Goal: Task Accomplishment & Management: Complete application form

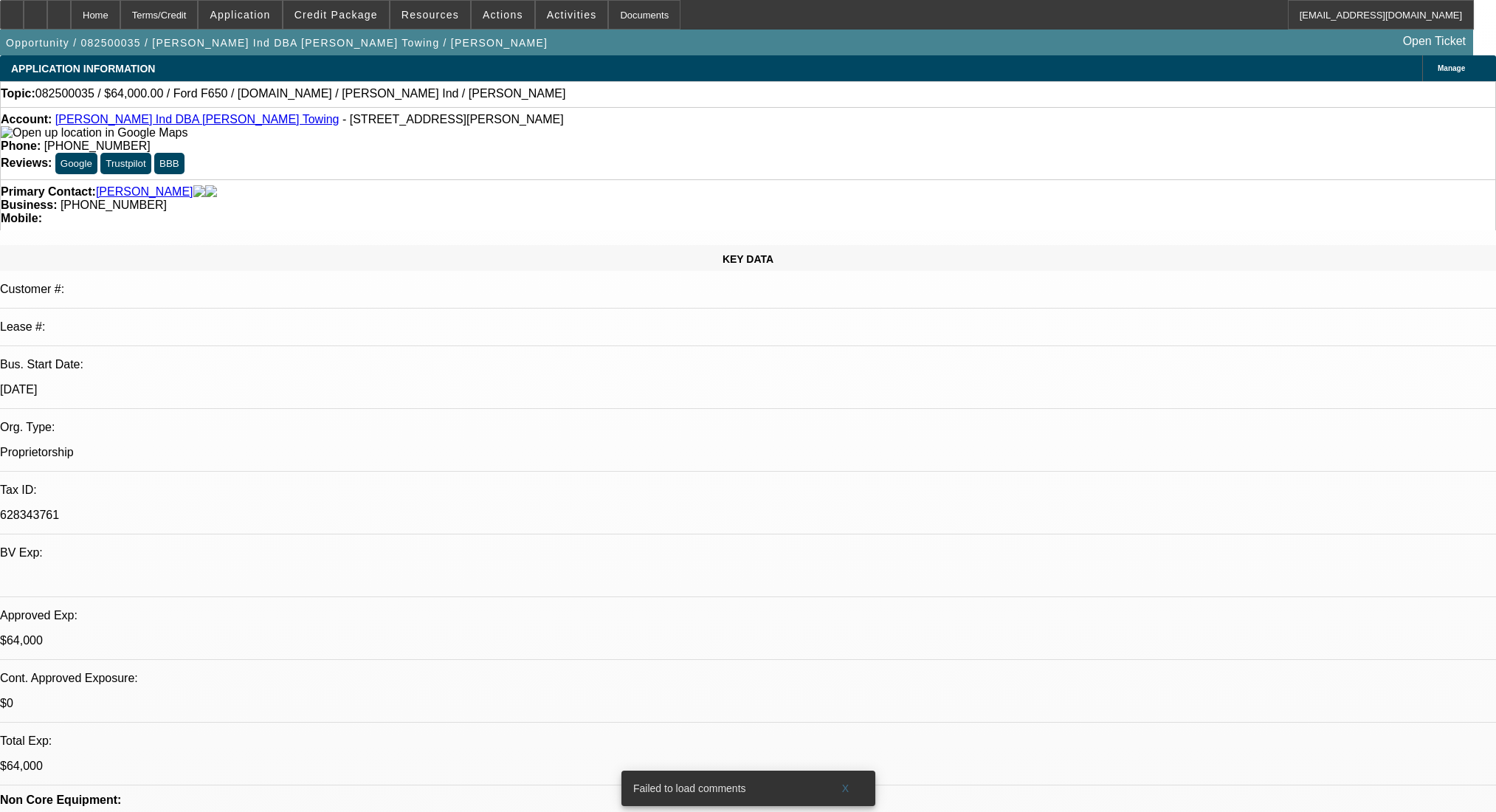
select select "0"
select select "2"
select select "0"
select select "6"
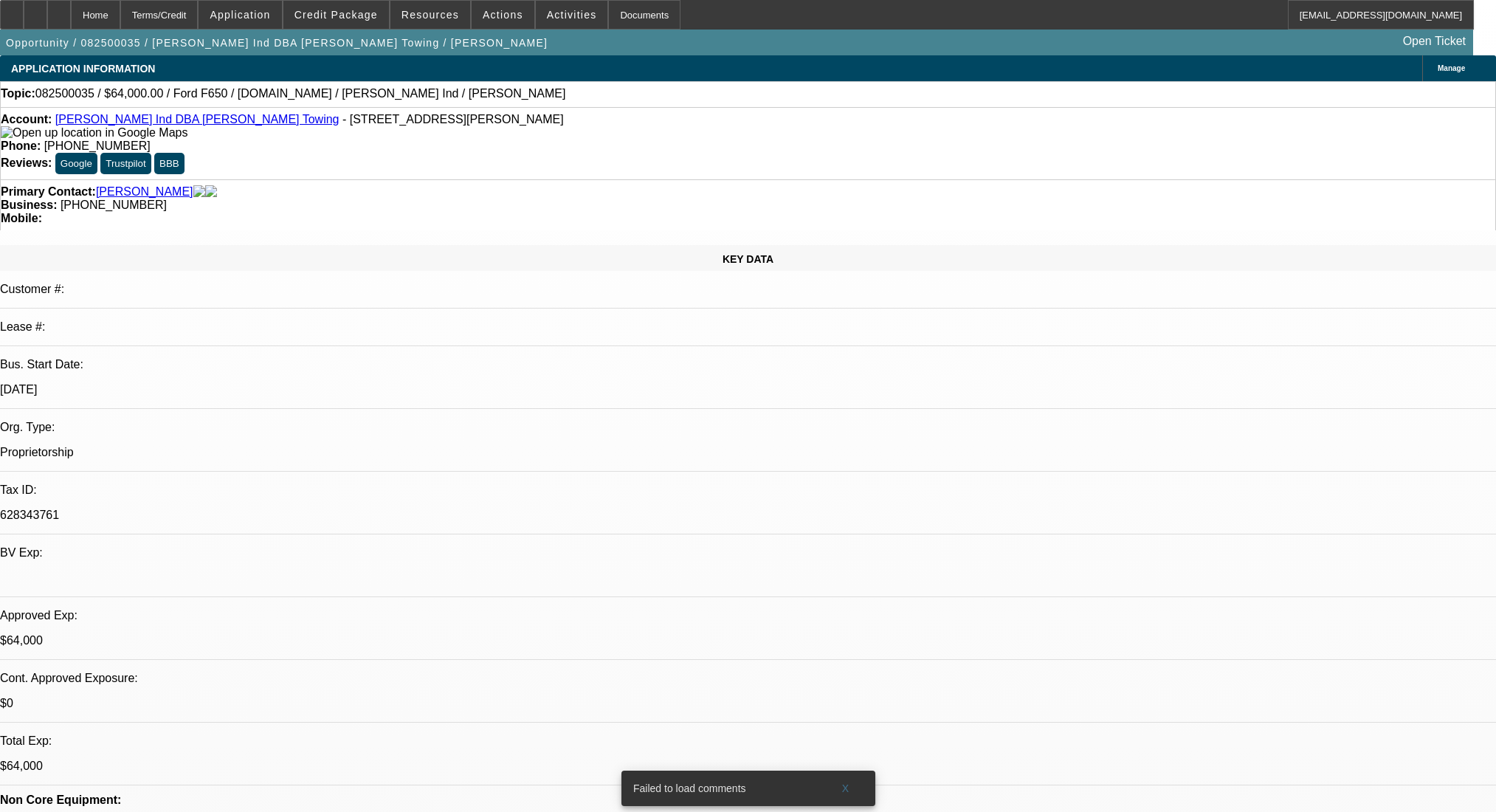
select select "0"
select select "2"
select select "0"
select select "6"
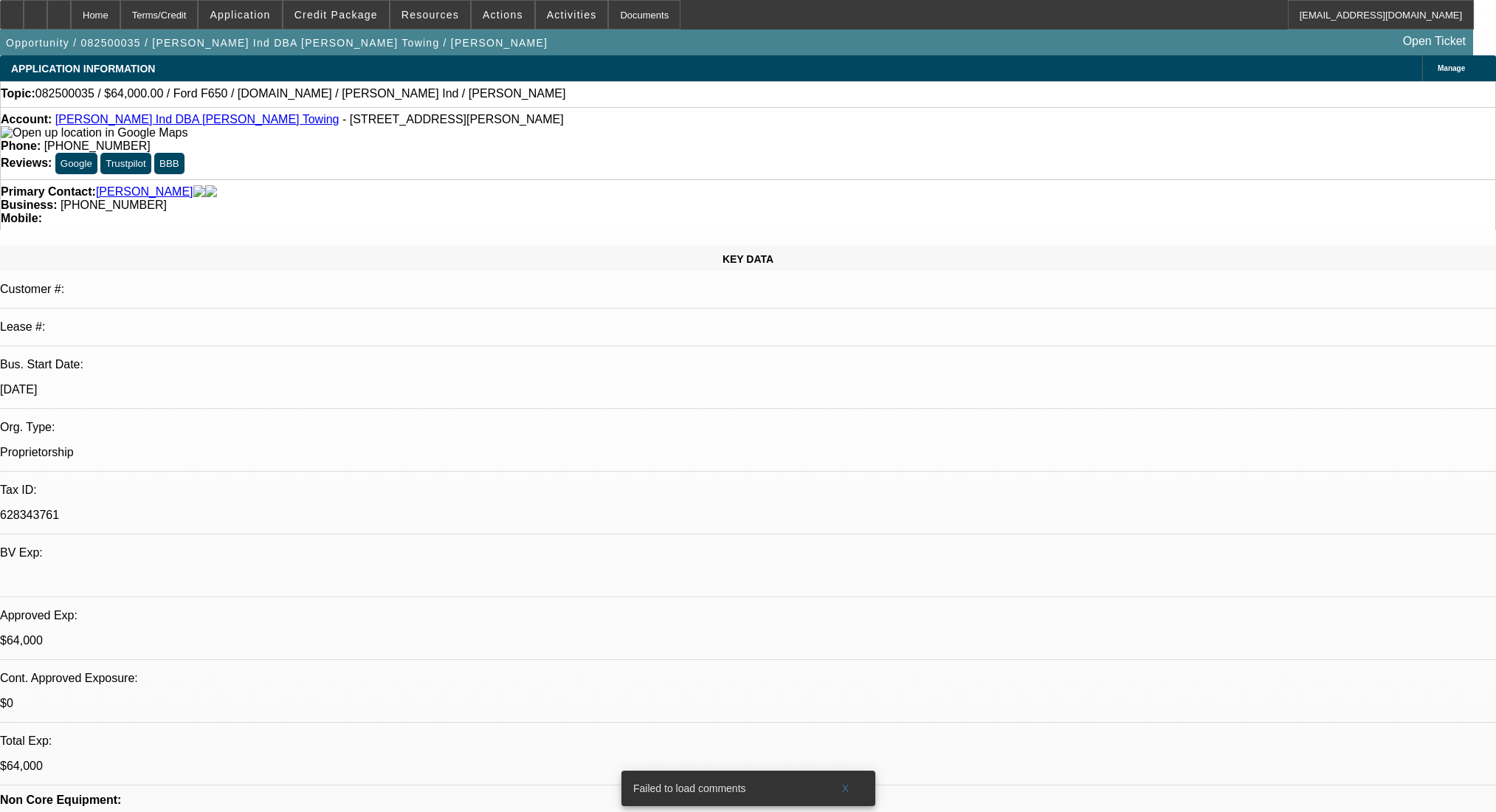
select select "0"
select select "2"
select select "0"
select select "6"
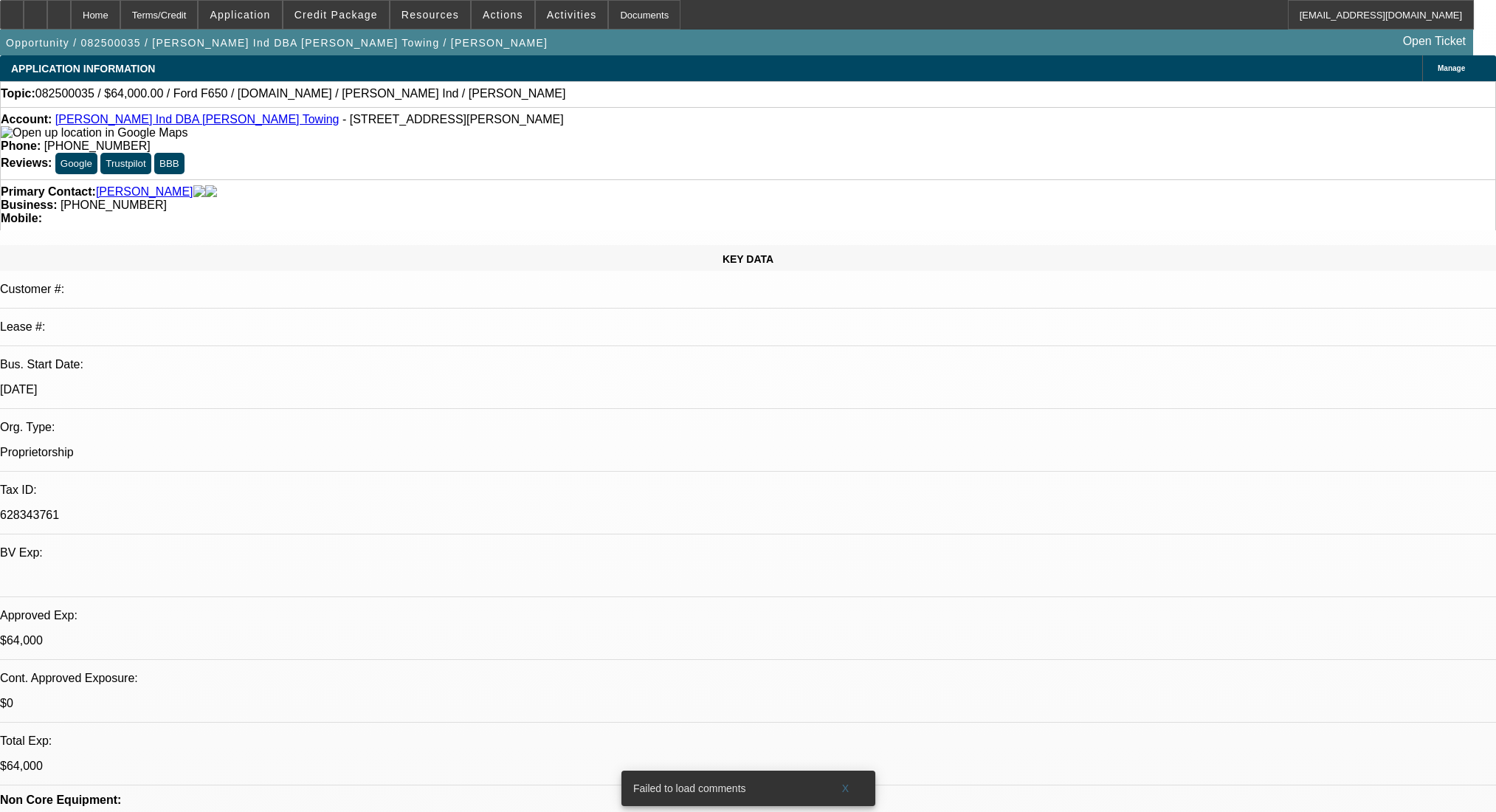
select select "0"
select select "2"
select select "0"
select select "6"
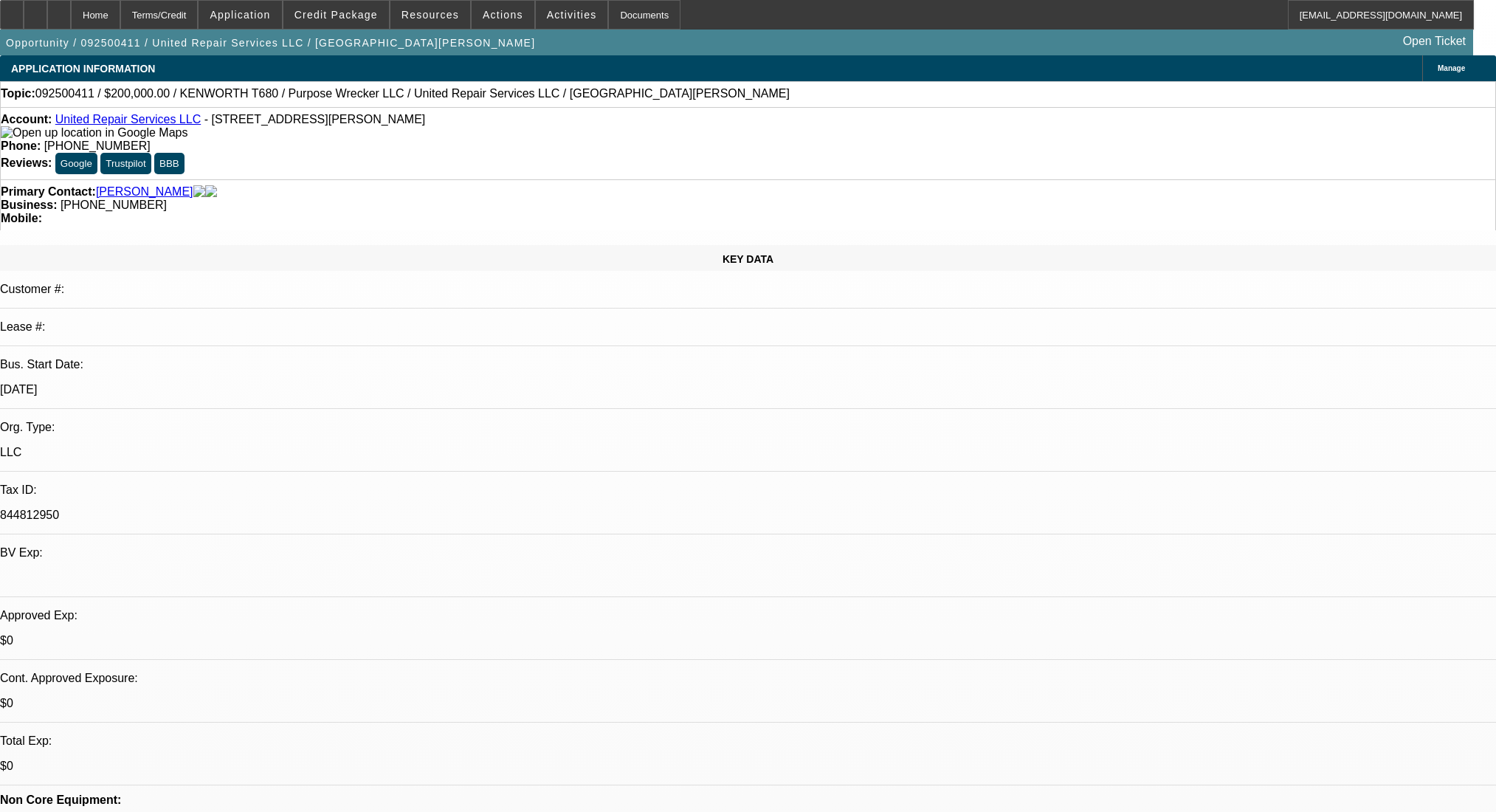
select select "0"
select select "2"
select select "0.1"
select select "4"
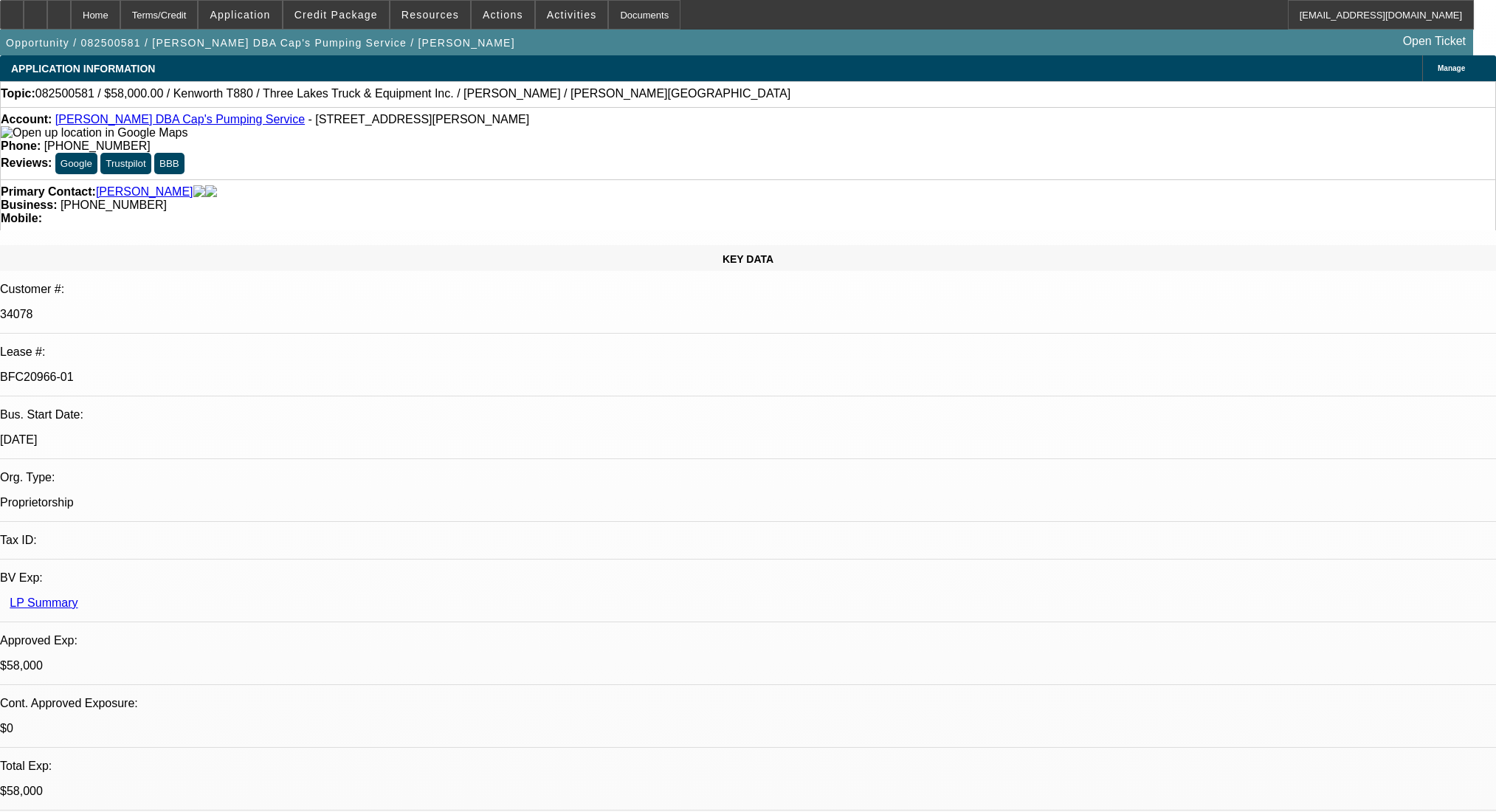
select select "0"
select select "9"
select select "0"
select select "6"
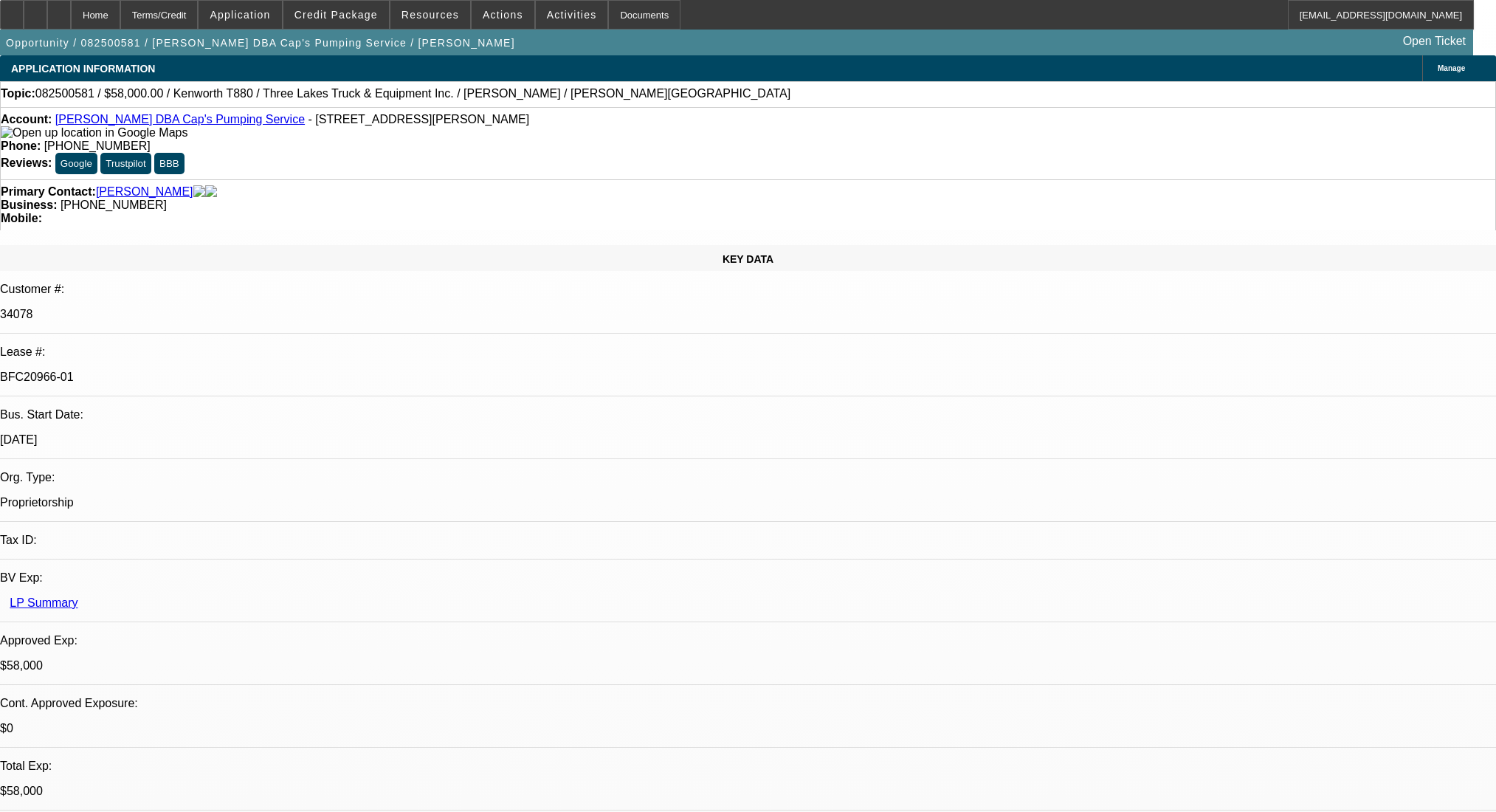
select select "0"
select select "9"
select select "0"
select select "6"
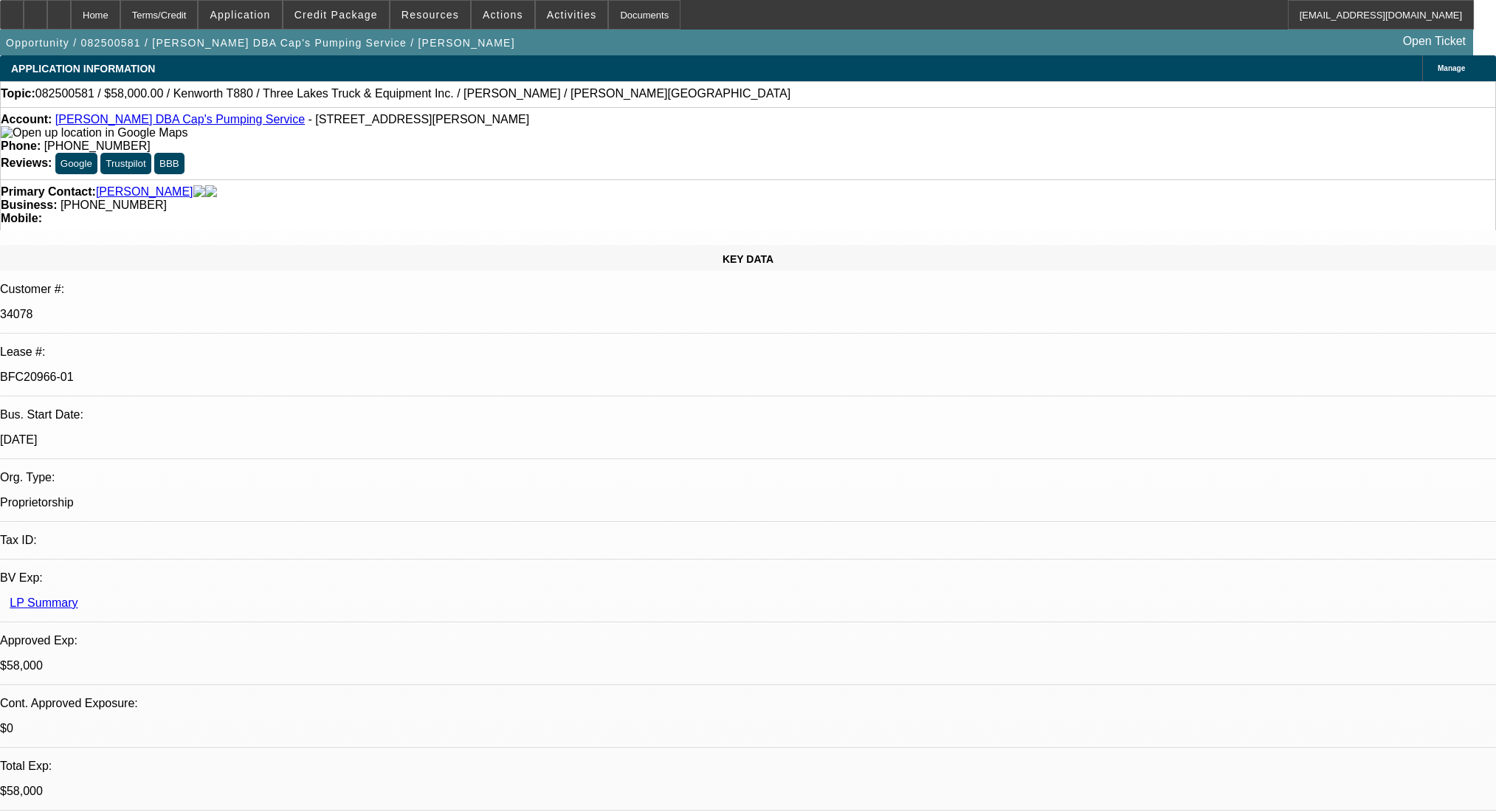
select select "0"
select select "9"
select select "0.1"
select select "4"
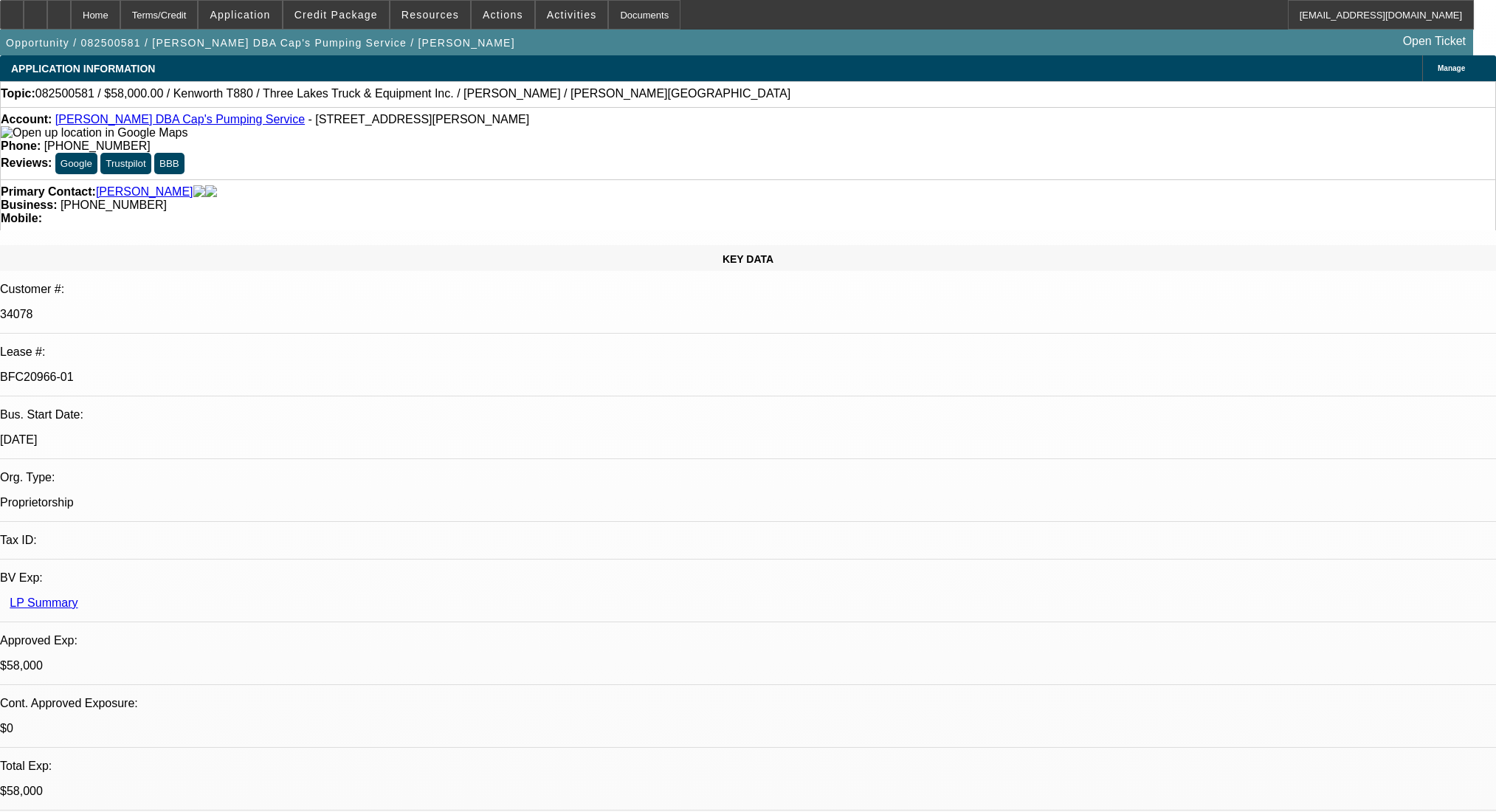
select select "0"
select select "0.1"
select select "4"
click at [177, 9] on div "Terms/Credit" at bounding box center [160, 15] width 79 height 30
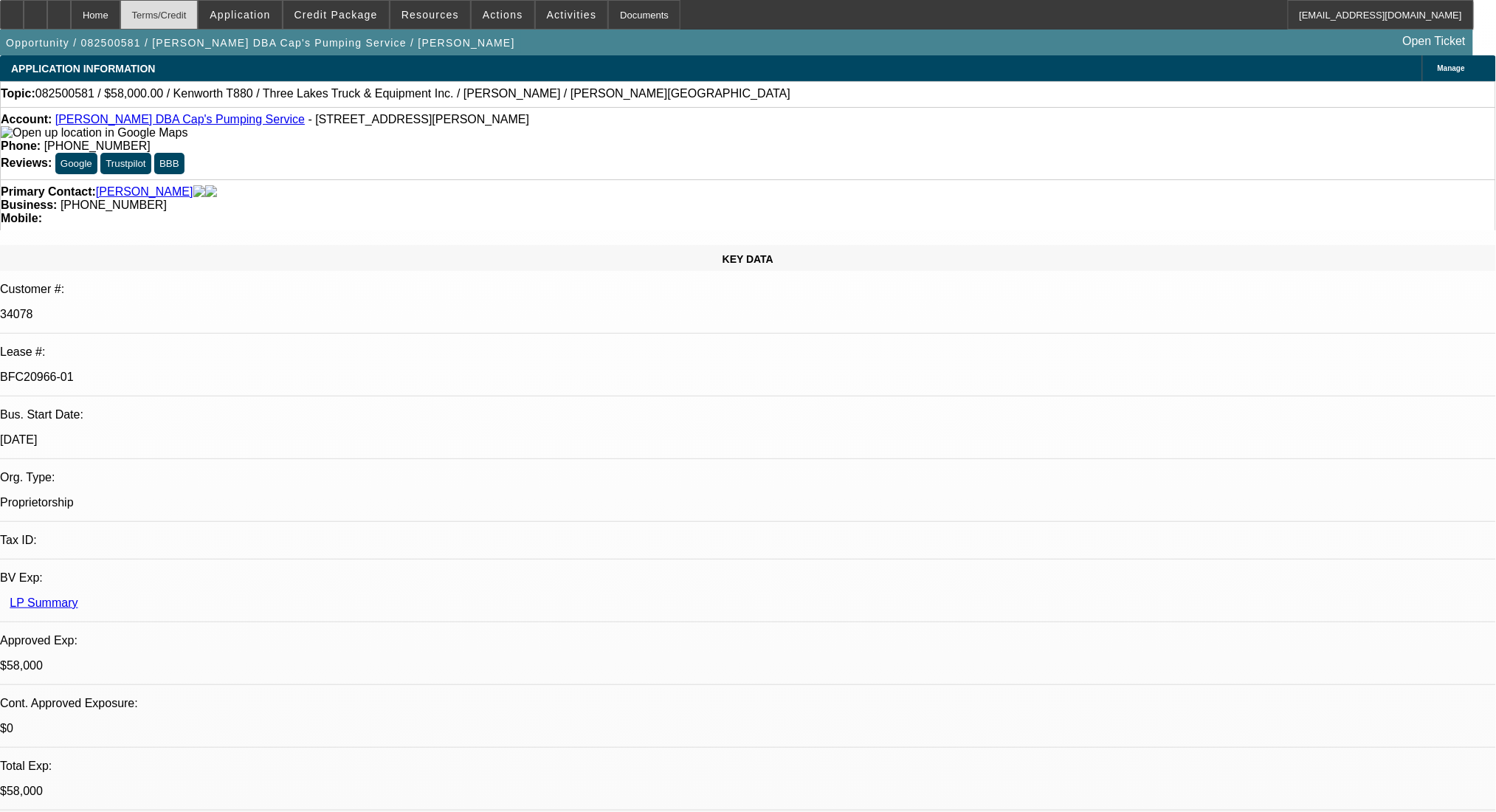
scroll to position [2253, 0]
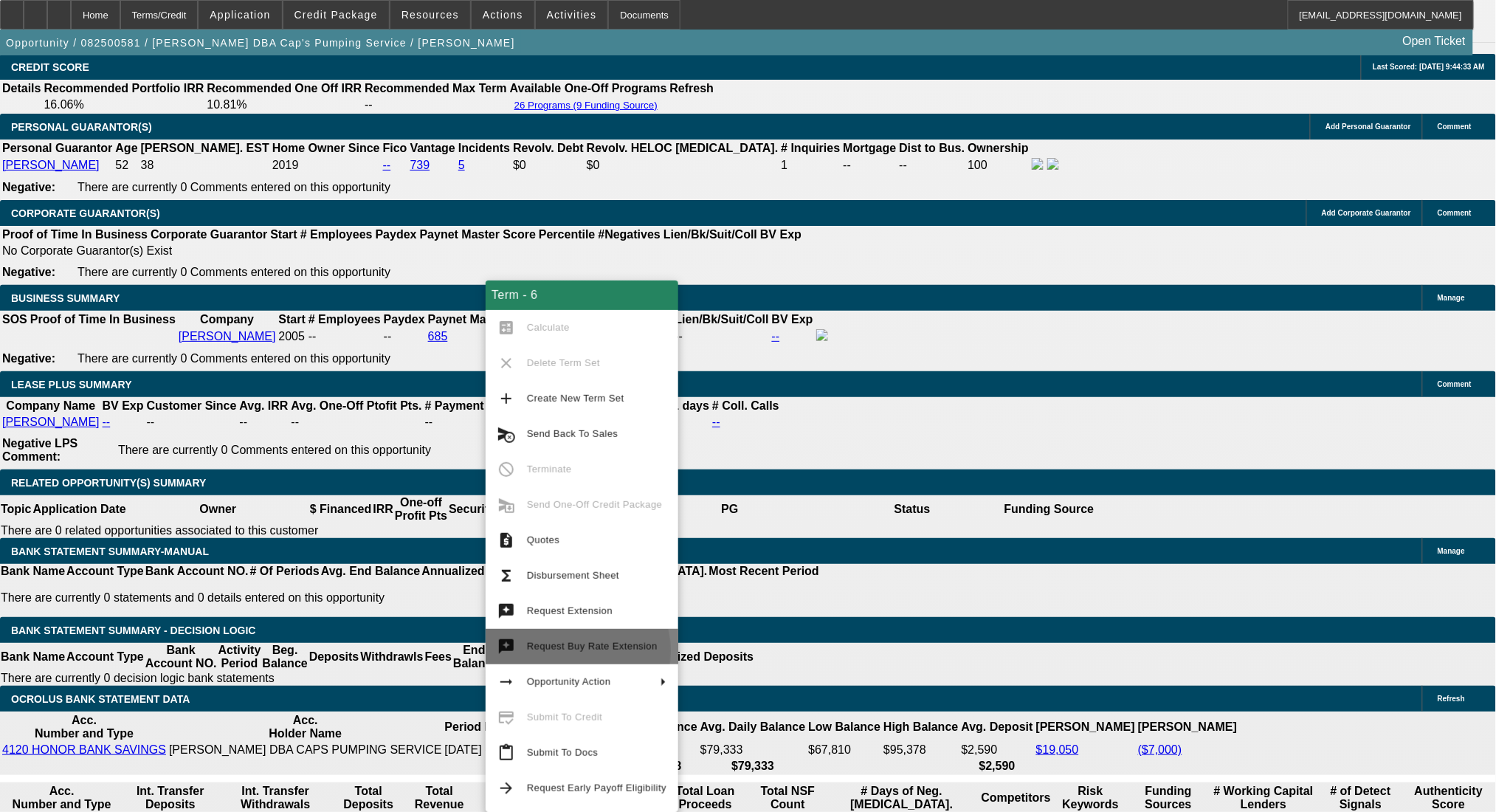
click at [564, 651] on span "Request Buy Rate Extension" at bounding box center [592, 646] width 130 height 11
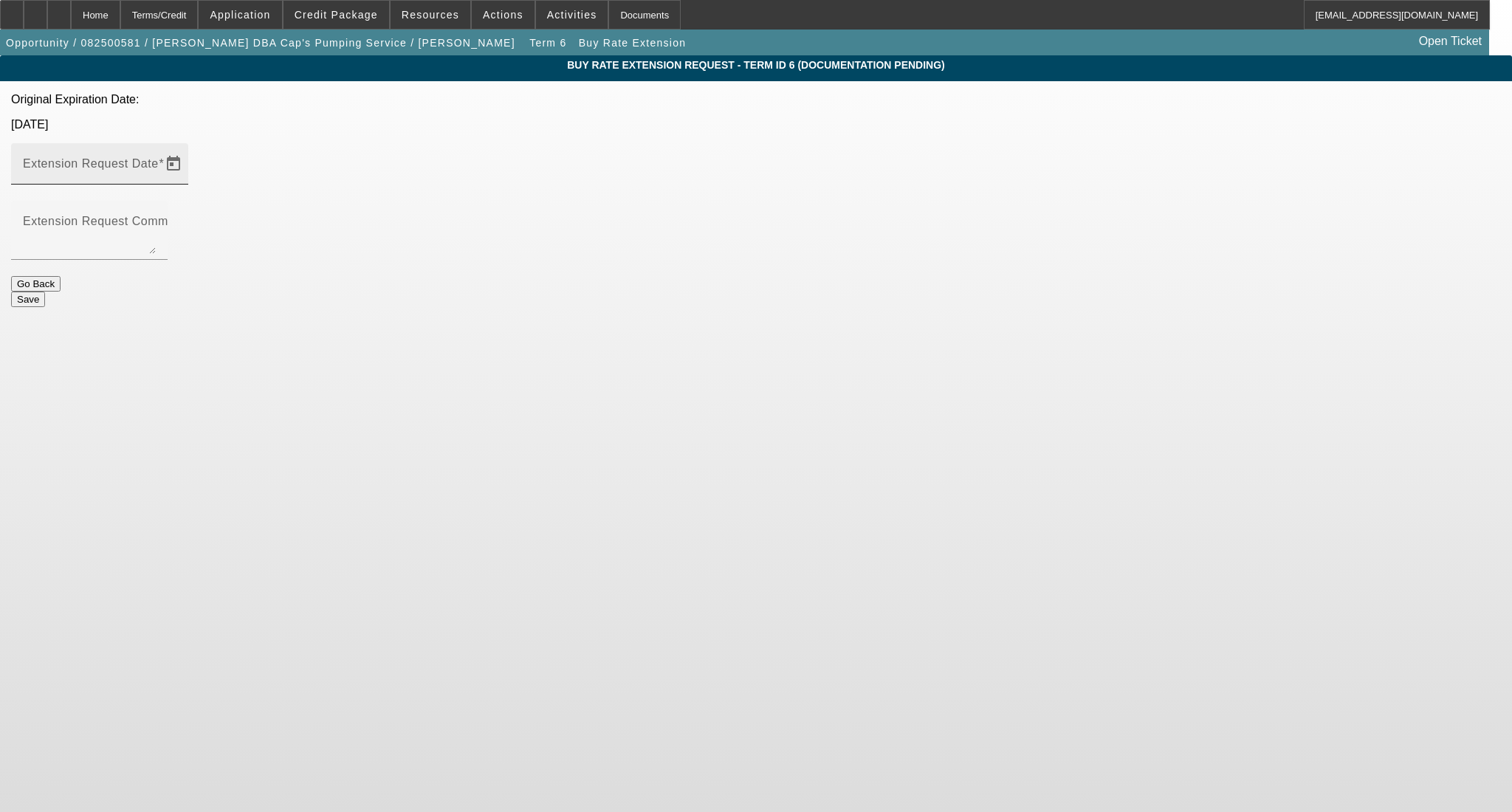
click at [159, 157] on mat-label "Extension Request Date" at bounding box center [90, 164] width 136 height 13
click at [156, 161] on input "Extension Request Date" at bounding box center [89, 170] width 133 height 18
click at [191, 146] on span "Open calendar" at bounding box center [173, 164] width 35 height 35
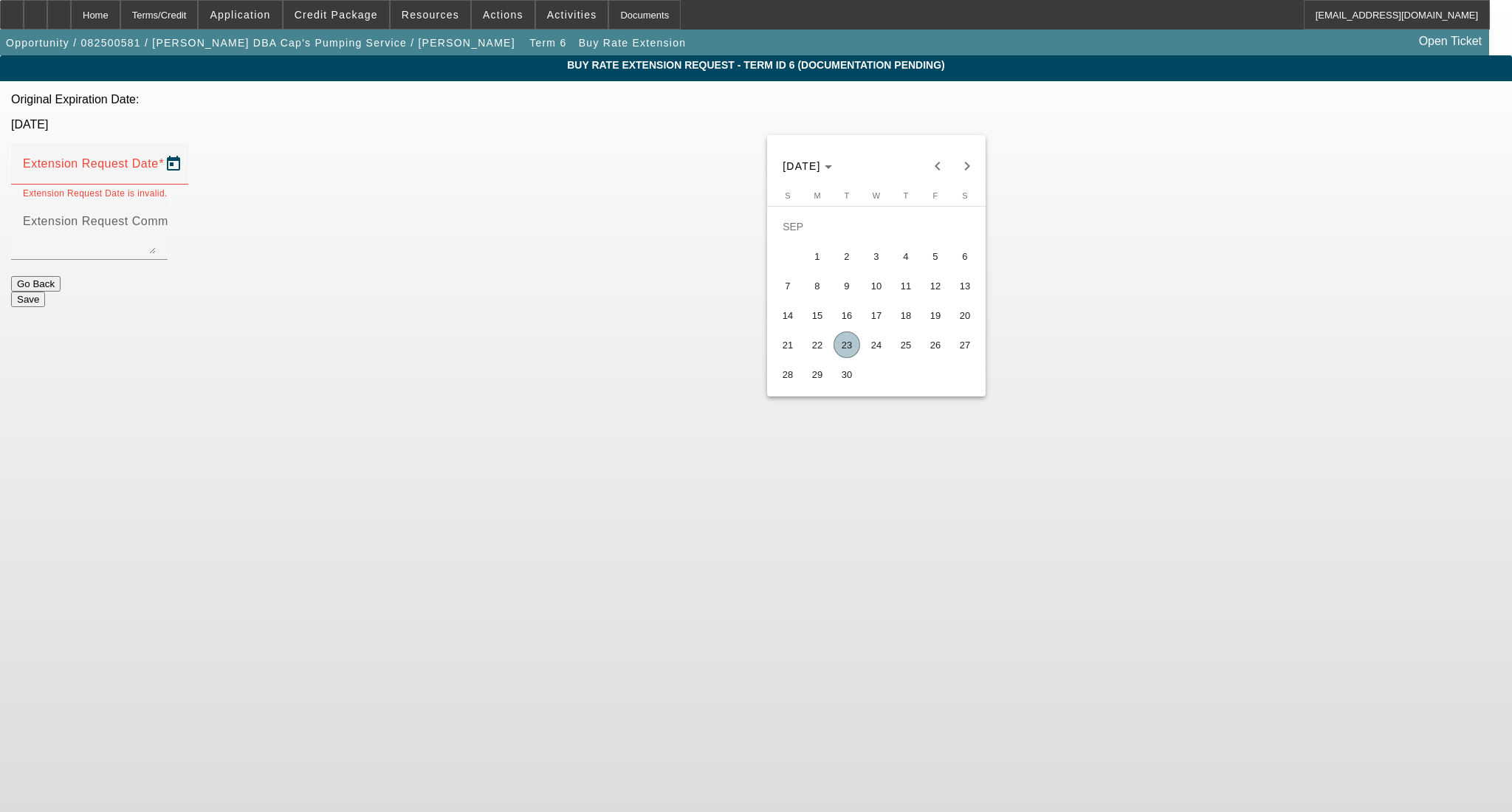
click at [845, 383] on span "30" at bounding box center [847, 374] width 27 height 27
type input "9/30/2025"
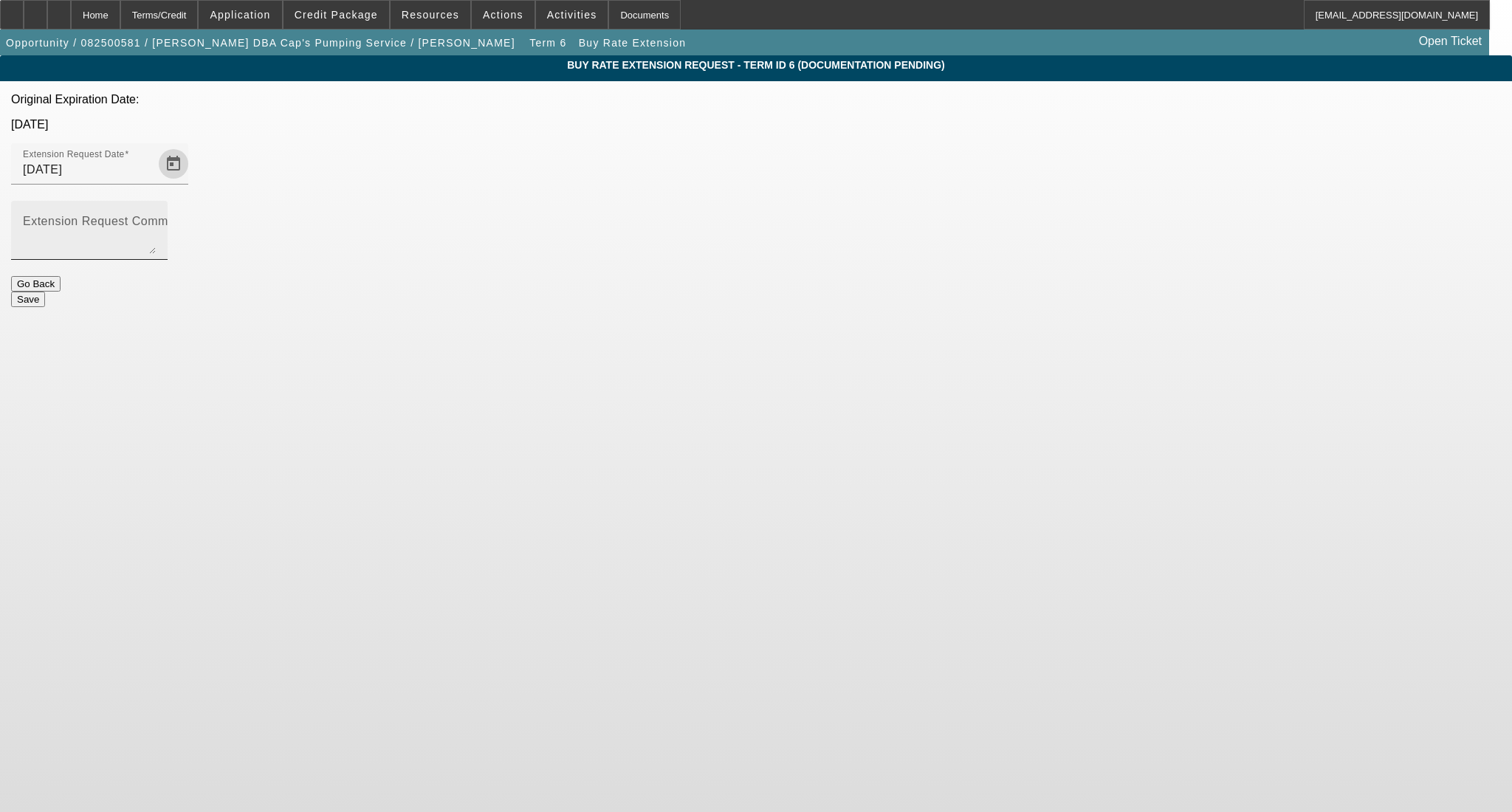
click at [156, 219] on textarea "Extension Request Comment" at bounding box center [89, 236] width 133 height 35
type textarea "Good to activate now, just need a buy rate ext. thanks!"
click at [45, 292] on button "Save" at bounding box center [28, 299] width 34 height 16
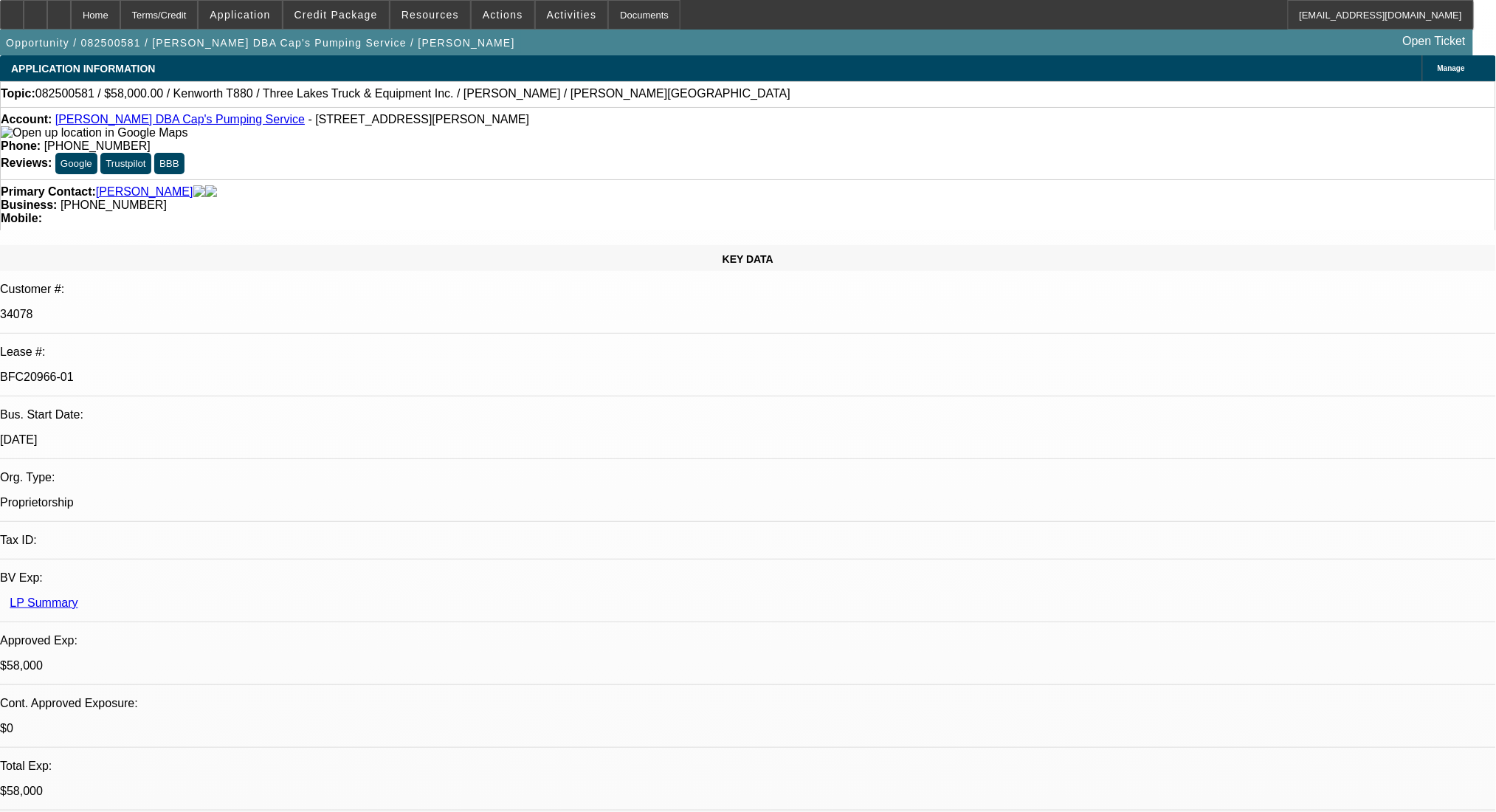
select select "0"
select select "9"
select select "0"
select select "6"
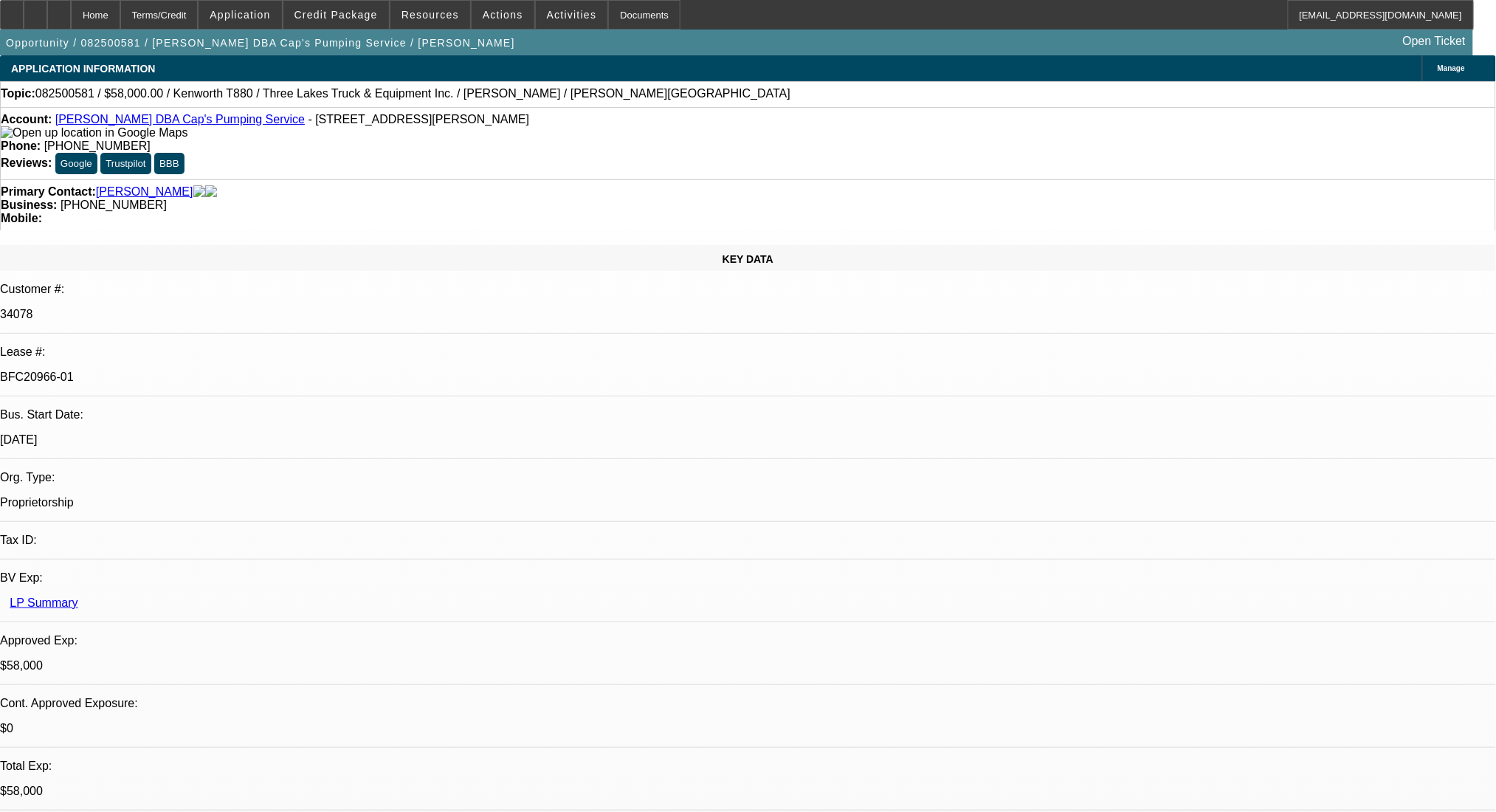
select select "0"
select select "9"
select select "0"
select select "6"
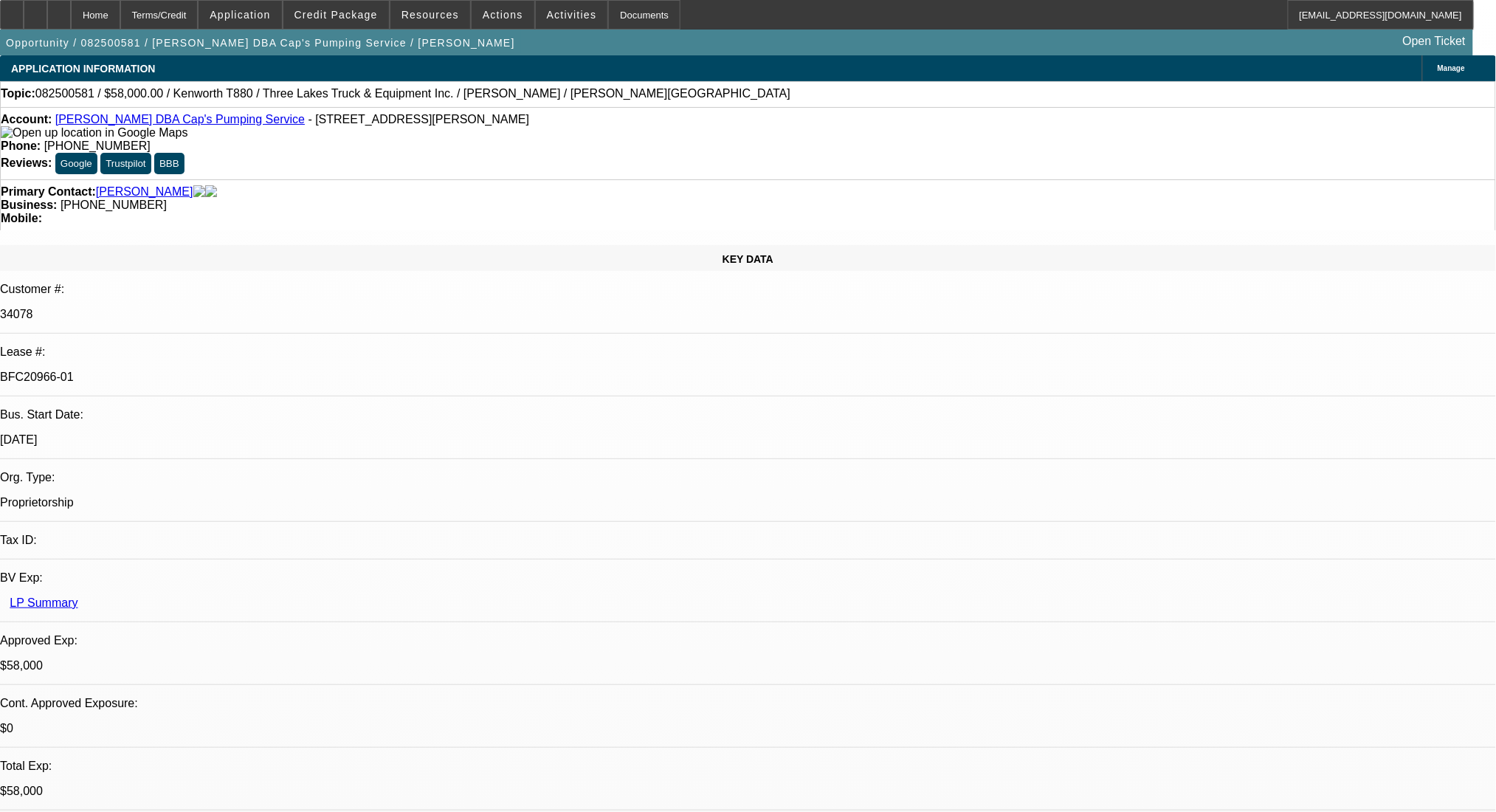
select select "0"
select select "9"
select select "0.1"
select select "4"
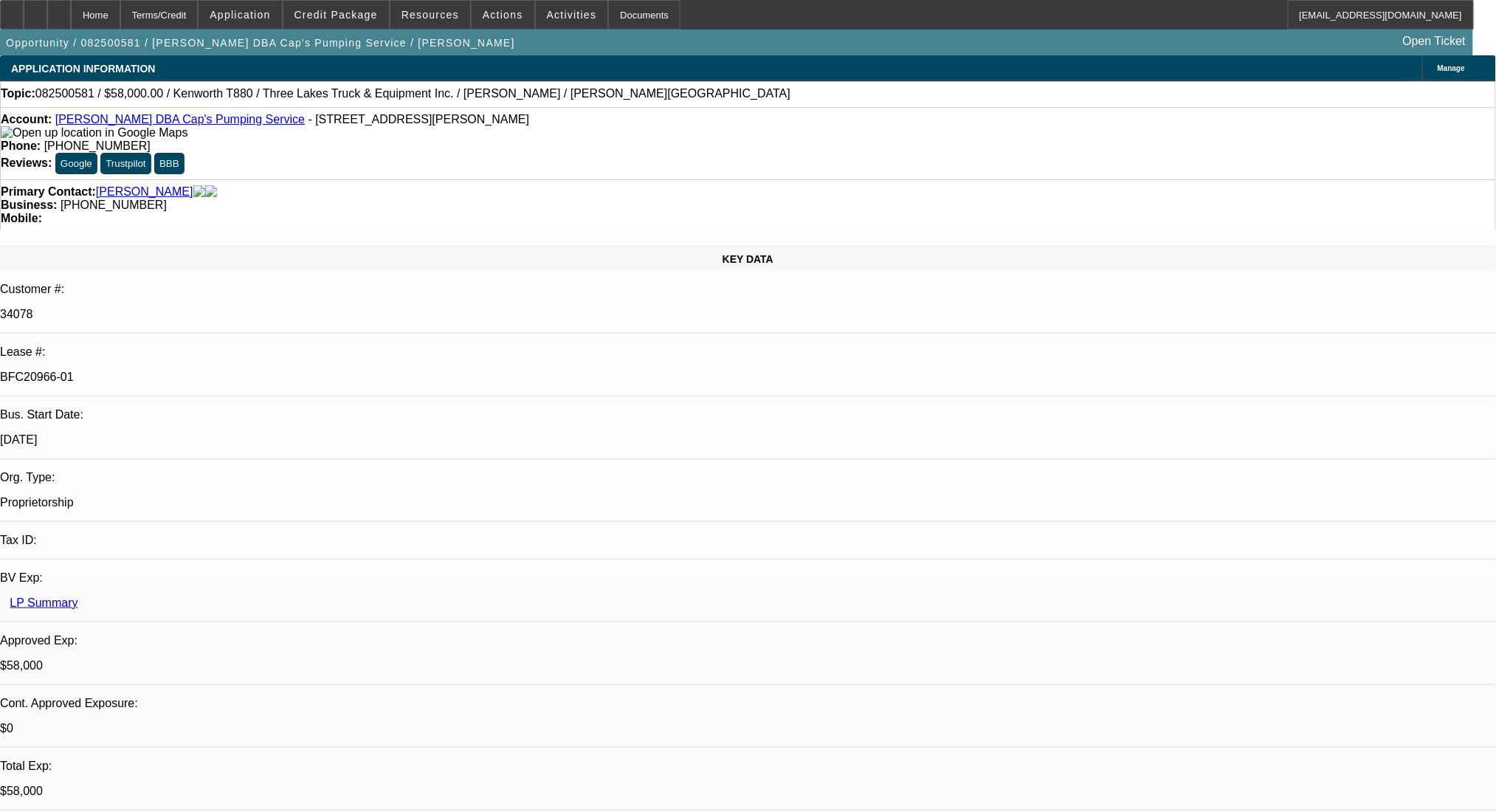
select select "0"
select select "0.1"
select select "4"
select select "0"
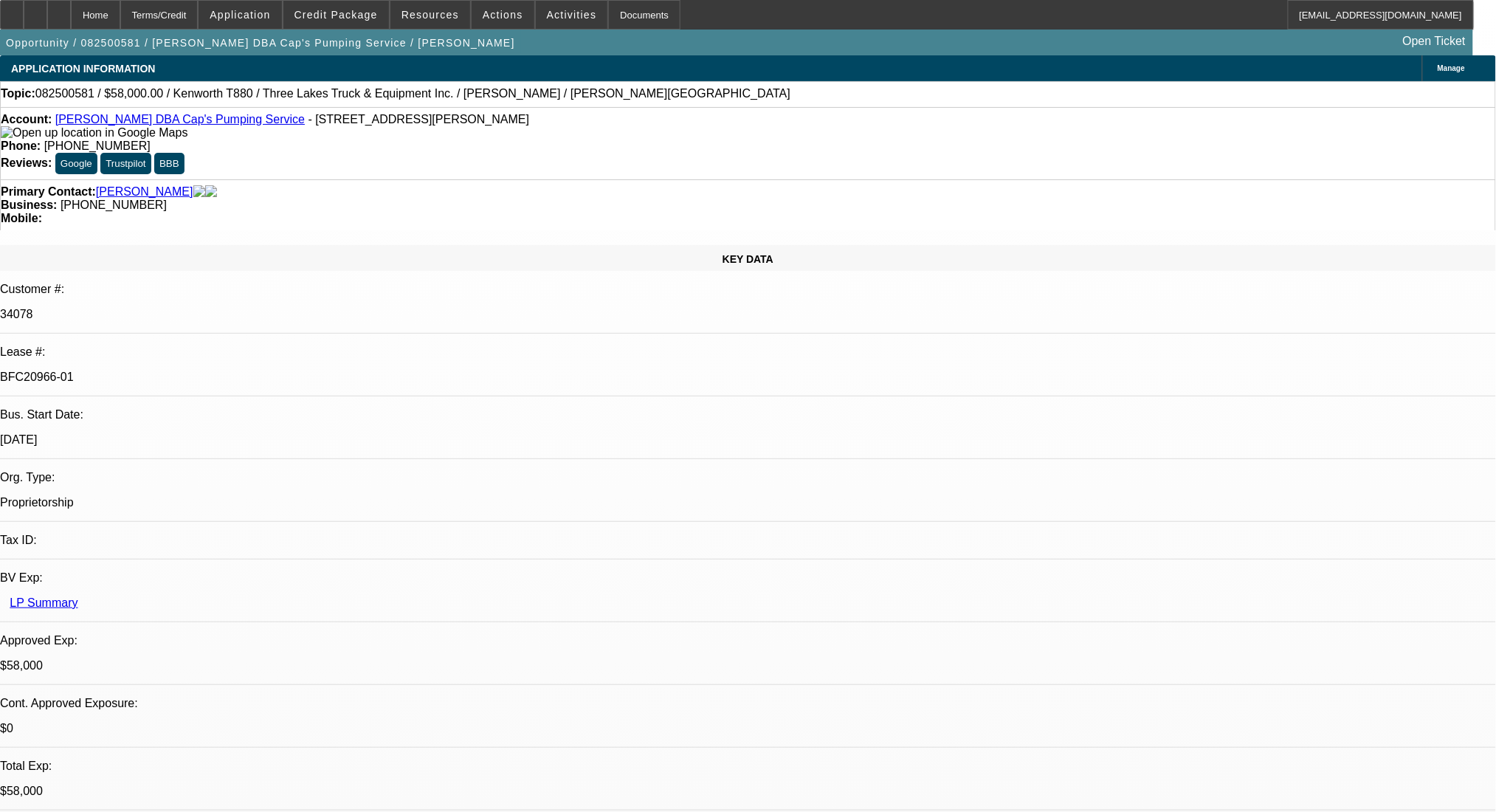
select select "0"
select select "9"
select select "0"
select select "6"
select select "0"
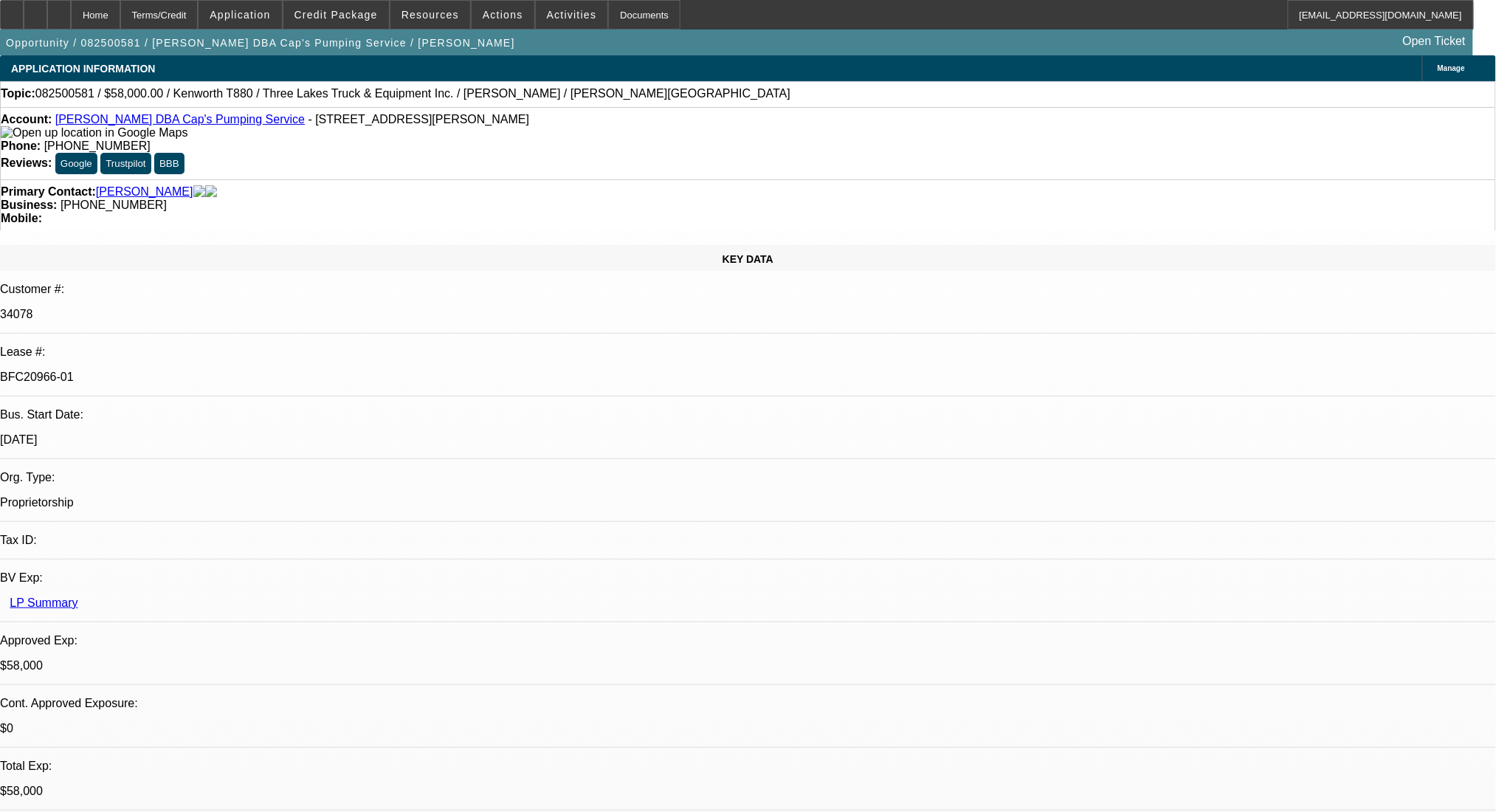
select select "0"
select select "9"
select select "0"
select select "6"
select select "0"
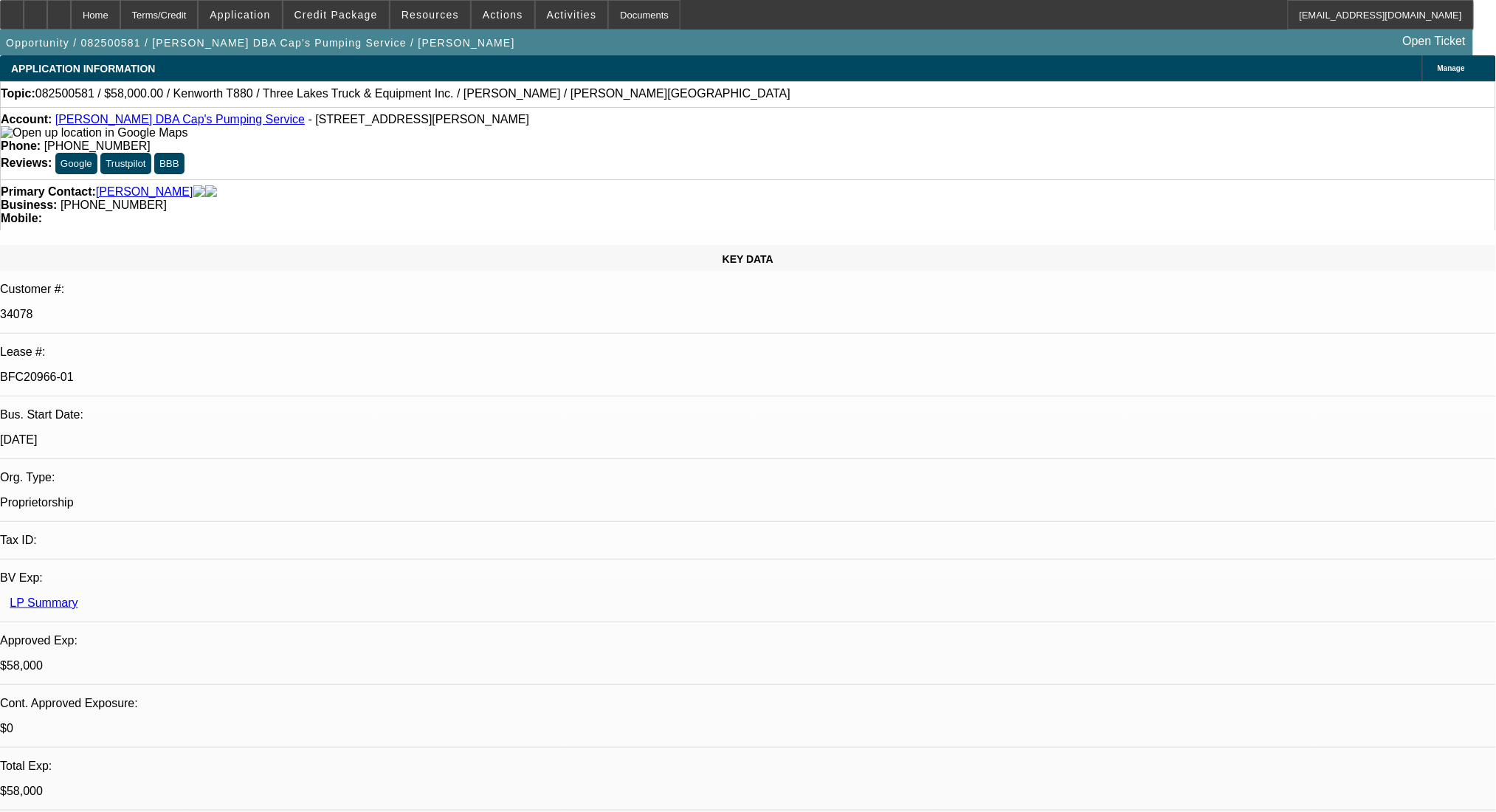
select select "0"
select select "9"
select select "0"
select select "6"
select select "0"
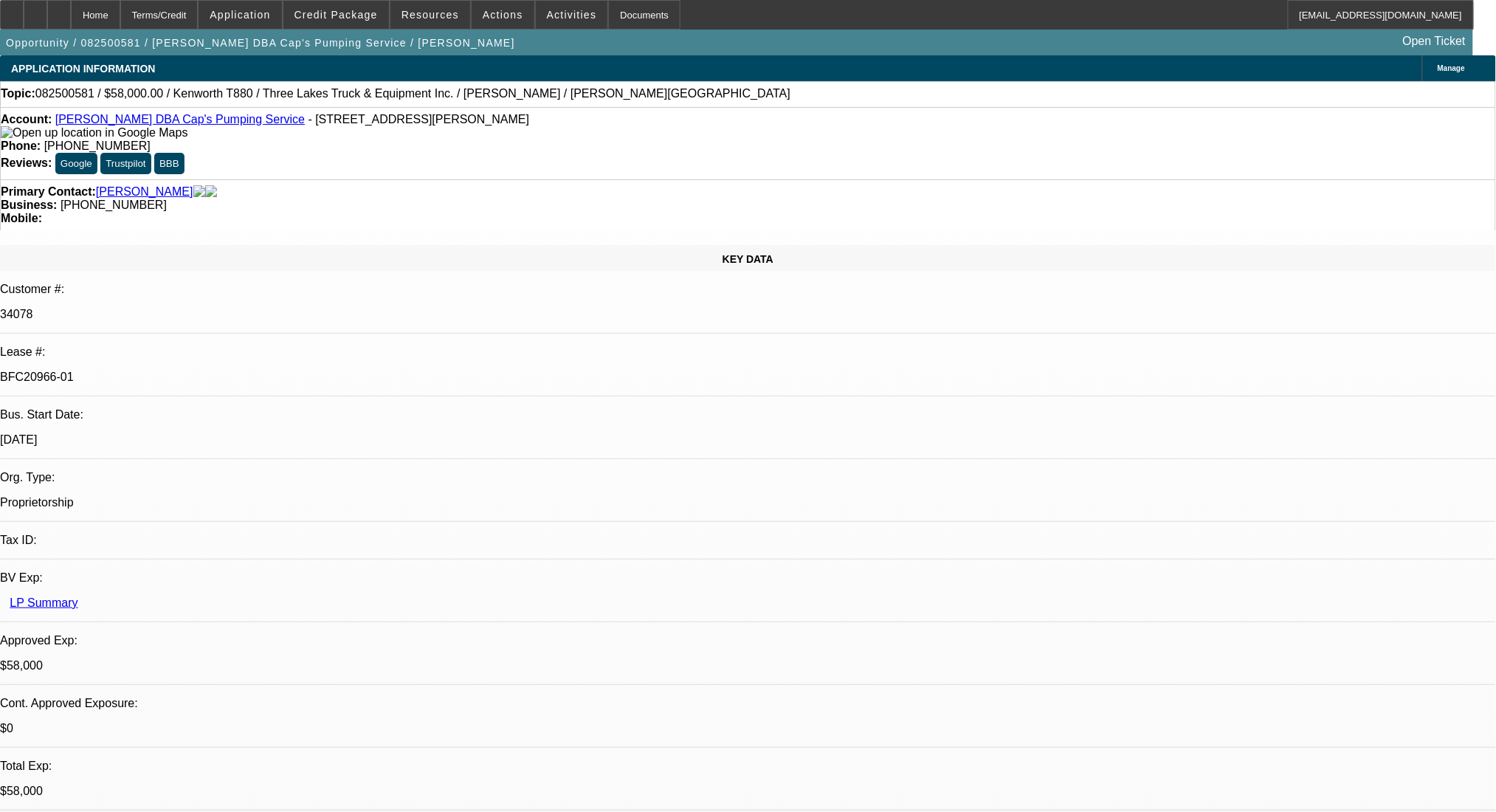
select select "0"
select select "9"
select select "0.1"
select select "4"
click at [180, 6] on div "Terms/Credit" at bounding box center [160, 15] width 79 height 30
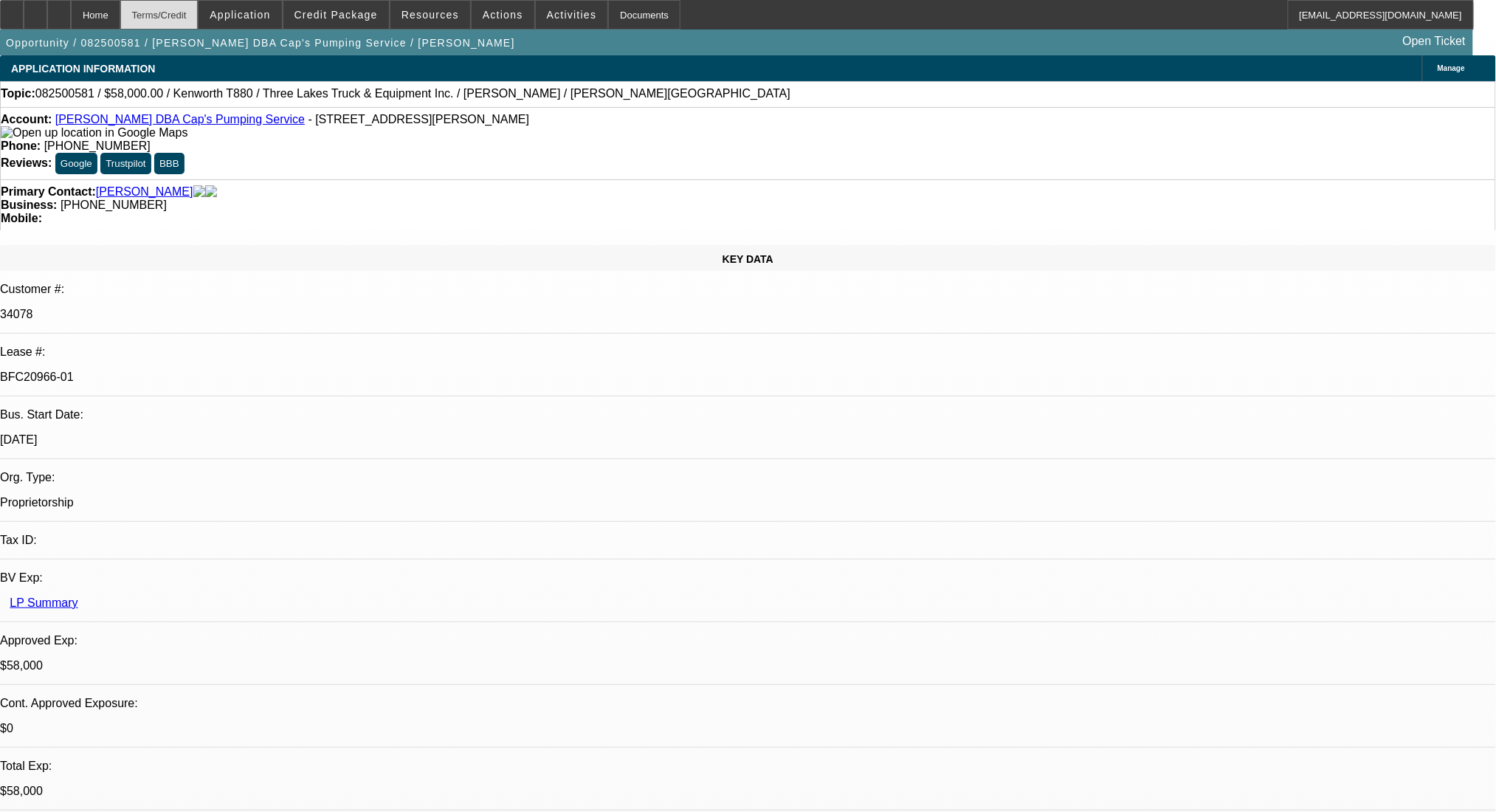
scroll to position [2253, 0]
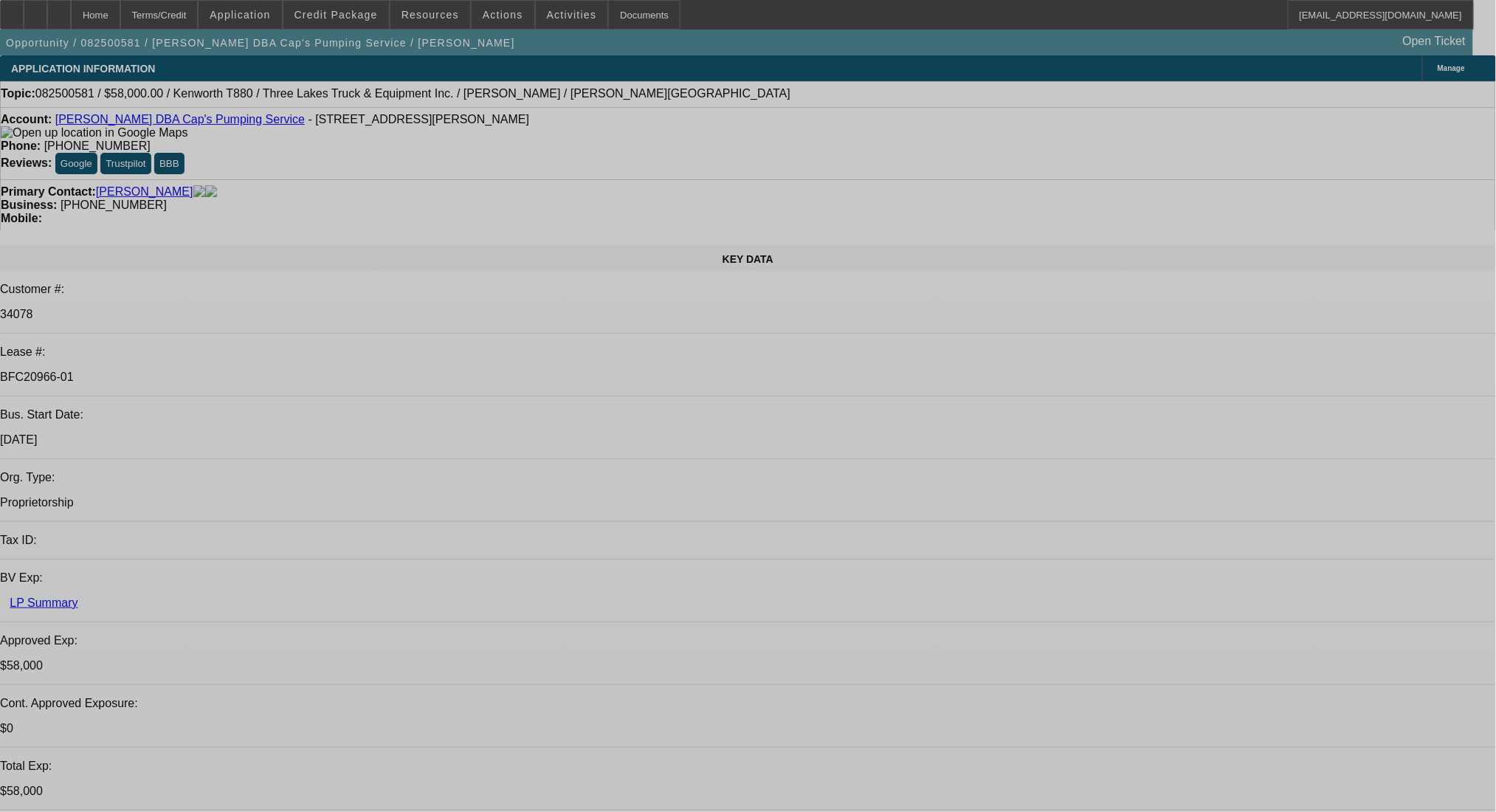
select select "0"
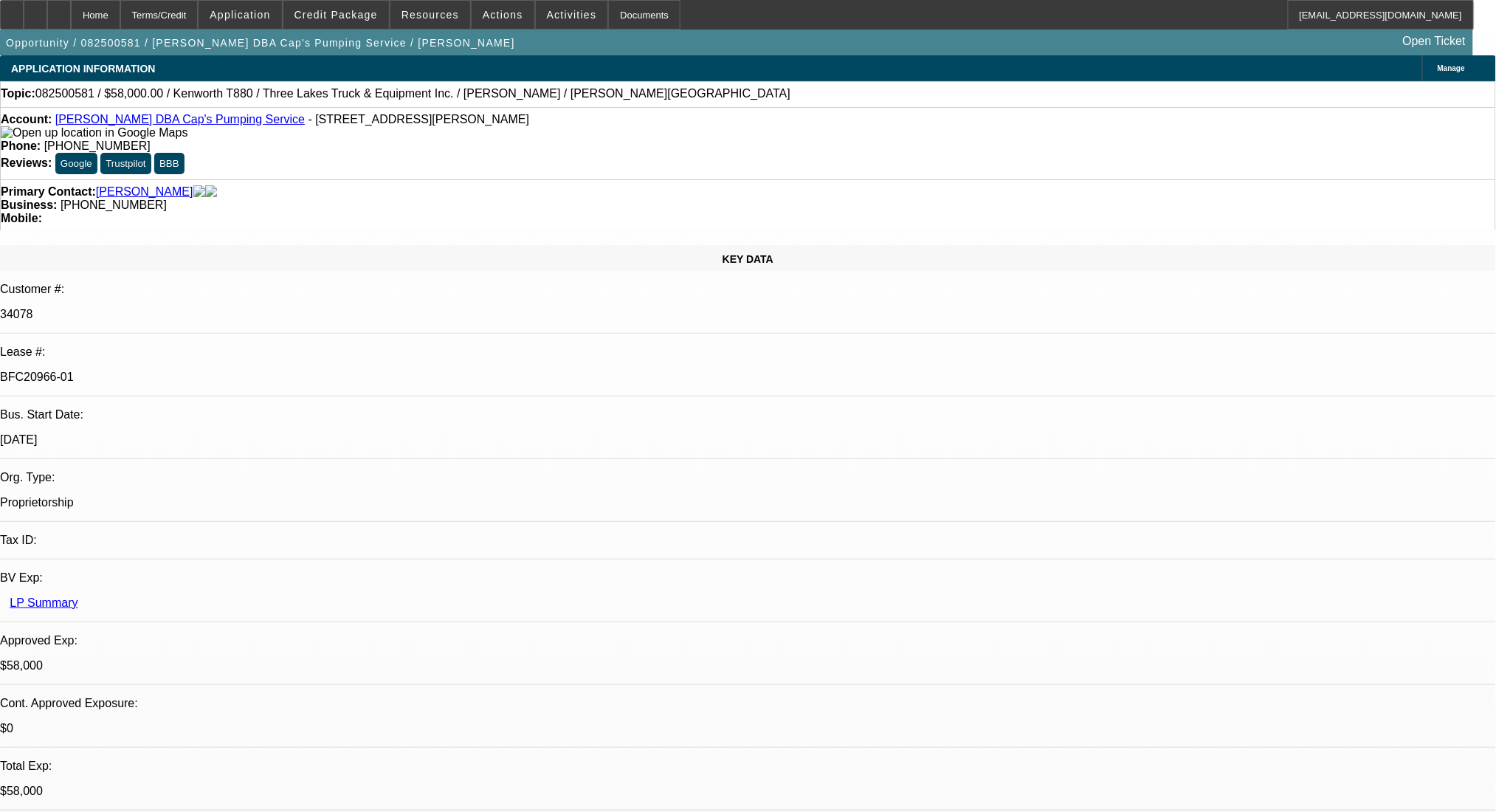
select select "0"
select select "9"
select select "0"
select select "6"
select select "0"
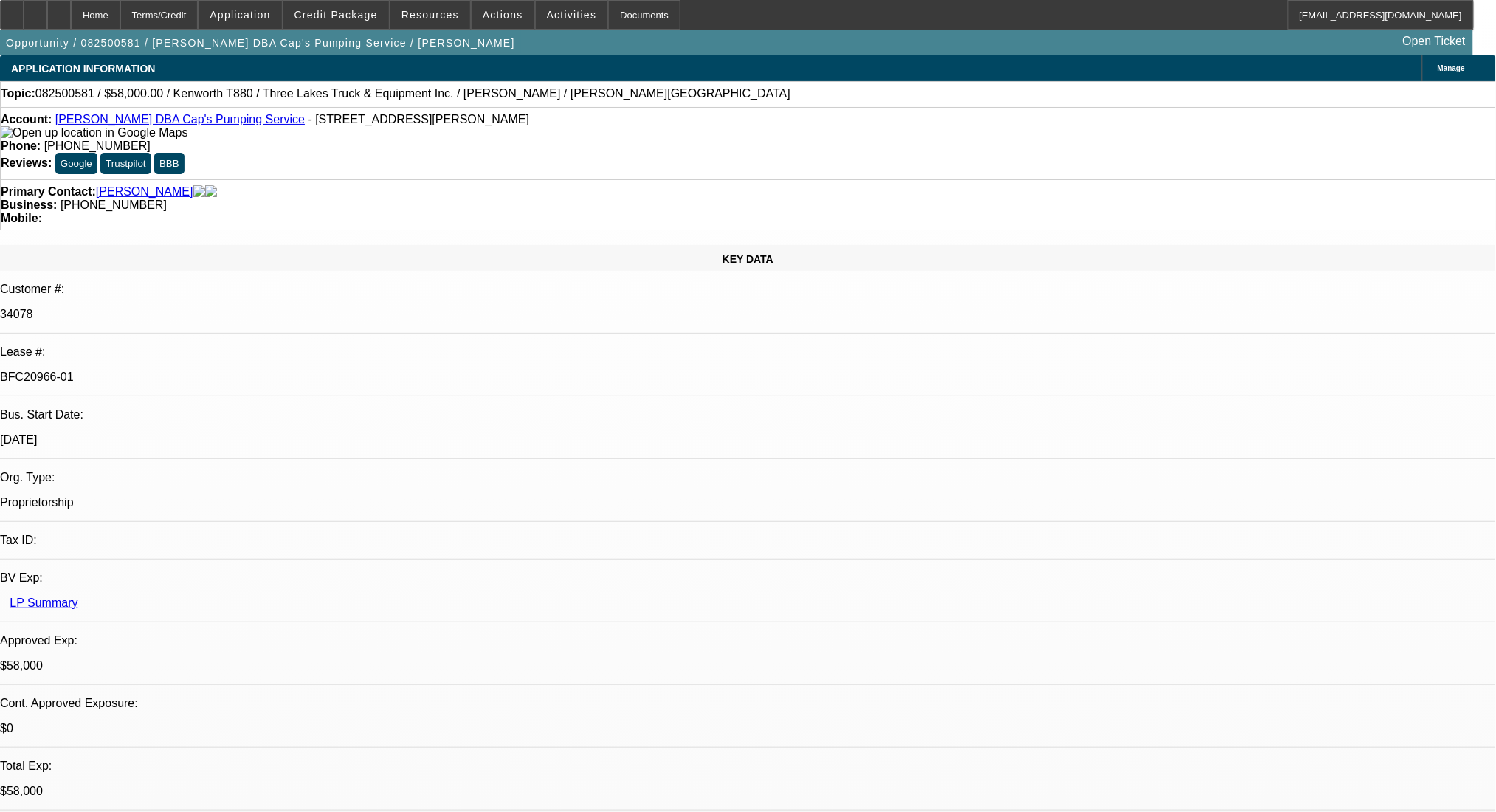
select select "0"
select select "9"
select select "0"
select select "6"
select select "0"
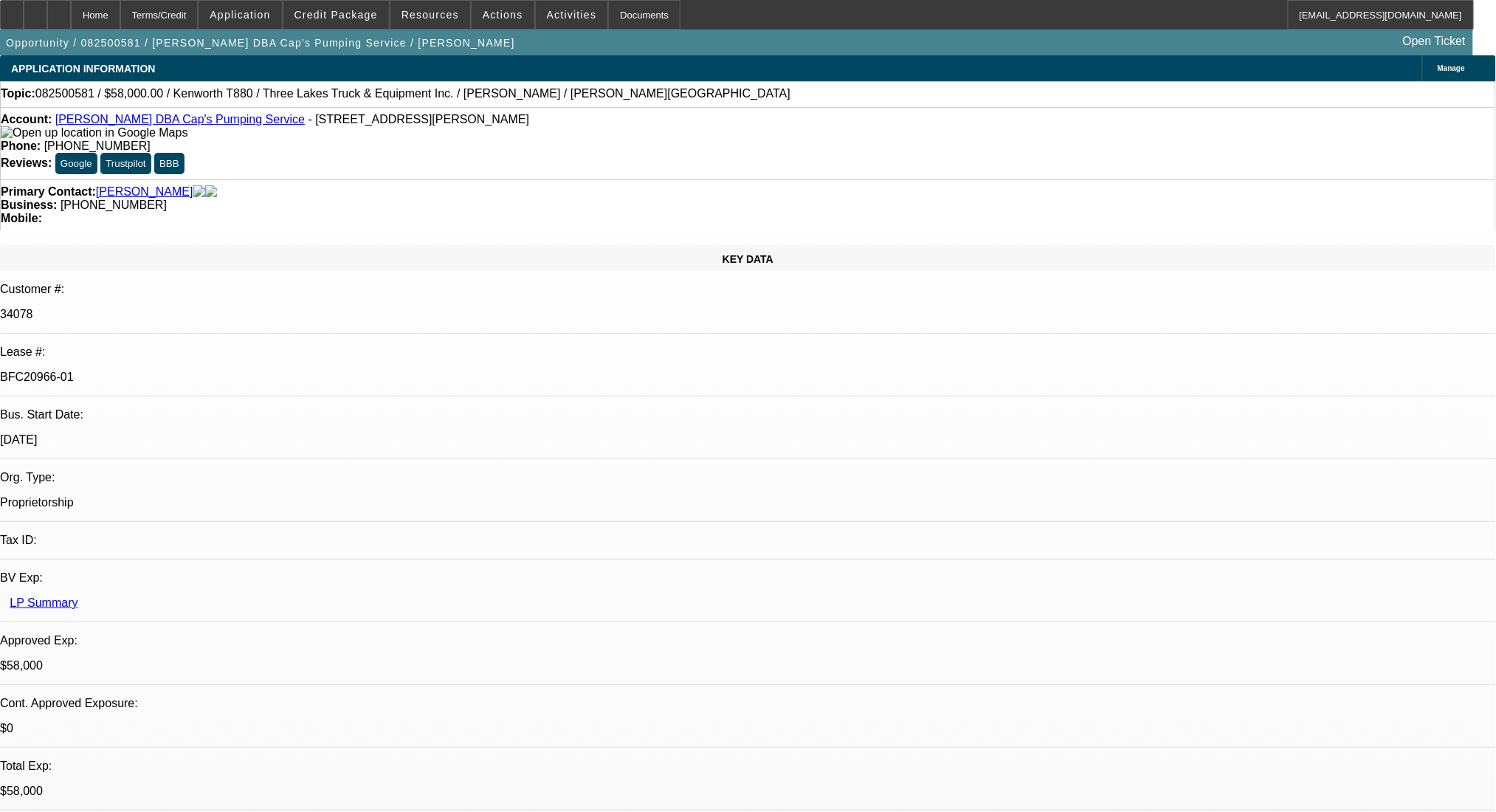
select select "0"
select select "9"
select select "0"
select select "6"
select select "0"
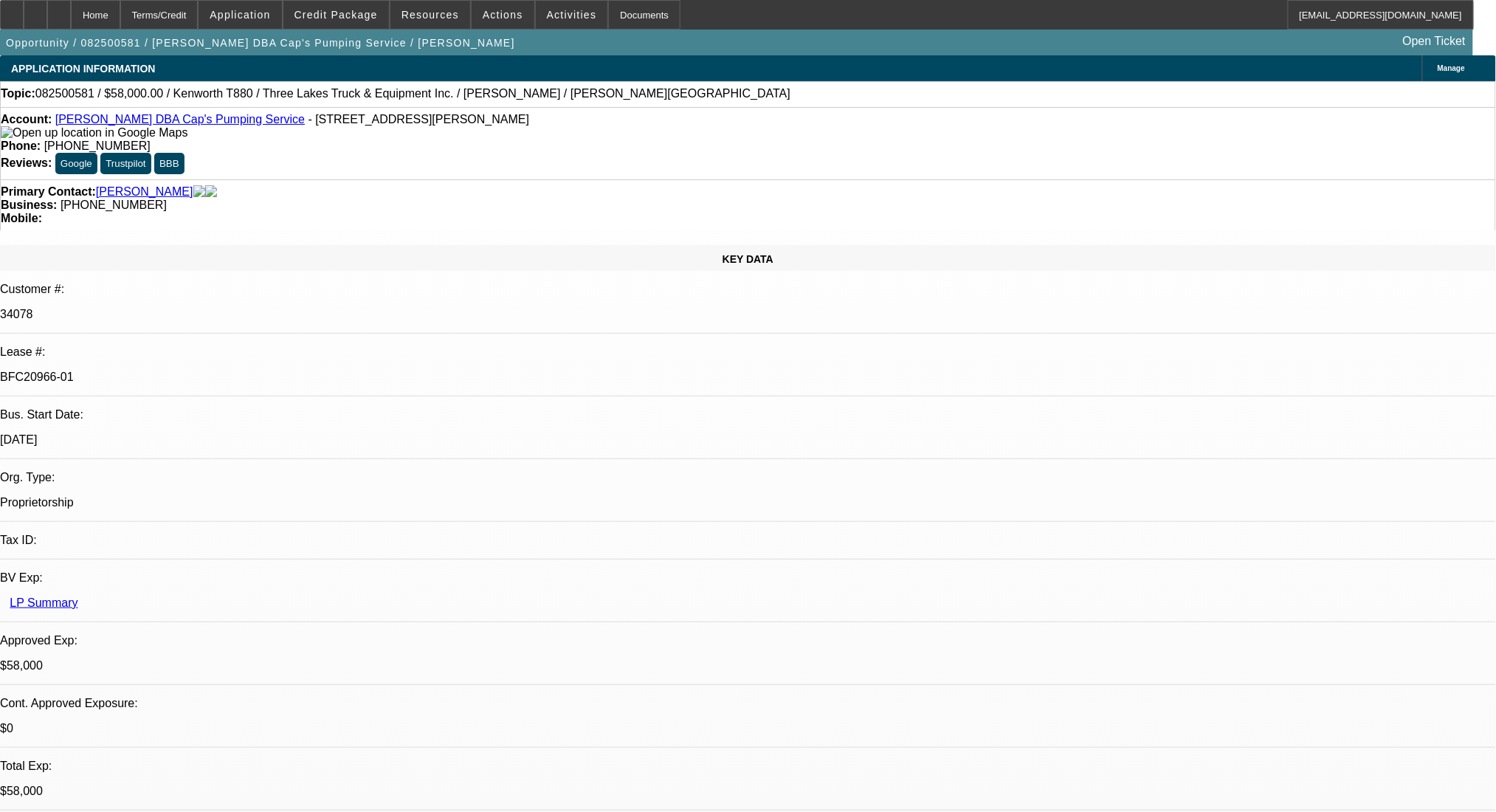
select select "0"
select select "9"
select select "0.1"
select select "4"
click at [199, 11] on div "Terms/Credit" at bounding box center [160, 15] width 79 height 30
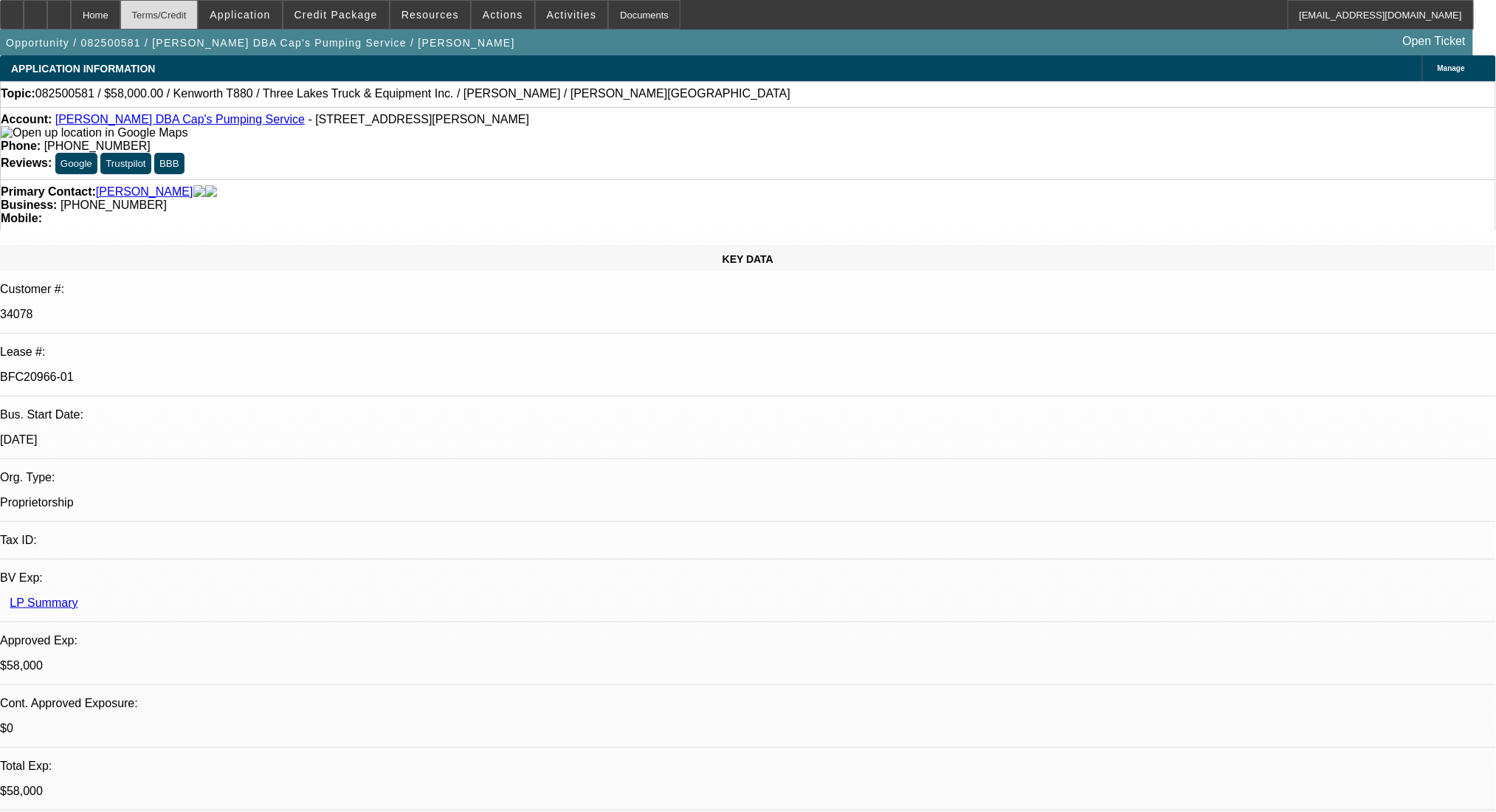
scroll to position [2253, 0]
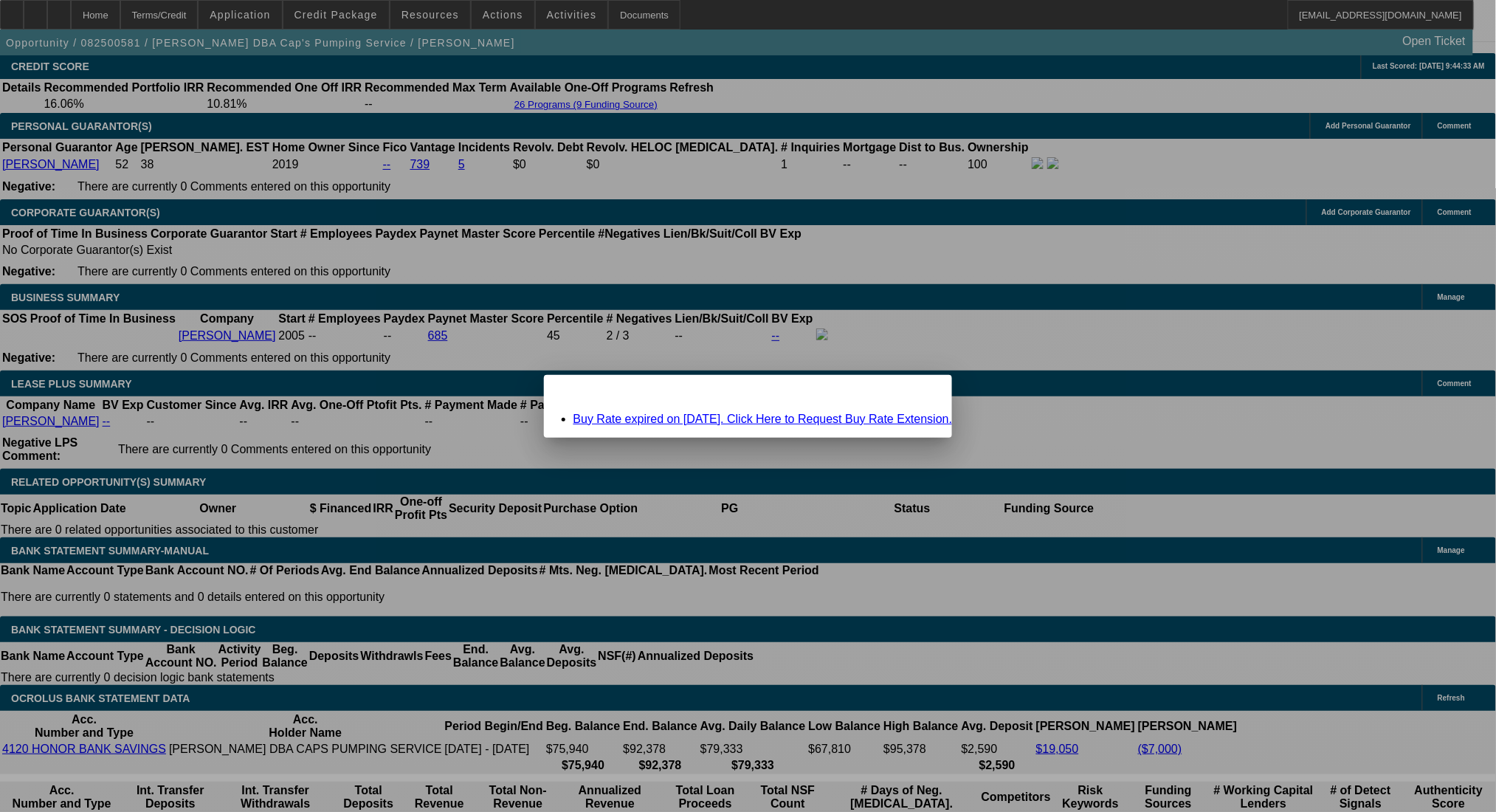
scroll to position [0, 0]
click at [924, 392] on span "Close" at bounding box center [933, 388] width 20 height 8
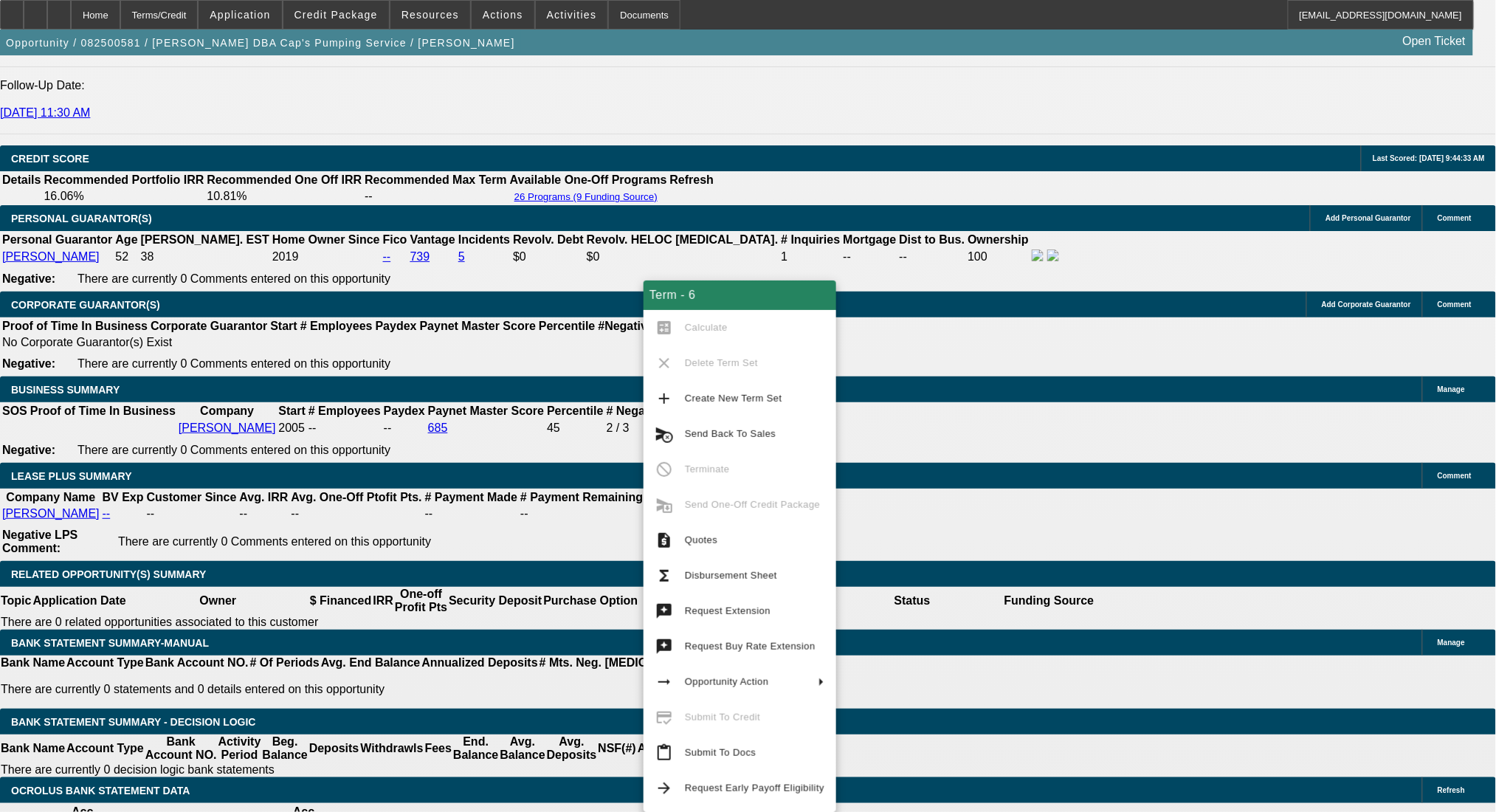
scroll to position [2155, 0]
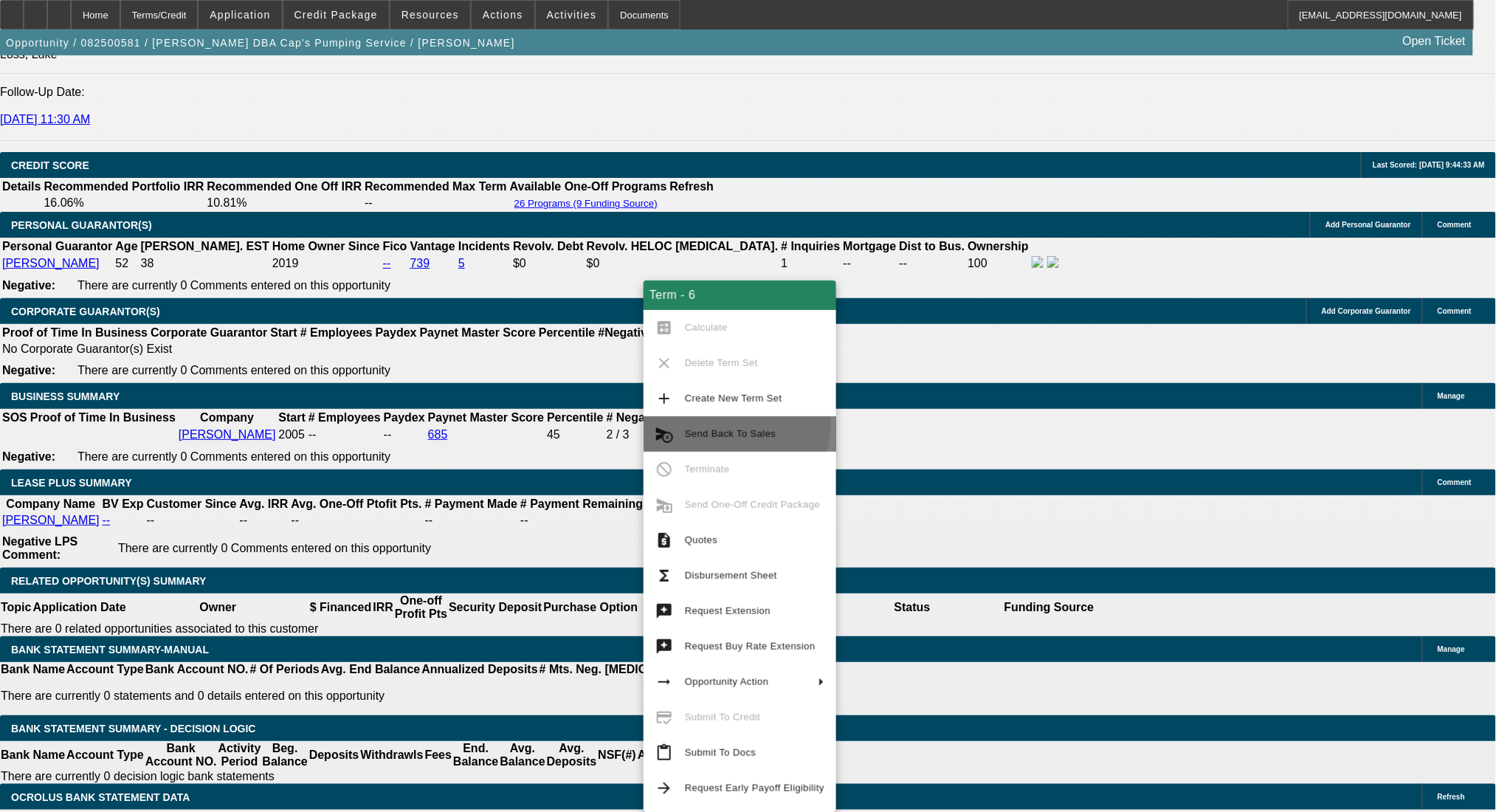
click at [728, 423] on button "cancel_schedule_send Send Back To Sales" at bounding box center [740, 434] width 193 height 35
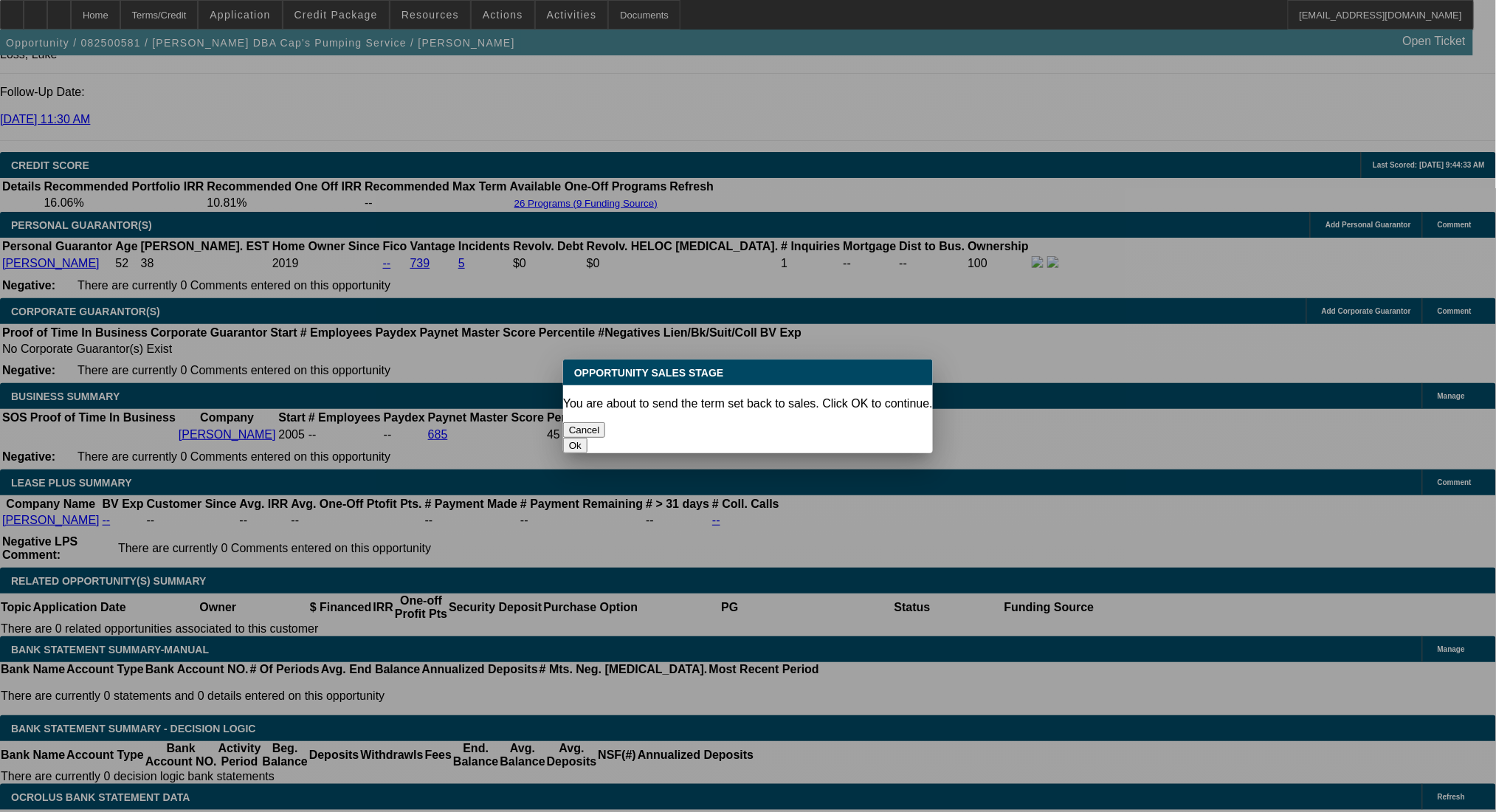
click at [587, 438] on button "Ok" at bounding box center [575, 446] width 24 height 16
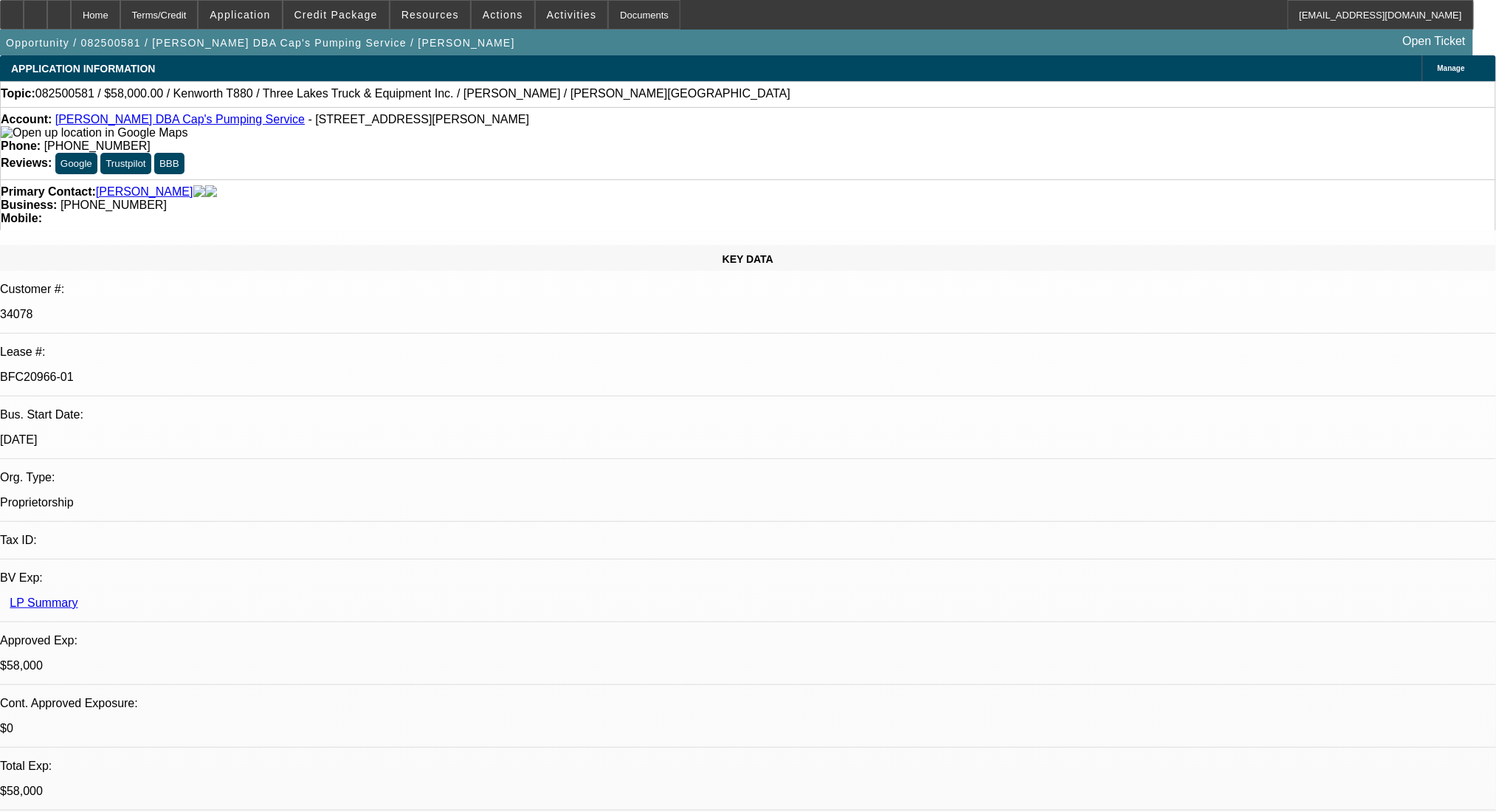
type textarea "got our new buy rate, submitting back to docs now for funding"
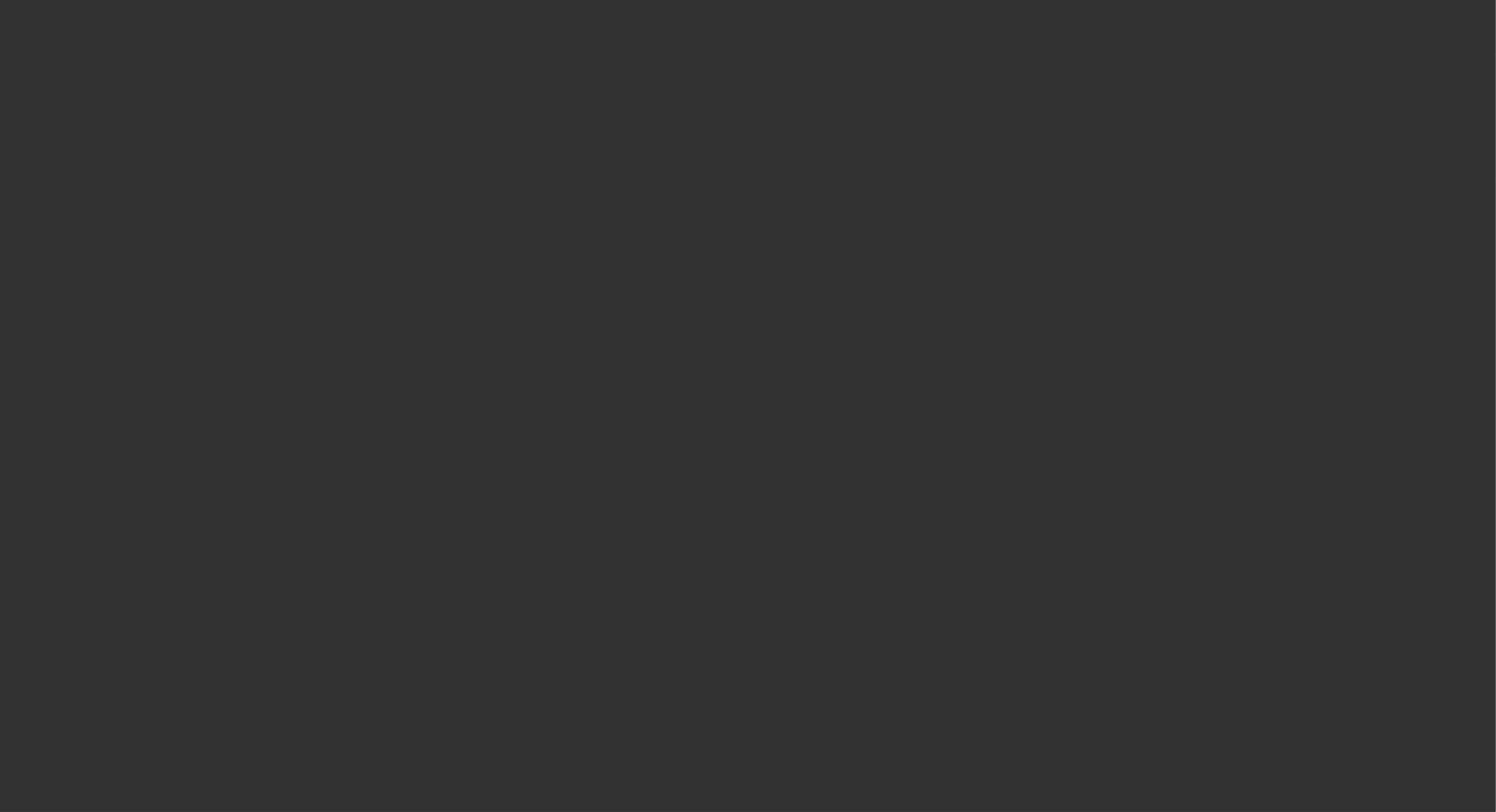
select select "0"
select select "9"
select select "0"
select select "6"
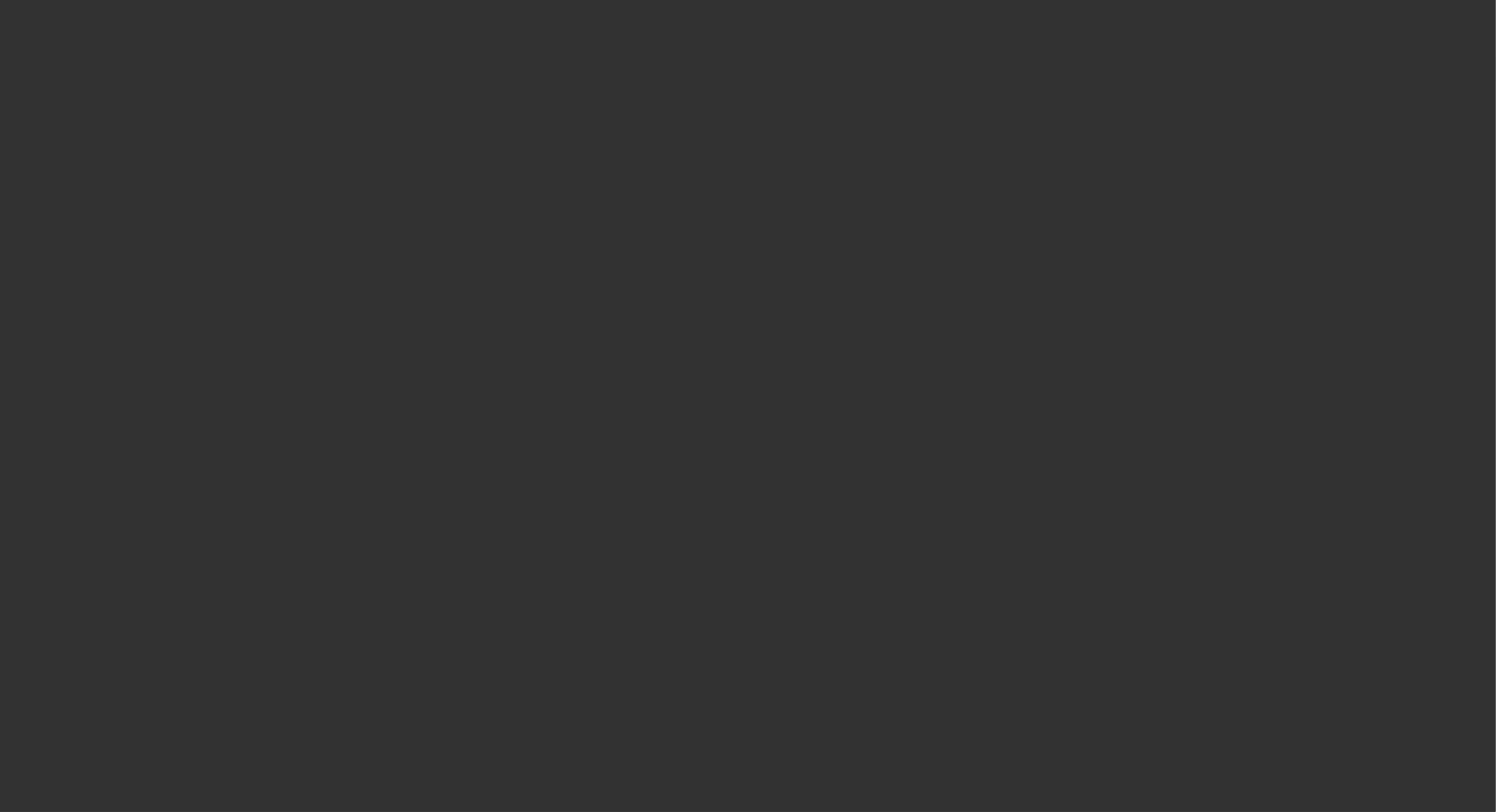
select select "0"
select select "9"
select select "0"
select select "6"
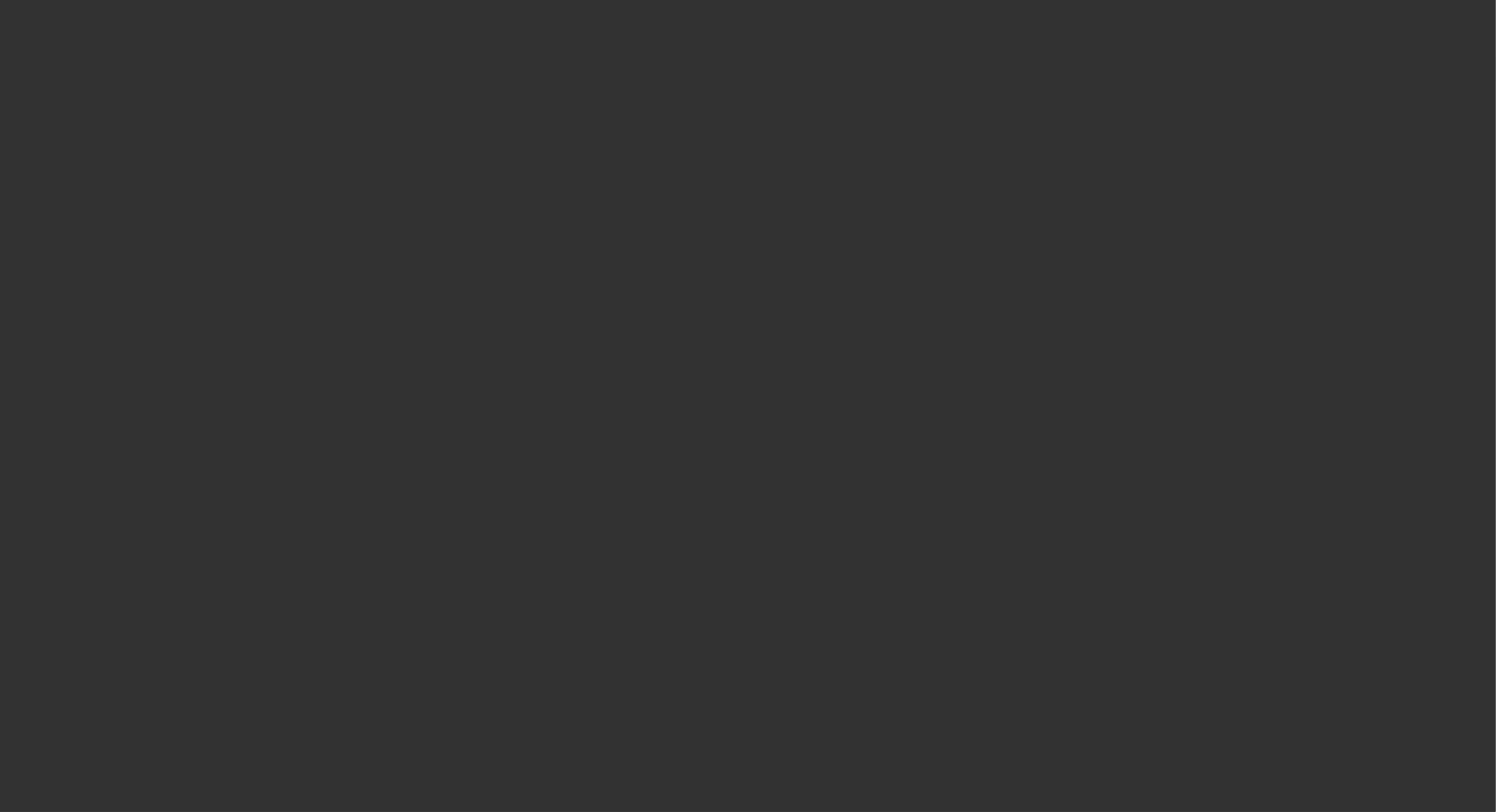
select select "0"
select select "9"
select select "0"
select select "6"
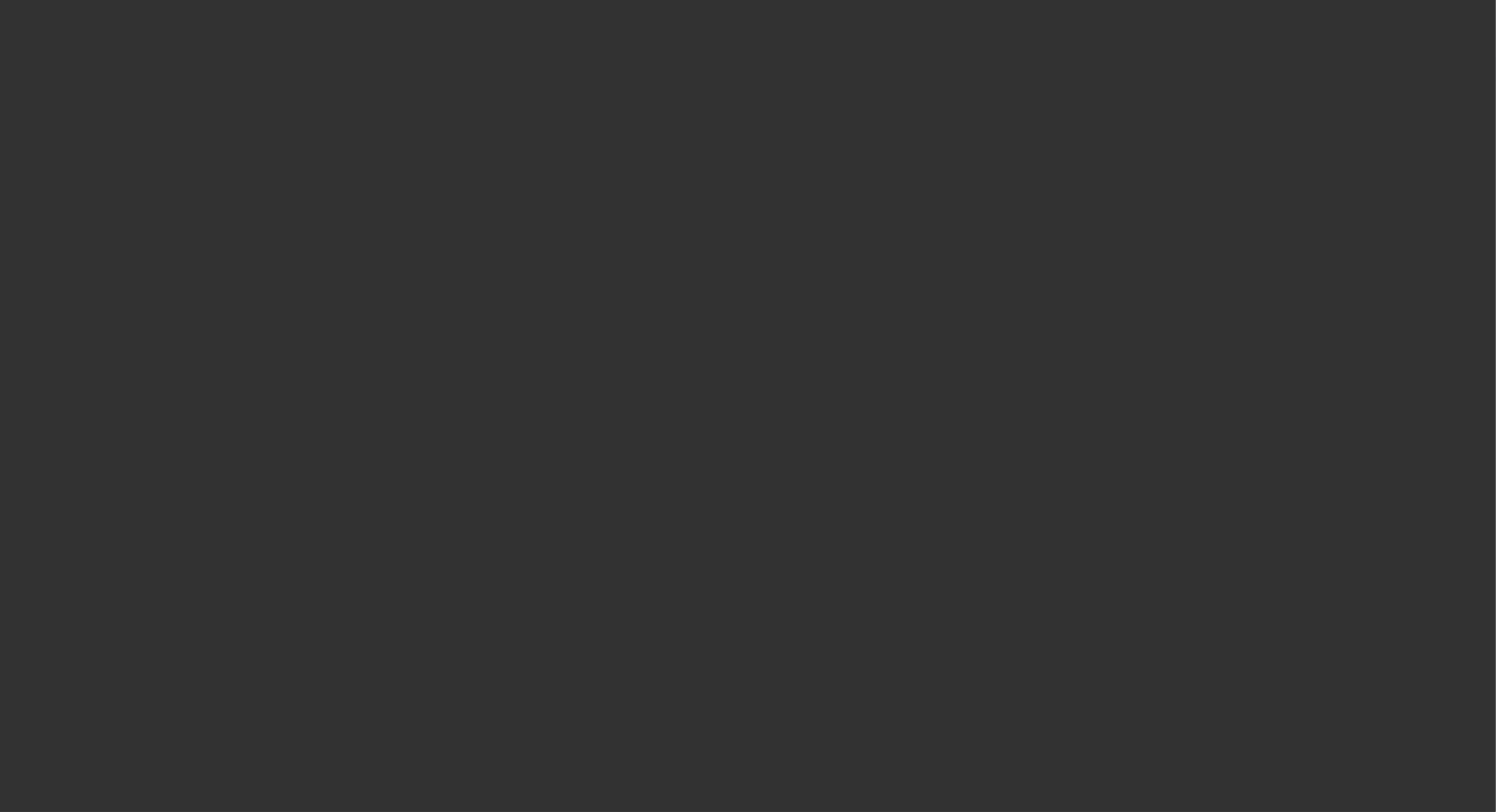
select select "0"
select select "9"
select select "0.1"
select select "4"
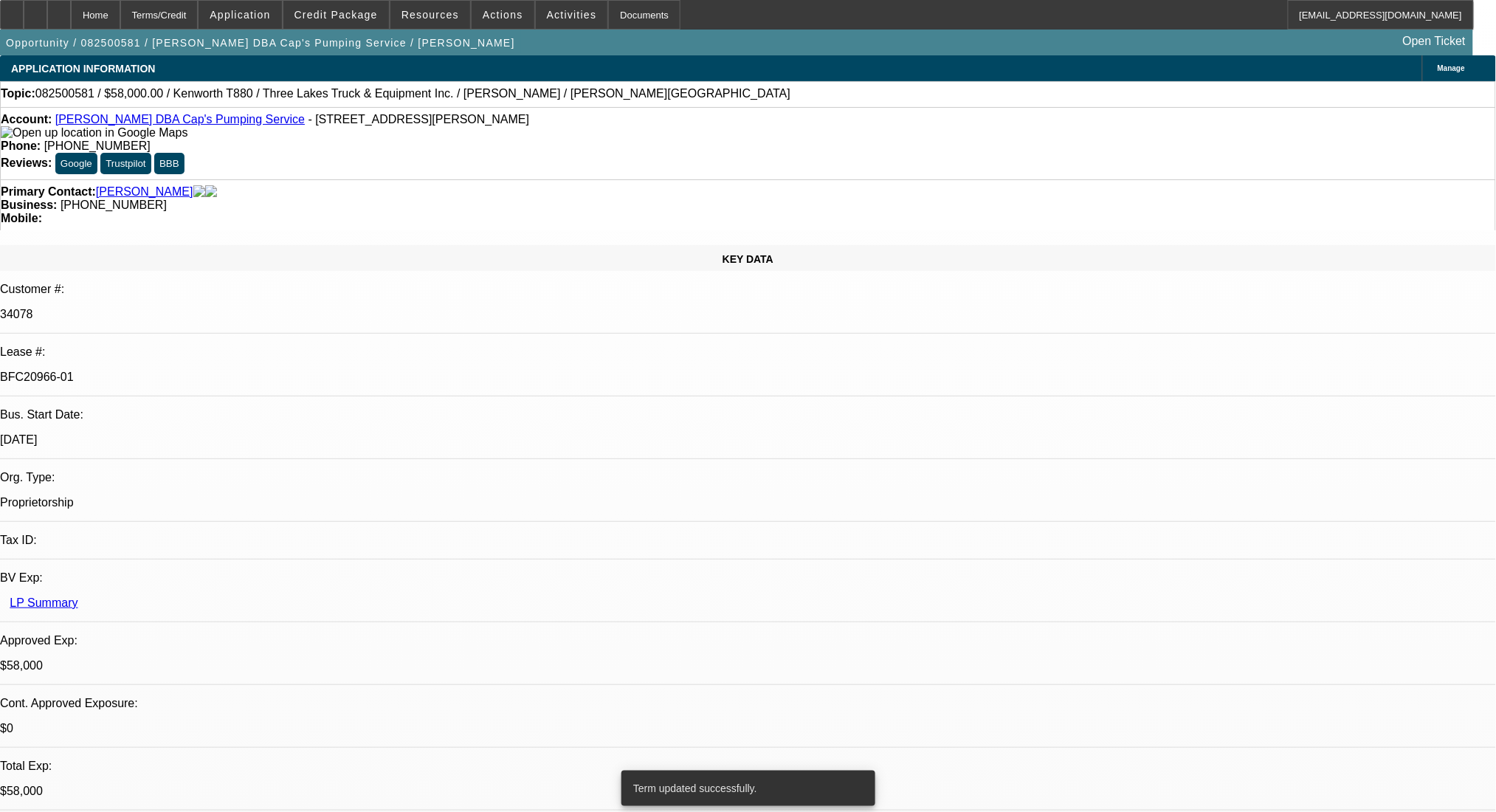
click at [199, 12] on div "Terms/Credit" at bounding box center [160, 15] width 79 height 30
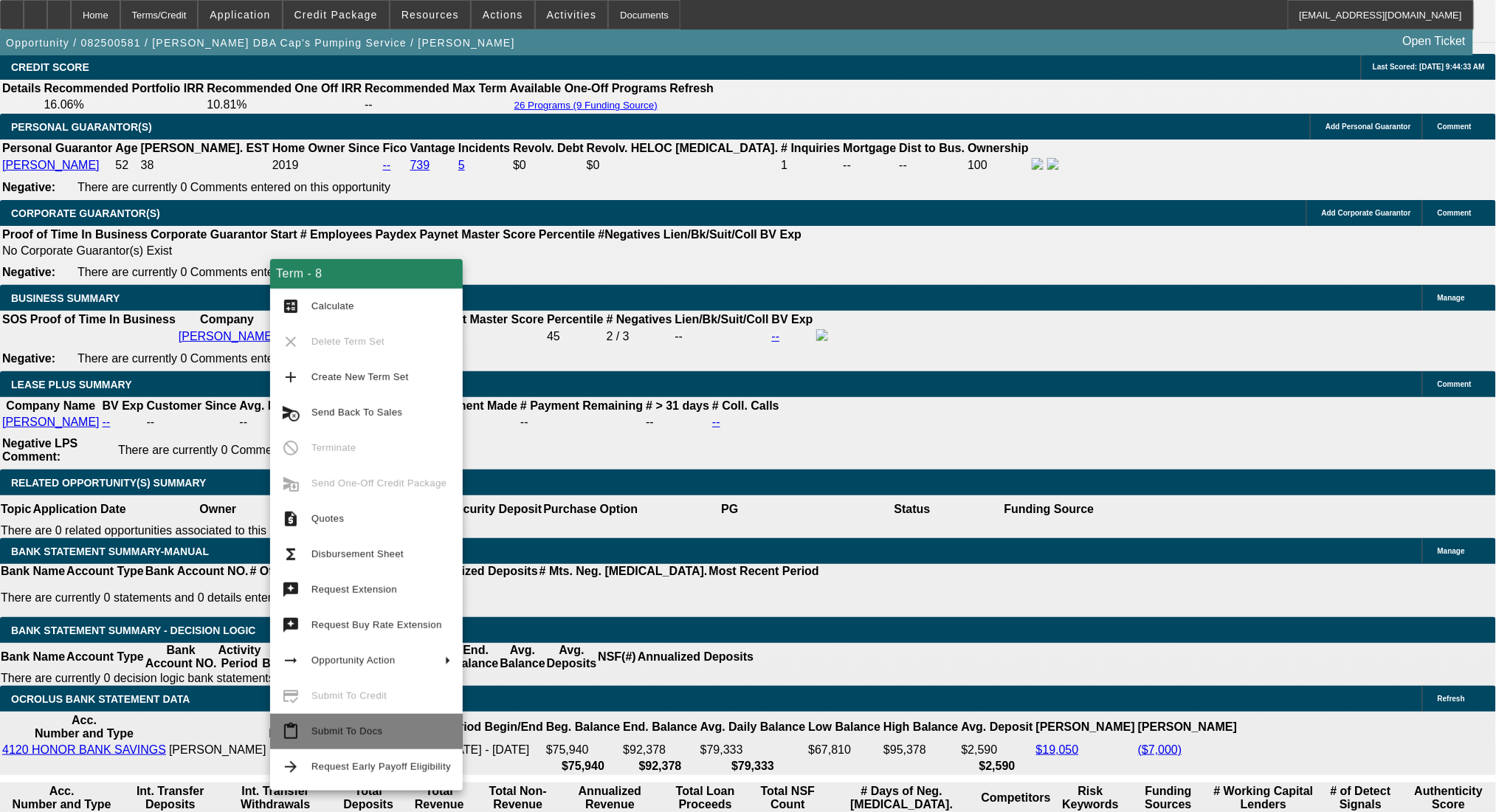
click at [418, 730] on span "Submit To Docs" at bounding box center [380, 731] width 139 height 18
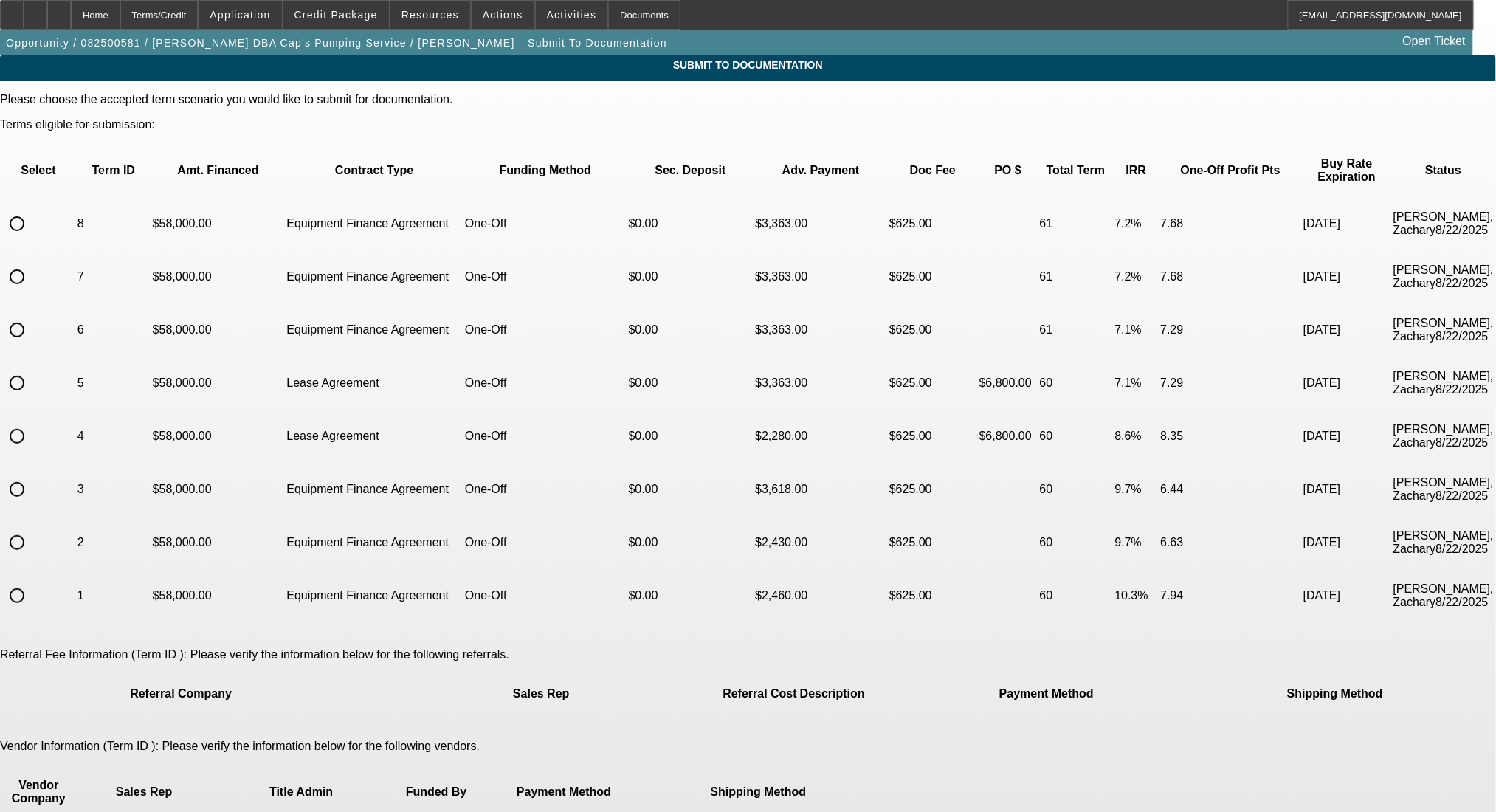
click at [31, 209] on input "radio" at bounding box center [17, 224] width 30 height 30
radio input "true"
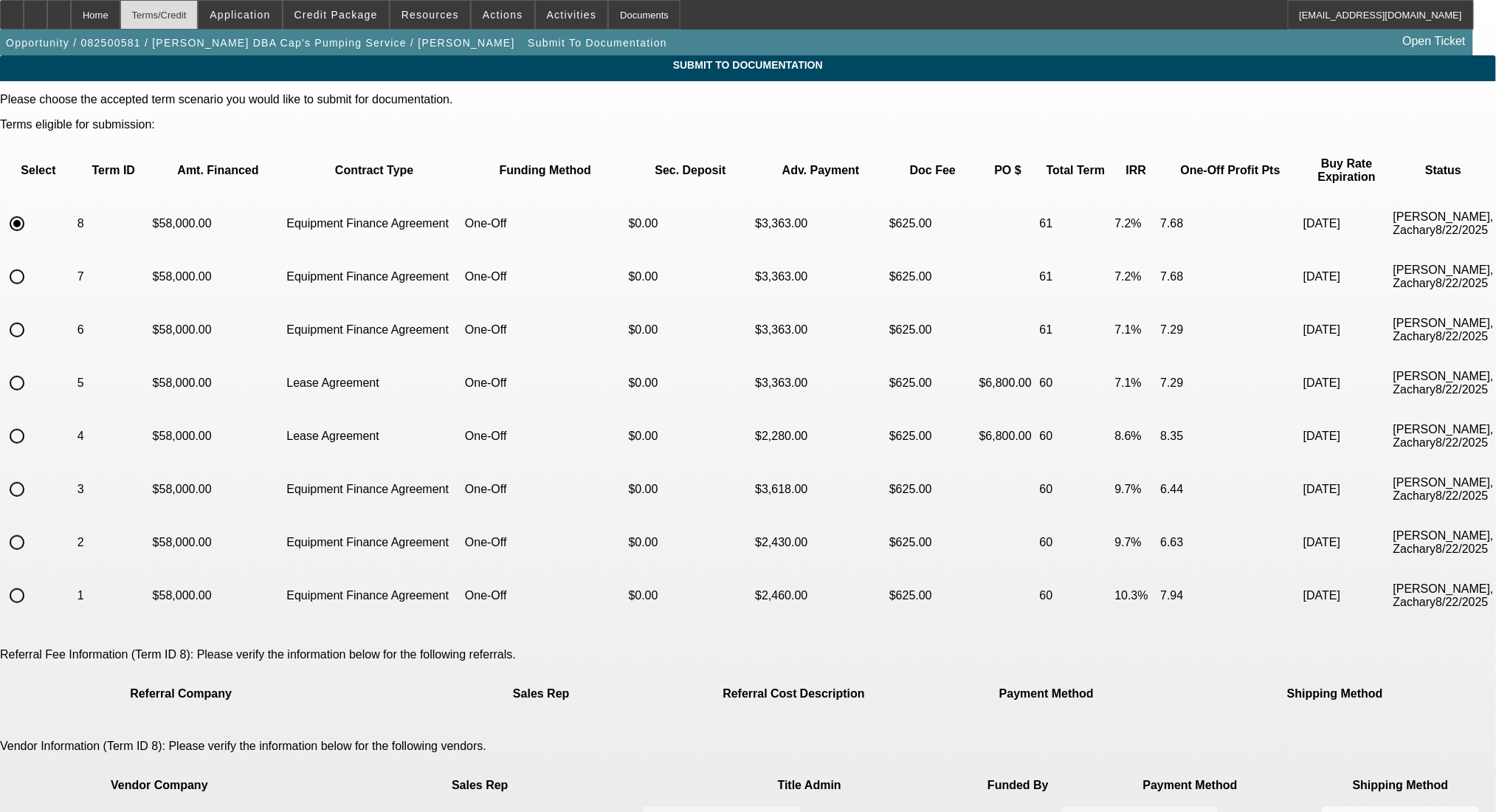
click at [187, 2] on div "Terms/Credit" at bounding box center [160, 15] width 79 height 30
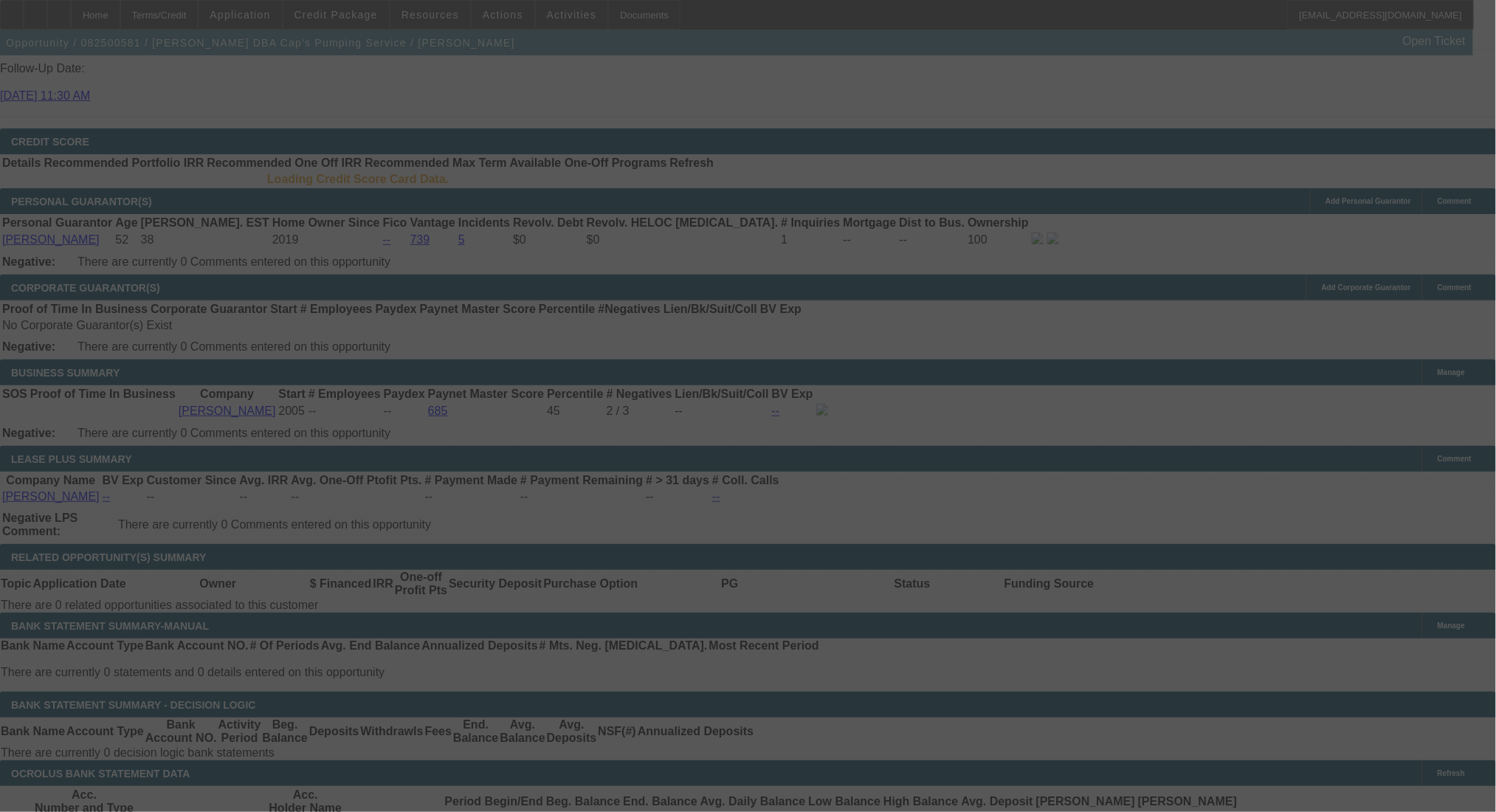
select select "0"
select select "9"
select select "0"
select select "6"
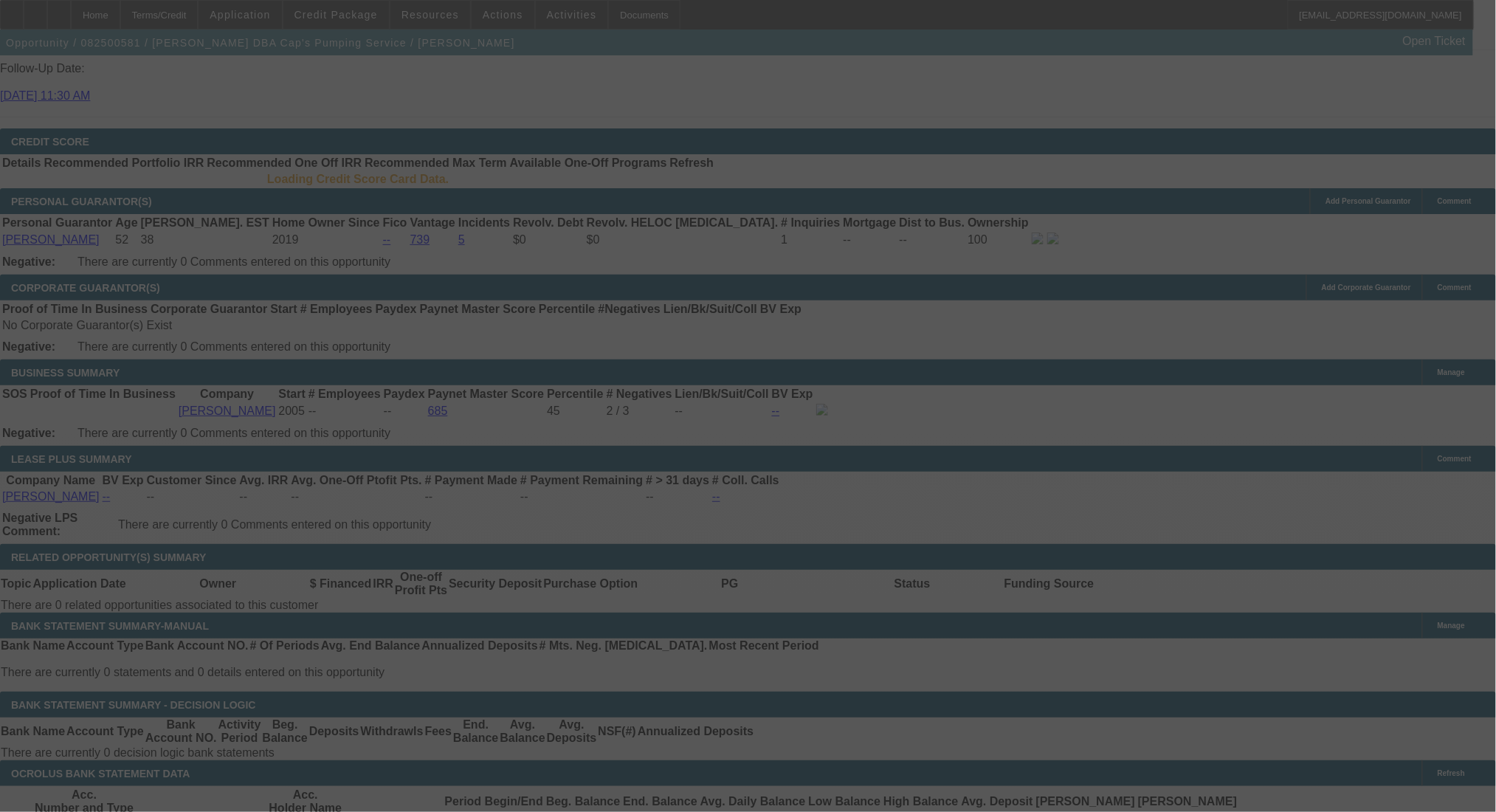
select select "0"
select select "9"
select select "0"
select select "6"
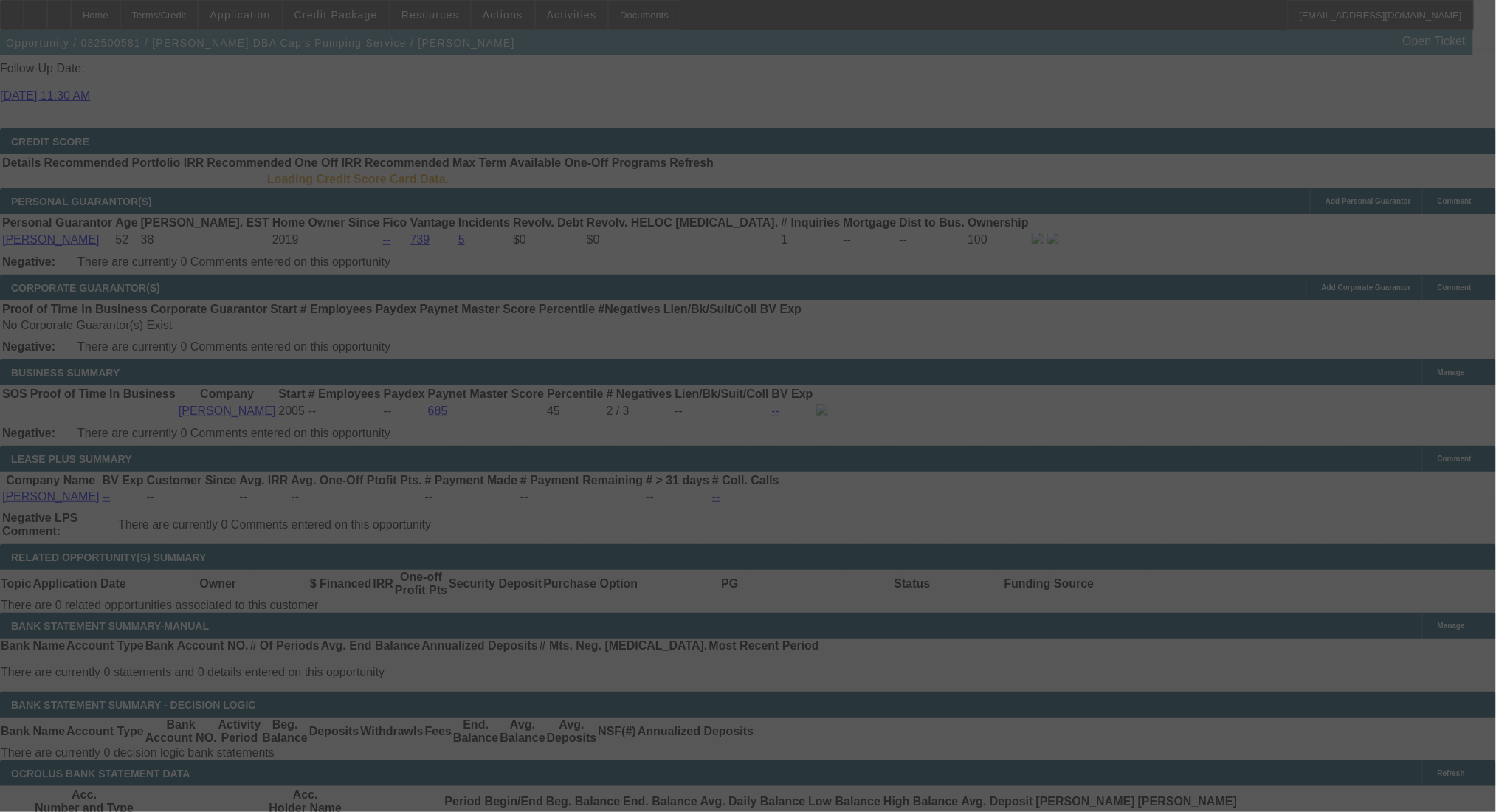
select select "0"
select select "9"
select select "0"
select select "6"
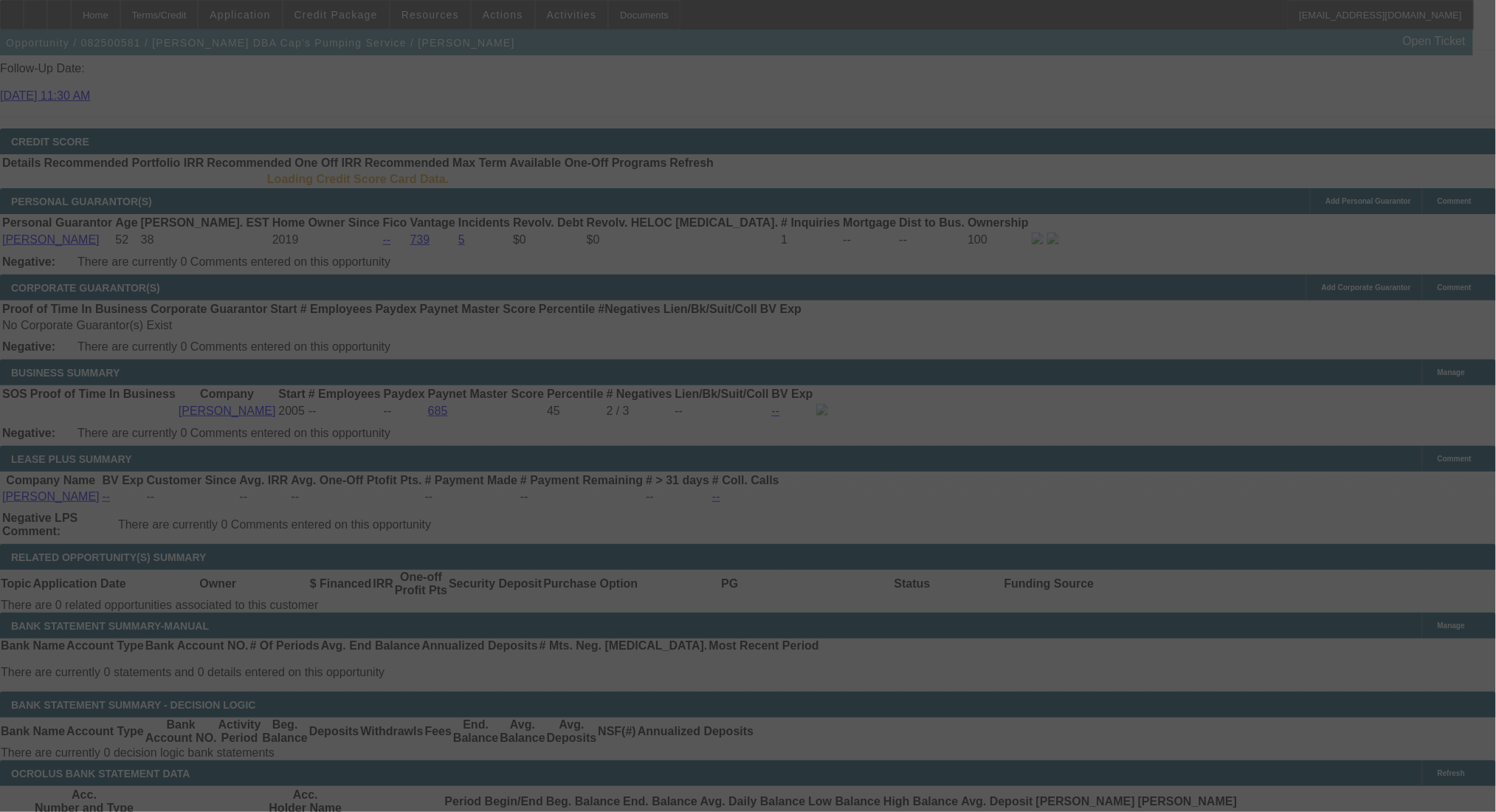
select select "0"
select select "9"
select select "0.1"
select select "4"
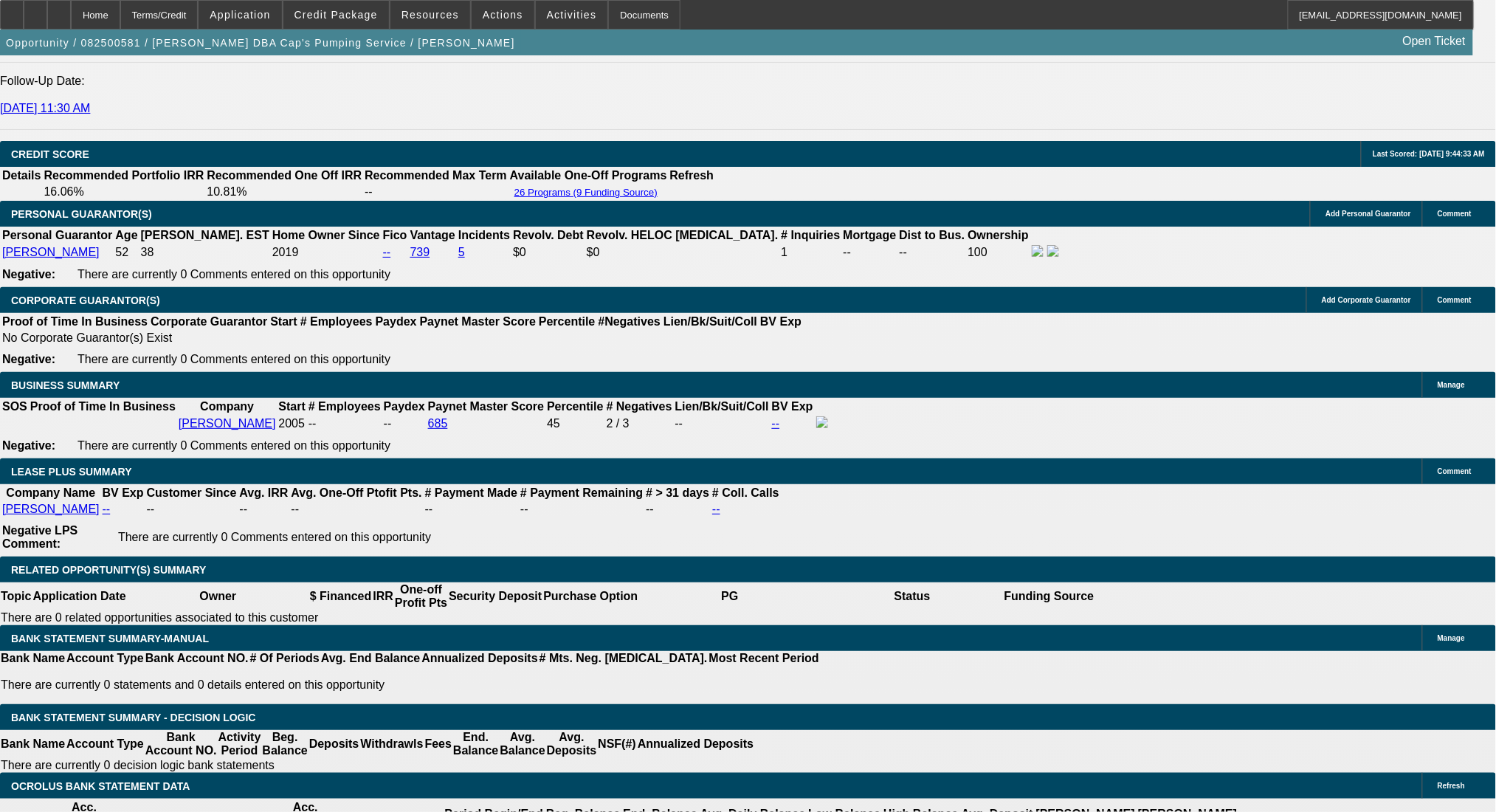
scroll to position [2264, 0]
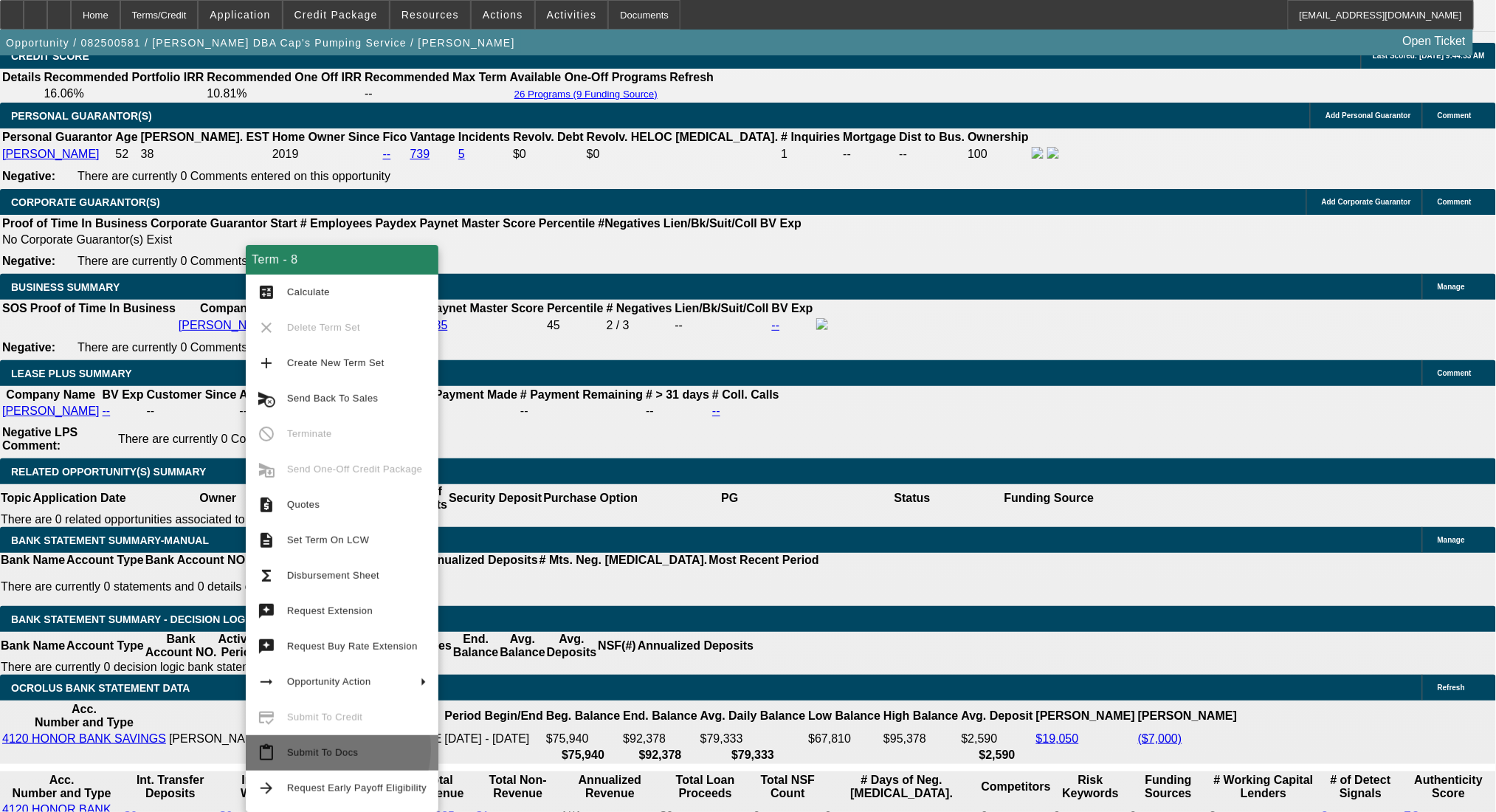
click at [333, 749] on span "Submit To Docs" at bounding box center [322, 752] width 71 height 11
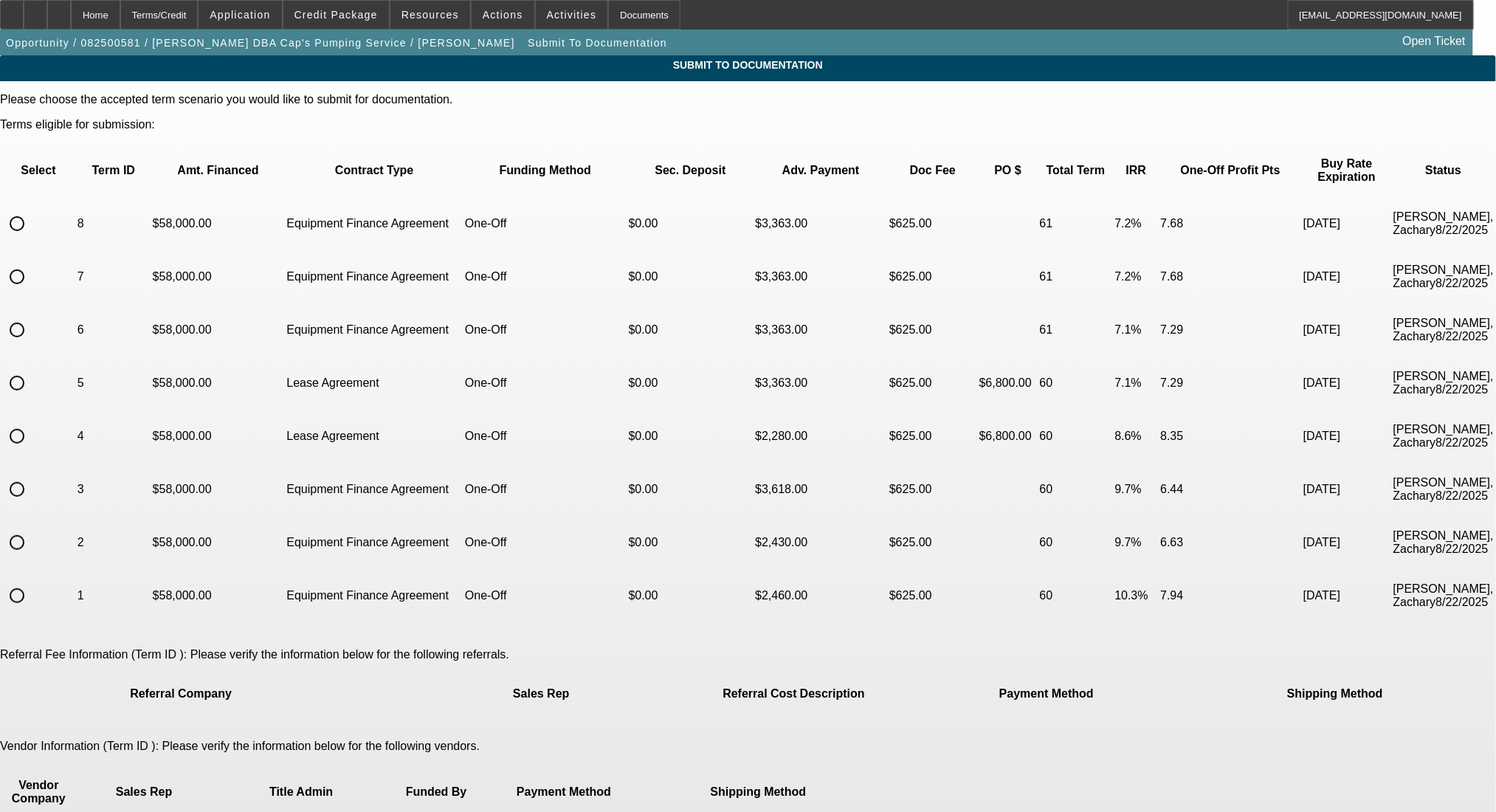
click at [31, 209] on input "radio" at bounding box center [17, 224] width 30 height 30
radio input "true"
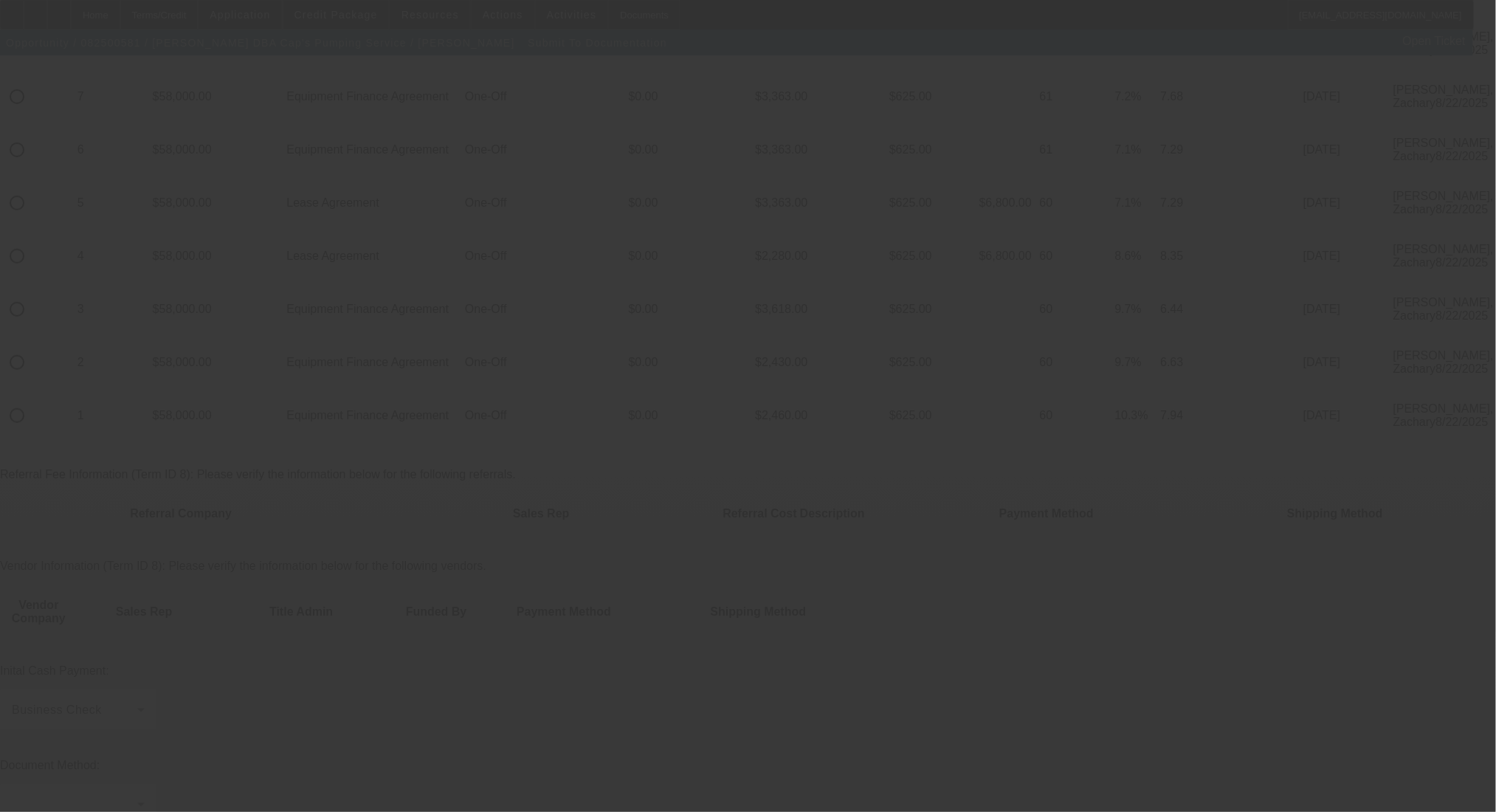
scroll to position [197, 0]
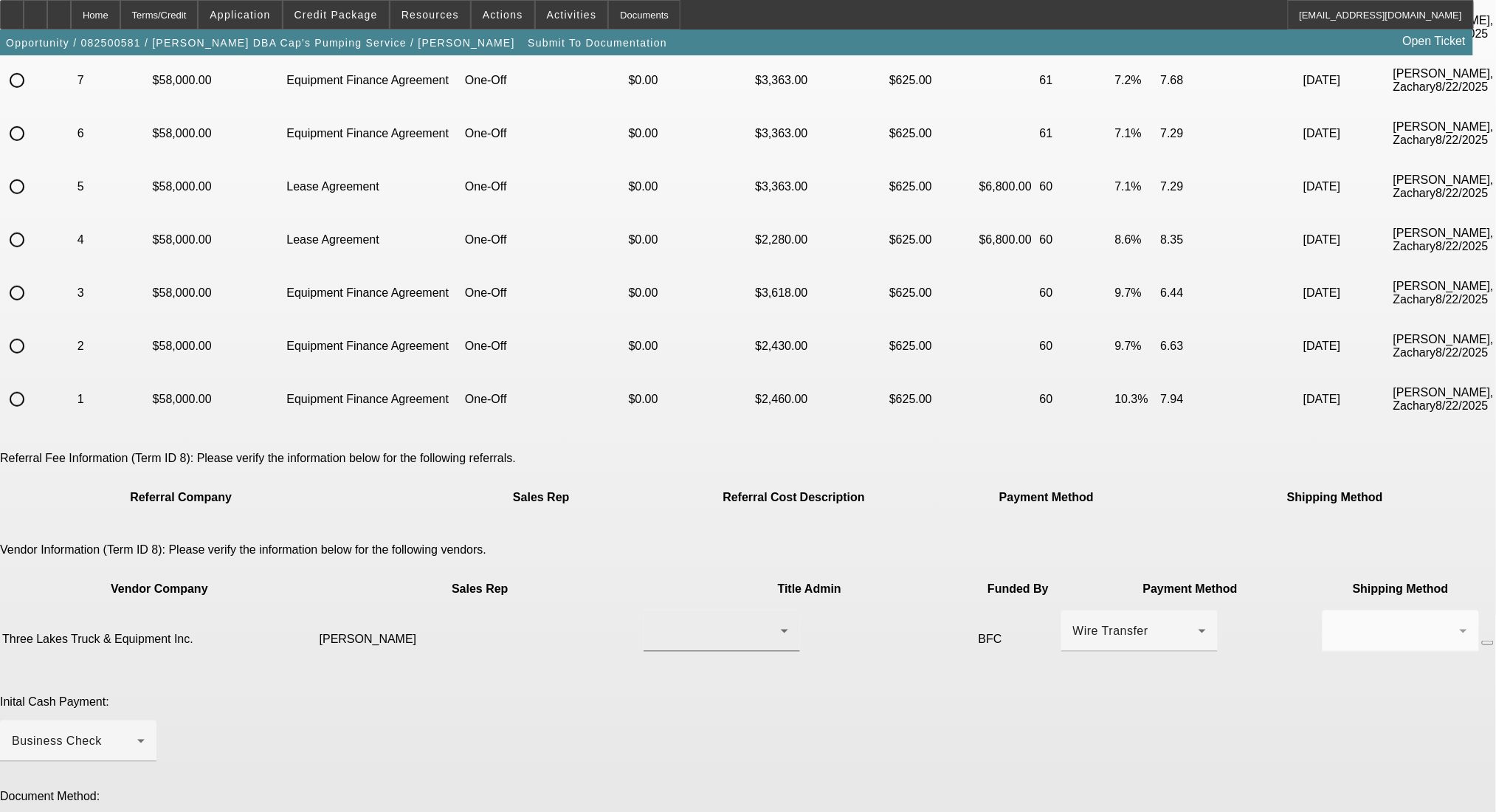
click at [671, 622] on div at bounding box center [719, 630] width 126 height 18
click at [666, 560] on span "Wykoski, Steve" at bounding box center [640, 553] width 102 height 18
click at [1323, 610] on mat-form-field at bounding box center [1401, 638] width 156 height 57
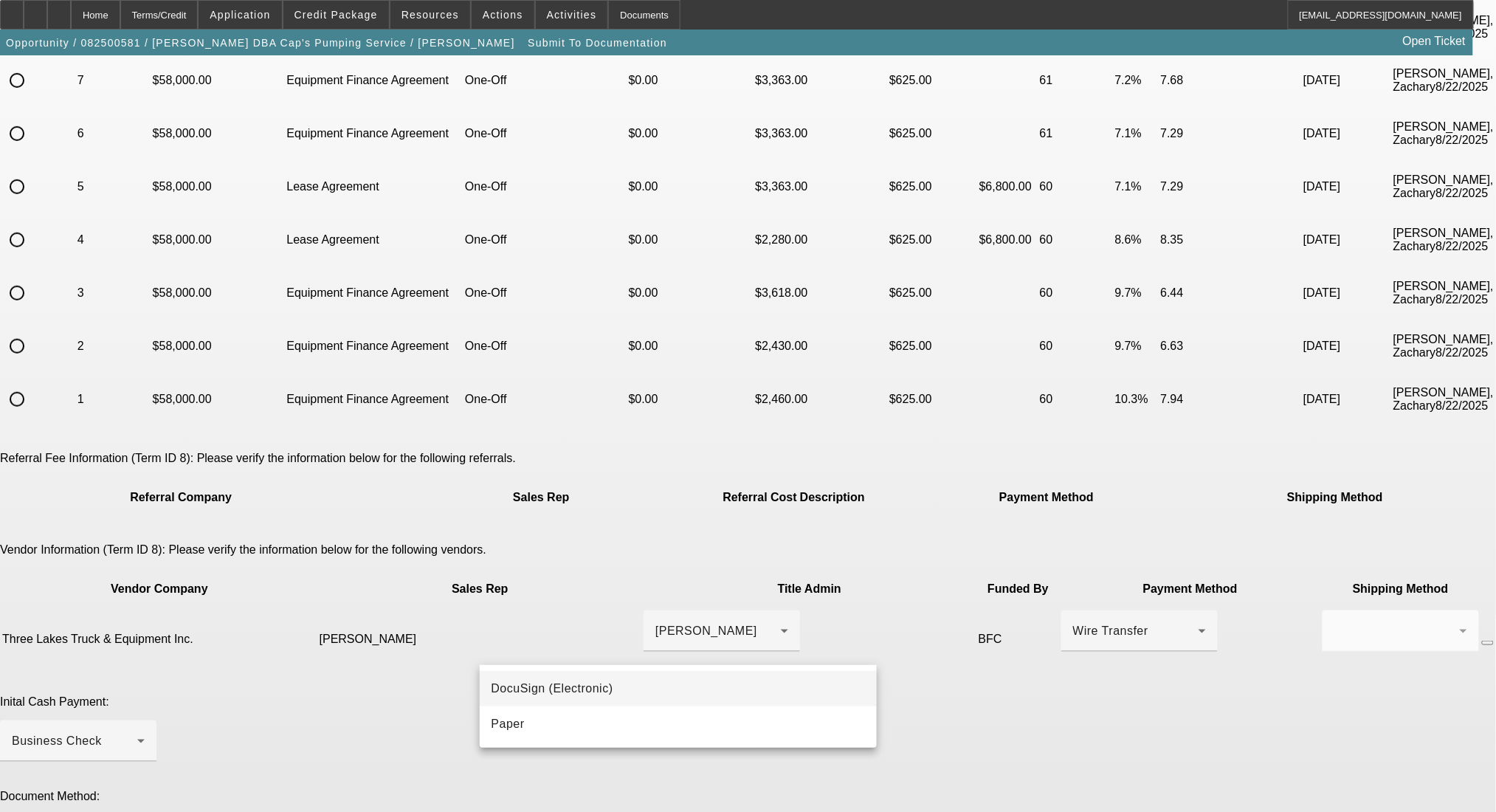
click at [615, 678] on mat-option "DocuSign (Electronic)" at bounding box center [678, 688] width 398 height 35
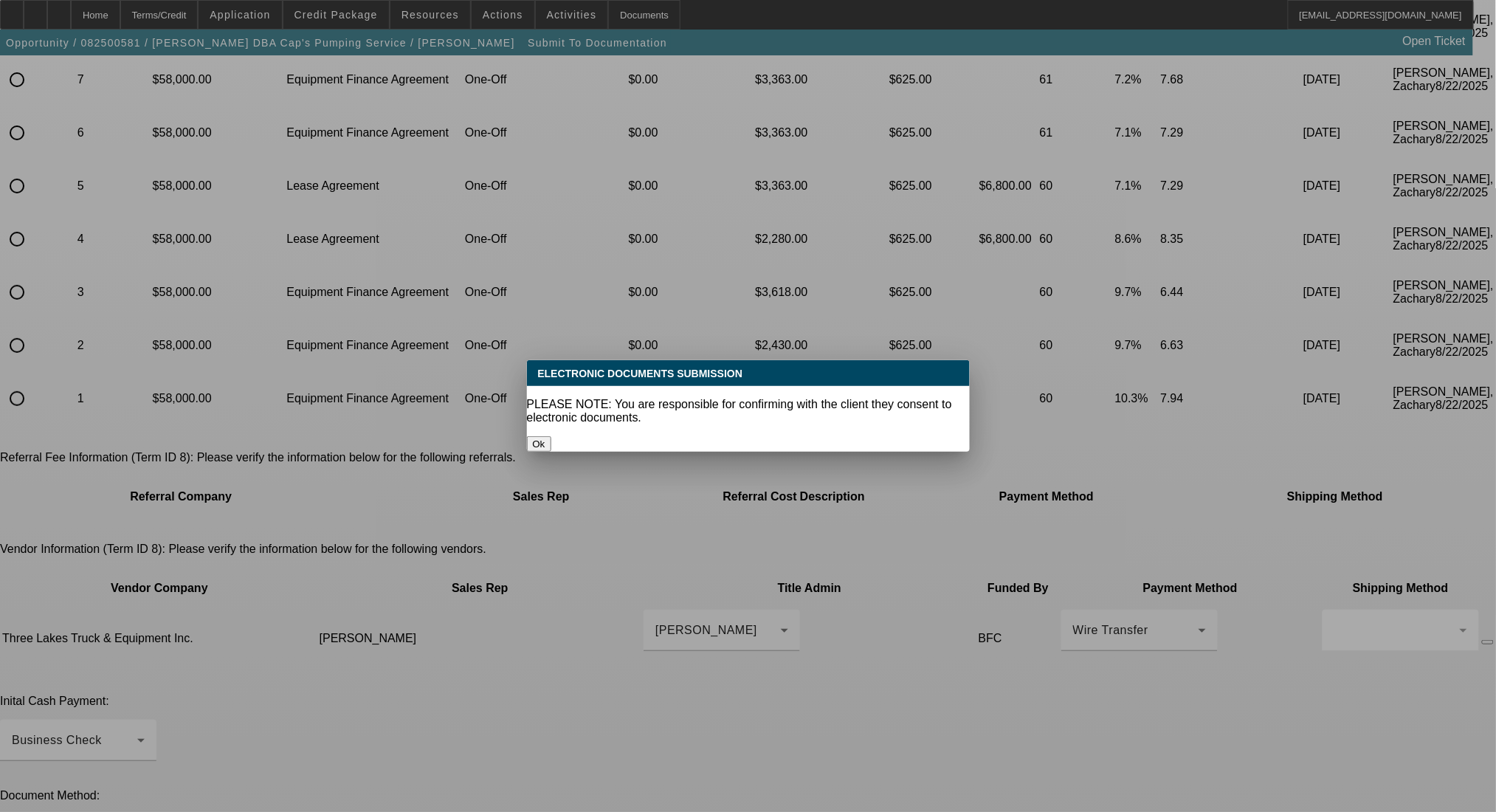
click at [551, 436] on button "Ok" at bounding box center [538, 444] width 24 height 16
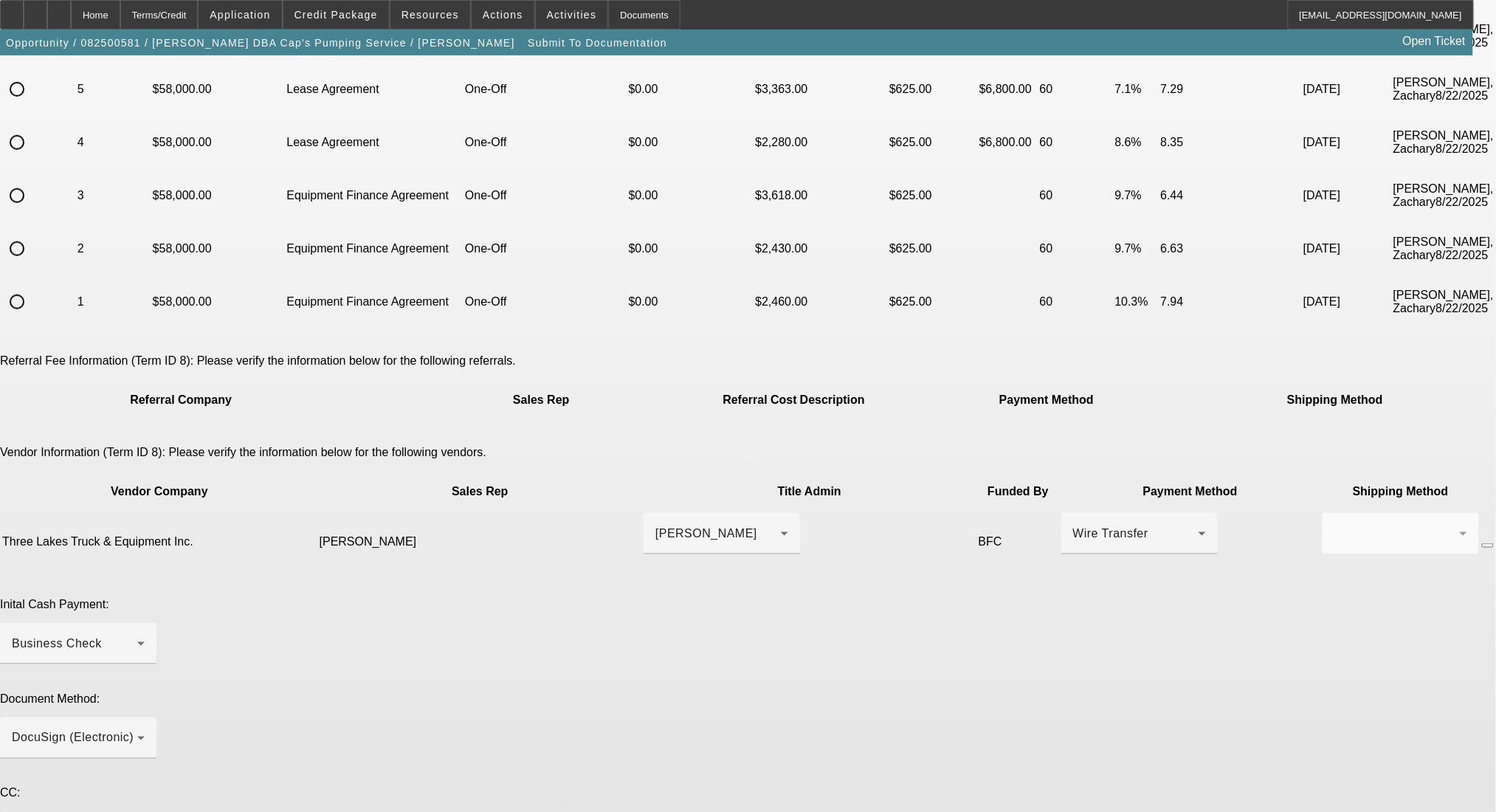
scroll to position [296, 0]
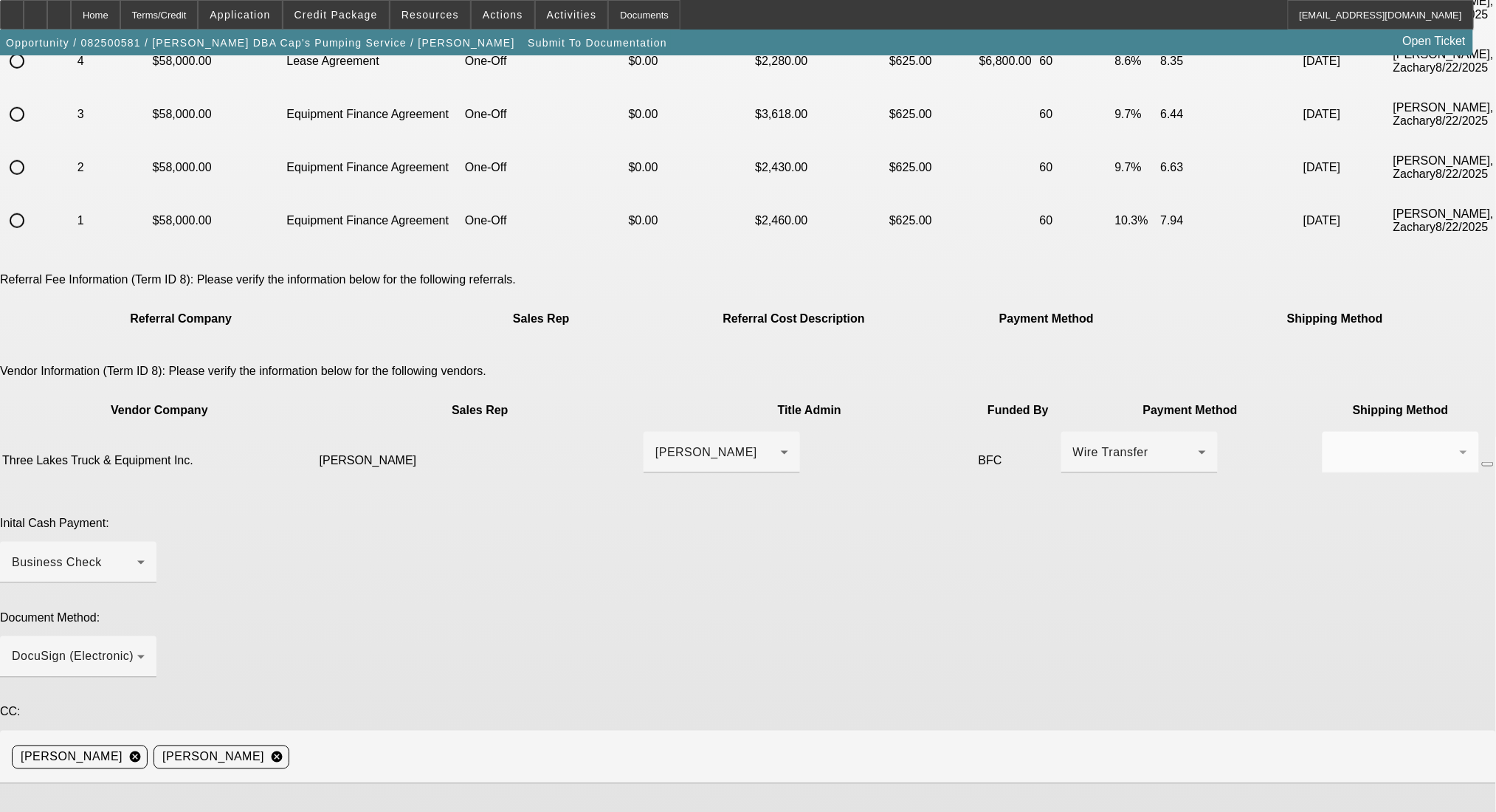
type textarea "Everything good for funding, just needed new buy rate. All numbers remaining th…"
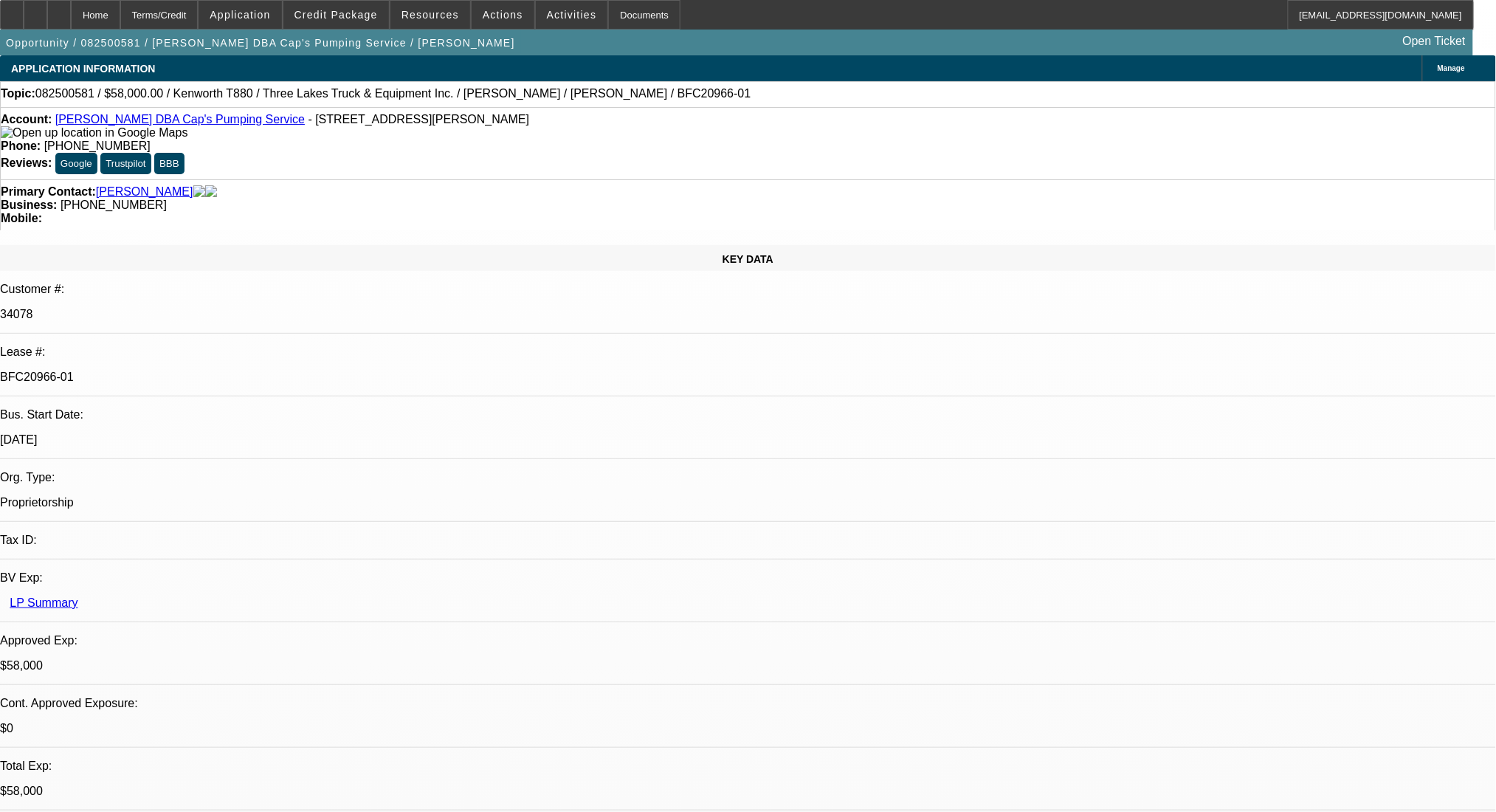
select select "0"
select select "9"
select select "0"
select select "6"
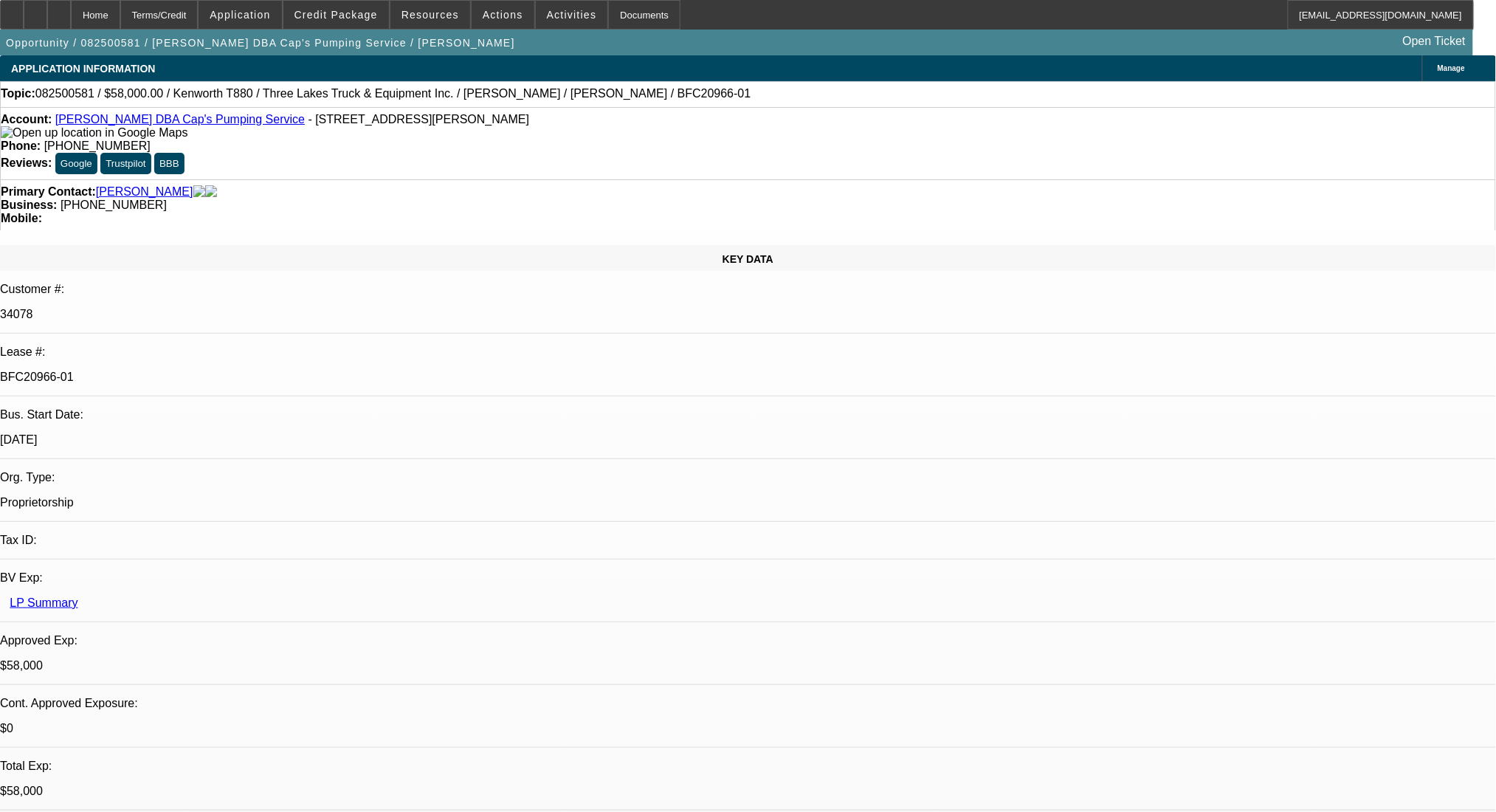
select select "0"
select select "9"
select select "0"
select select "6"
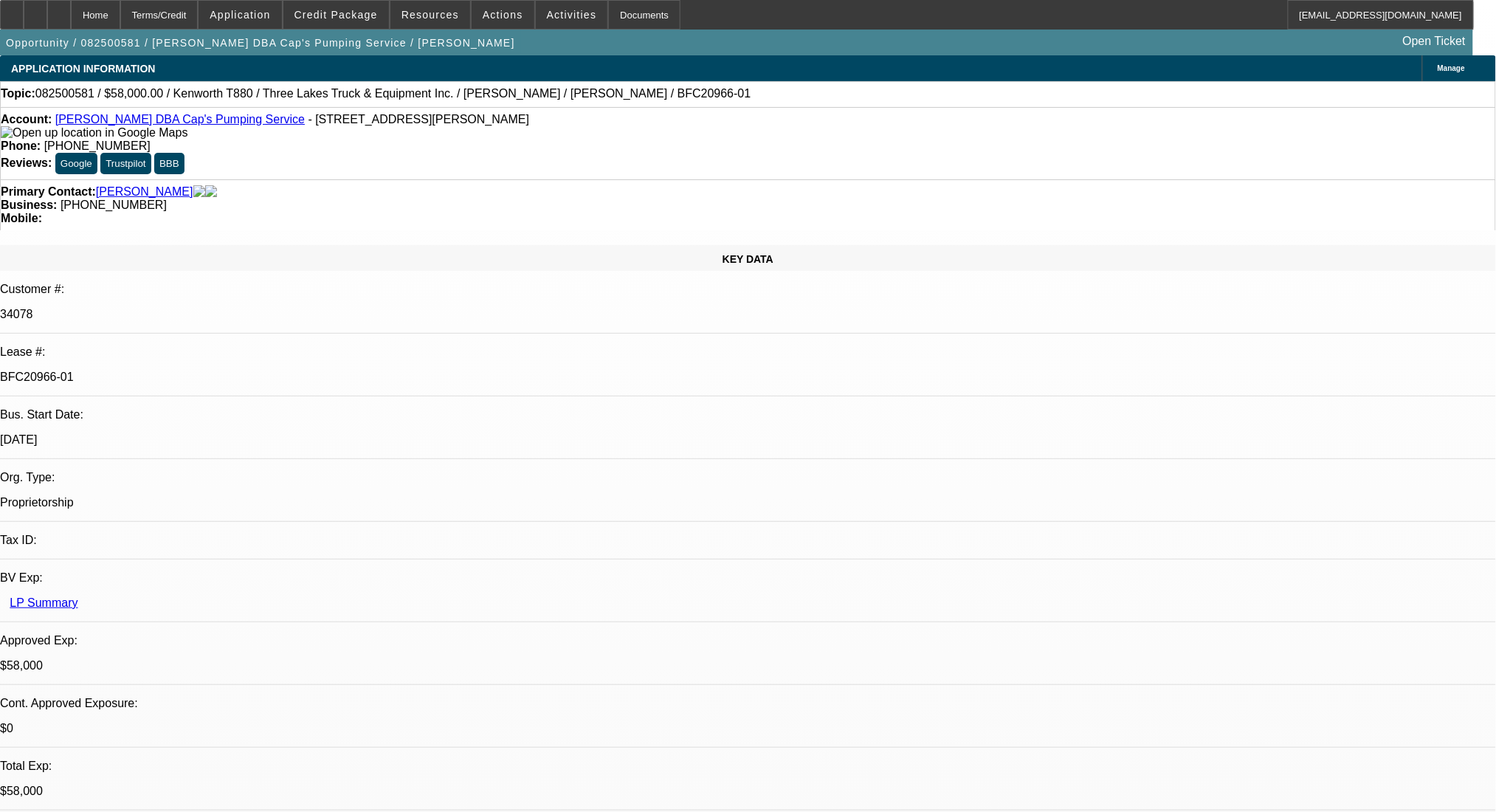
select select "0"
select select "9"
select select "0"
select select "6"
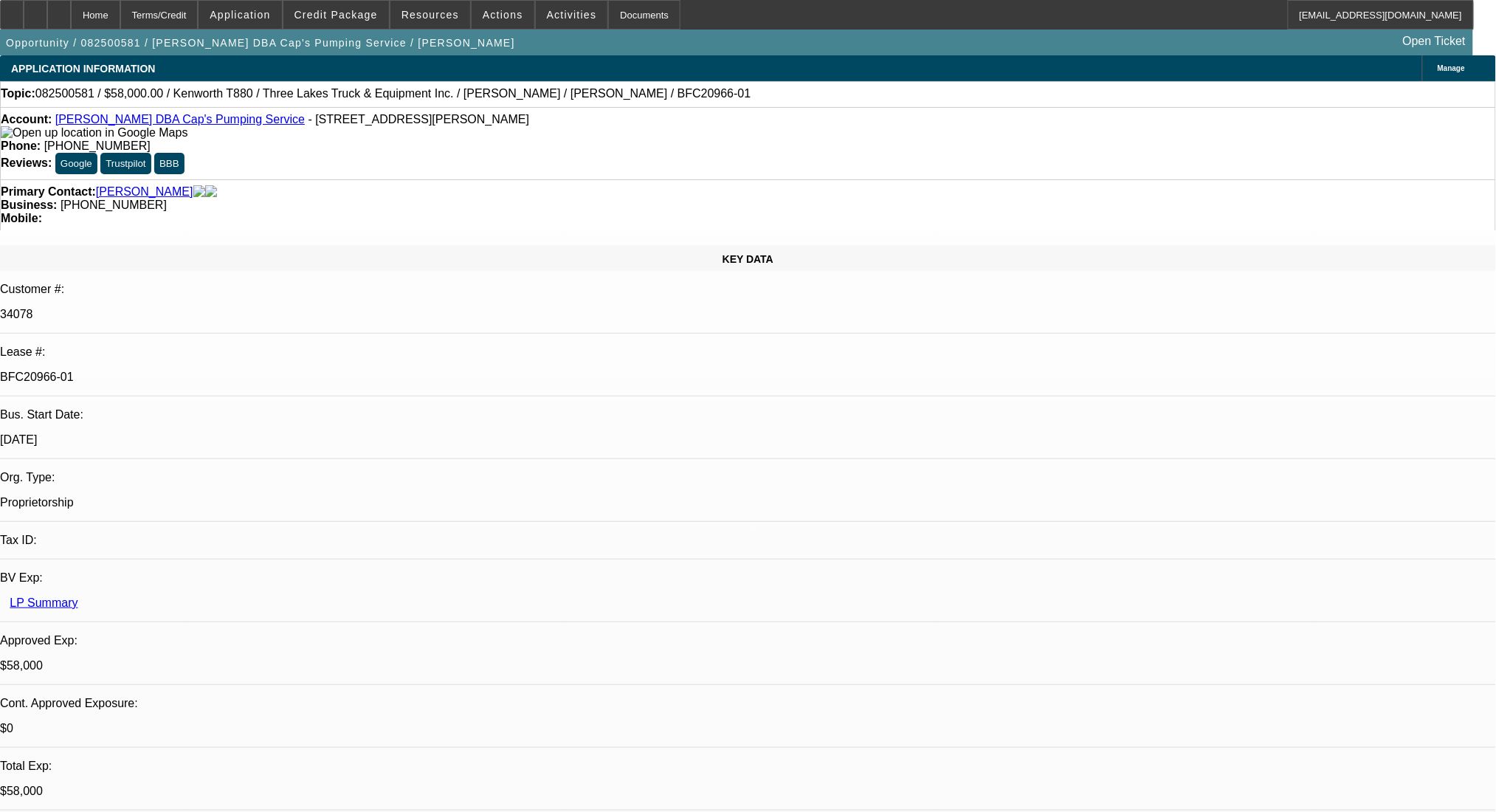
select select "0"
select select "9"
select select "0.1"
select select "4"
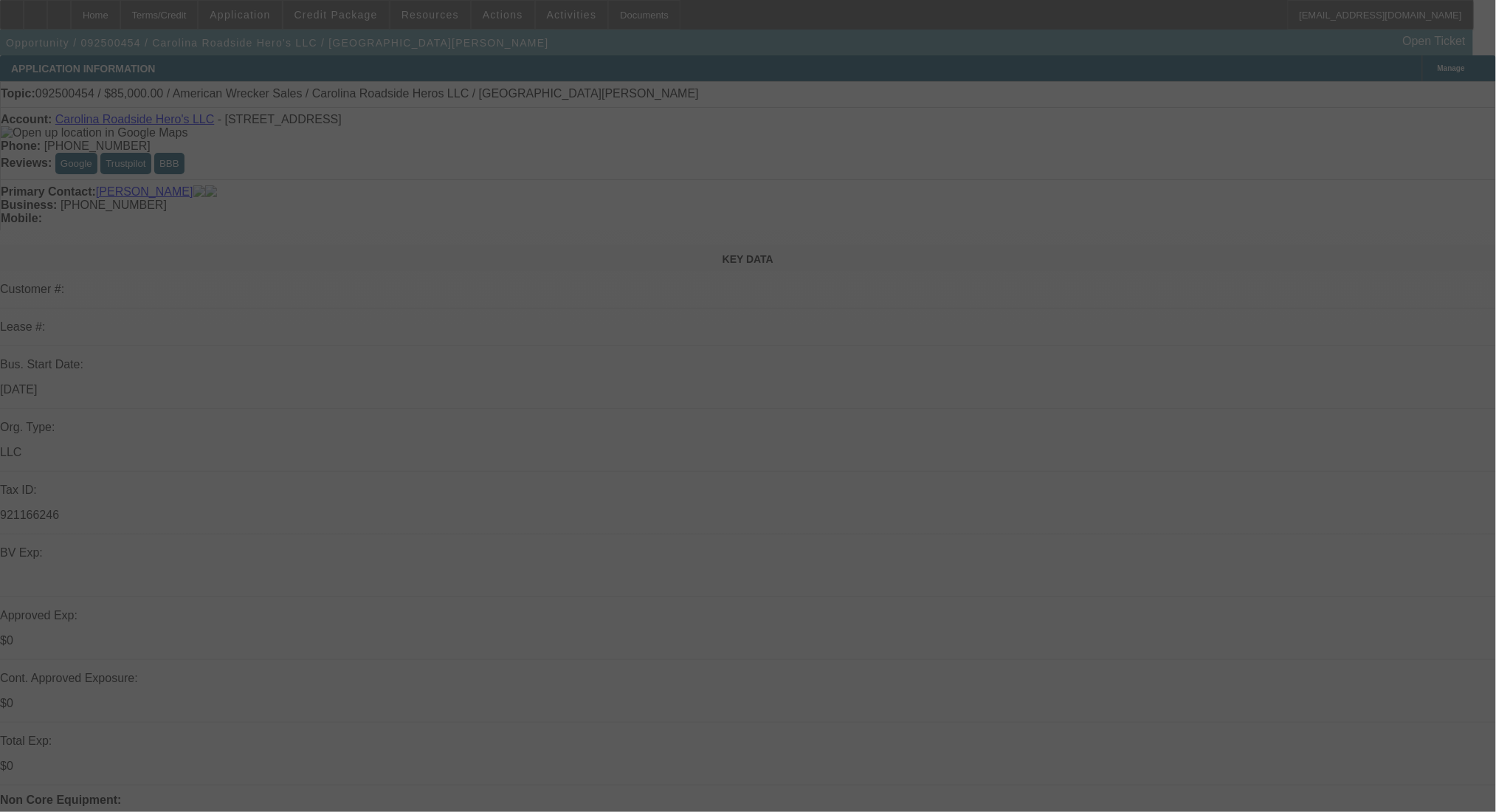
select select "0"
select select "2"
select select "0.1"
select select "4"
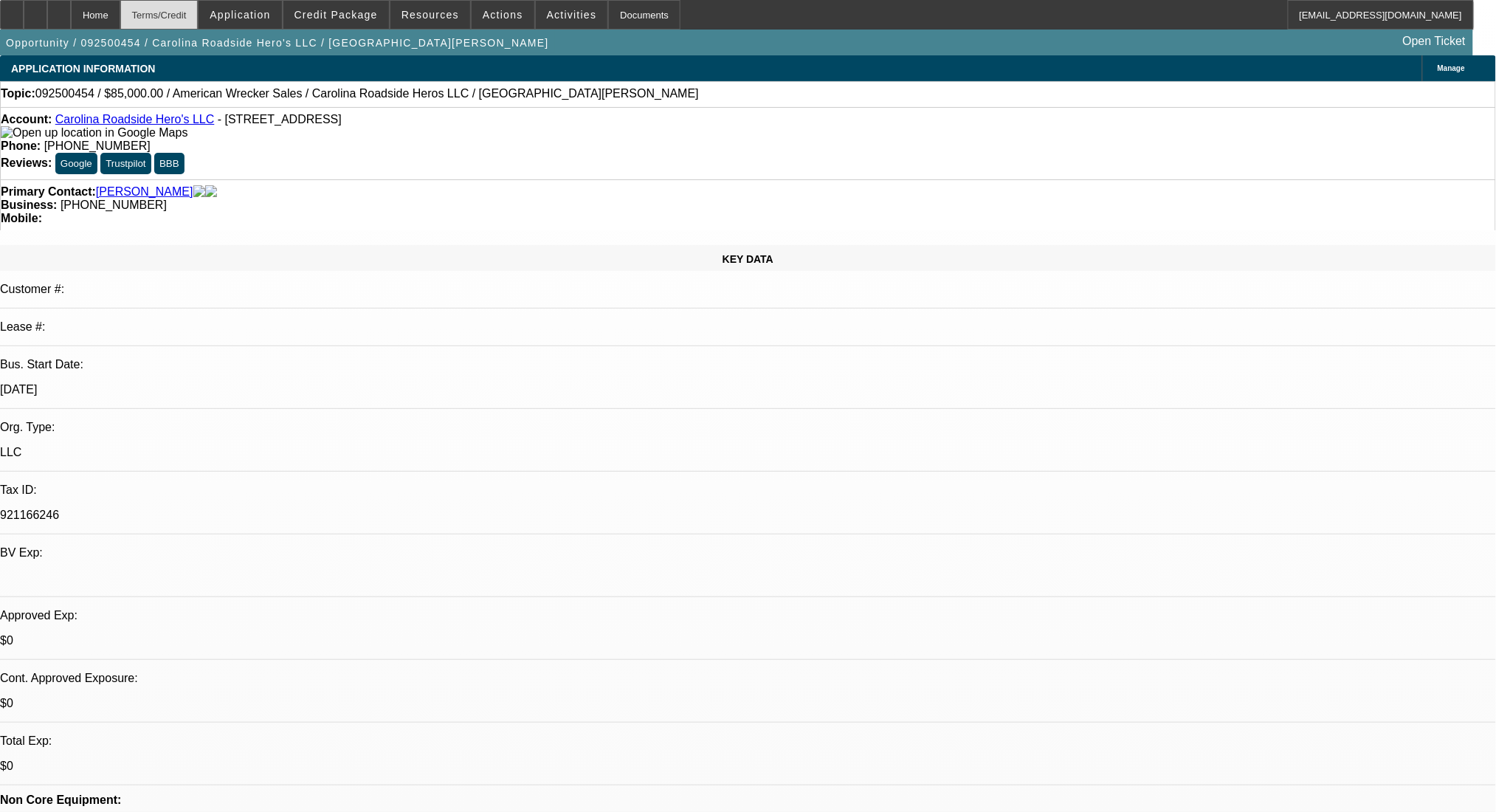
click at [178, 20] on div "Terms/Credit" at bounding box center [160, 15] width 79 height 30
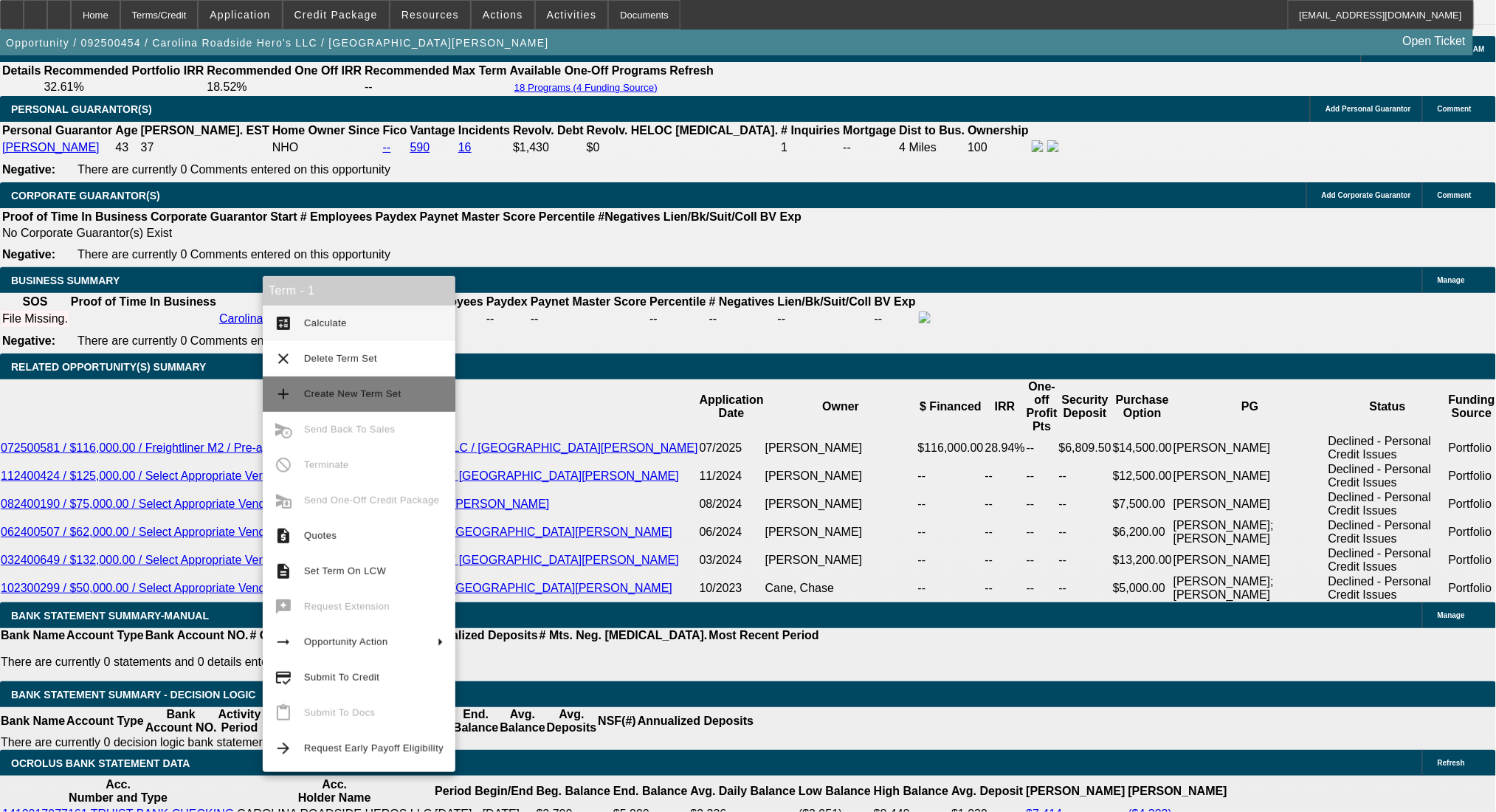
click at [310, 388] on span "Create New Term Set" at bounding box center [373, 394] width 139 height 18
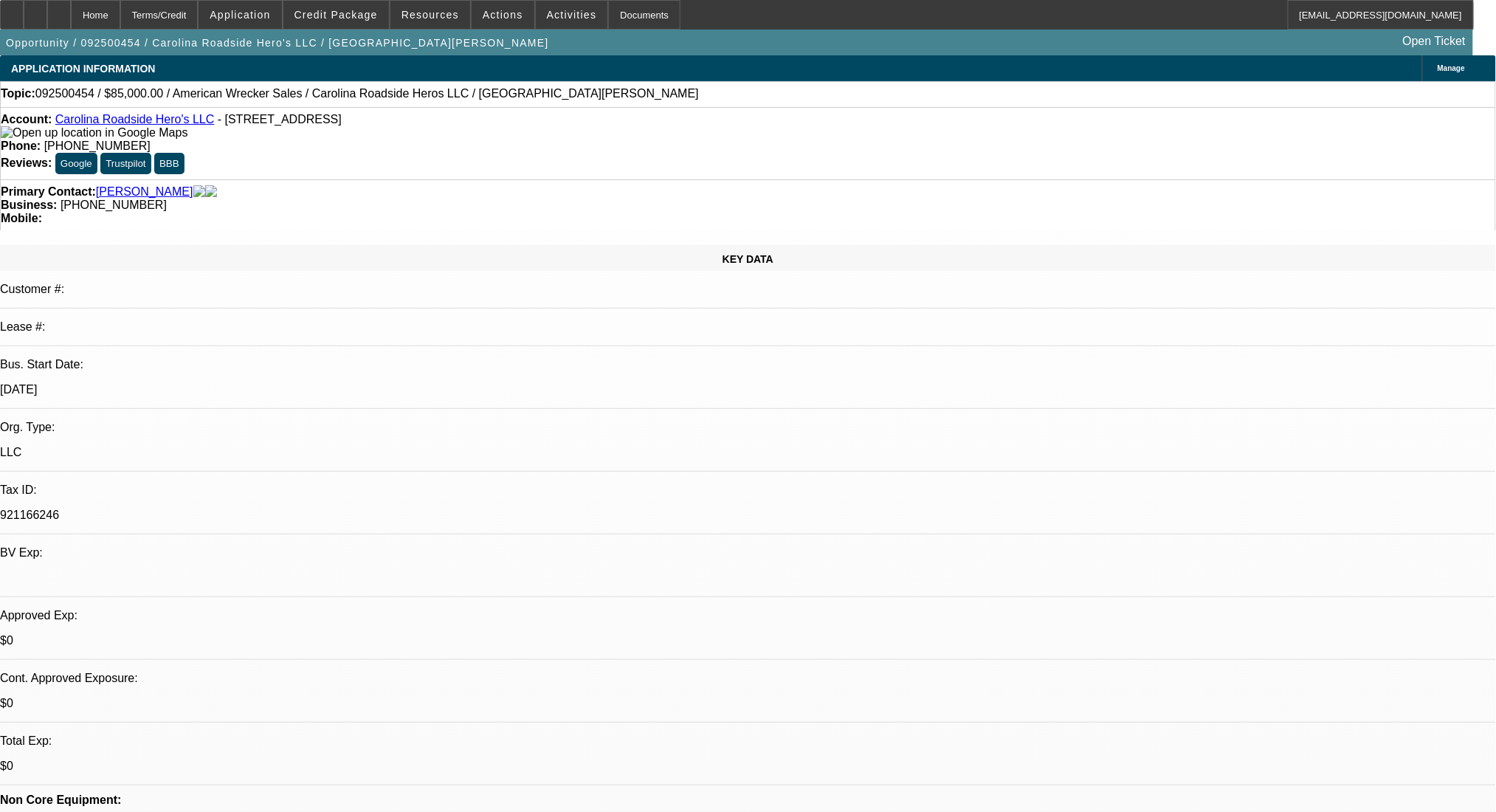
select select "0"
select select "2"
select select "0.1"
select select "4"
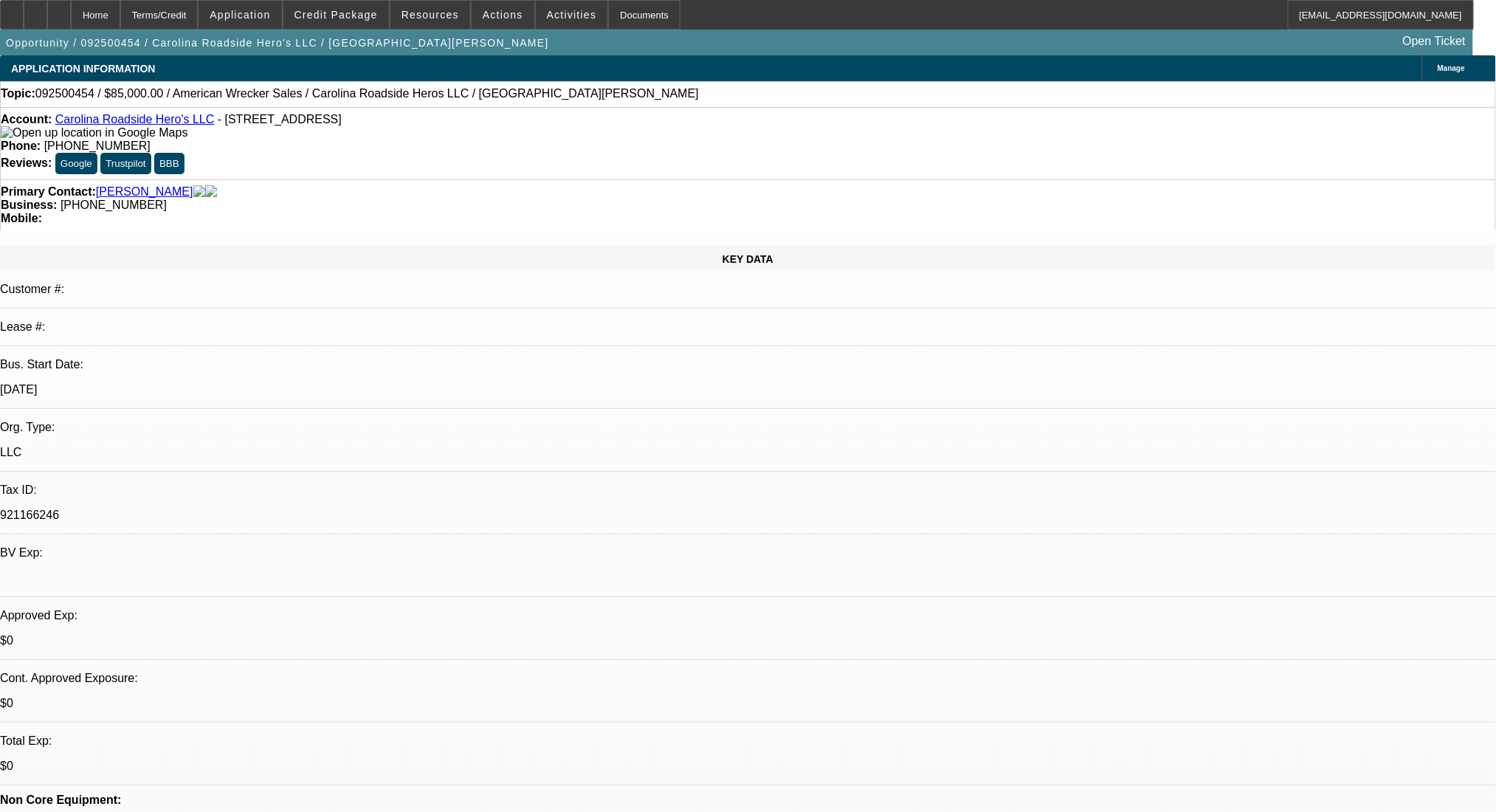
select select "0"
select select "2"
select select "0.1"
select select "4"
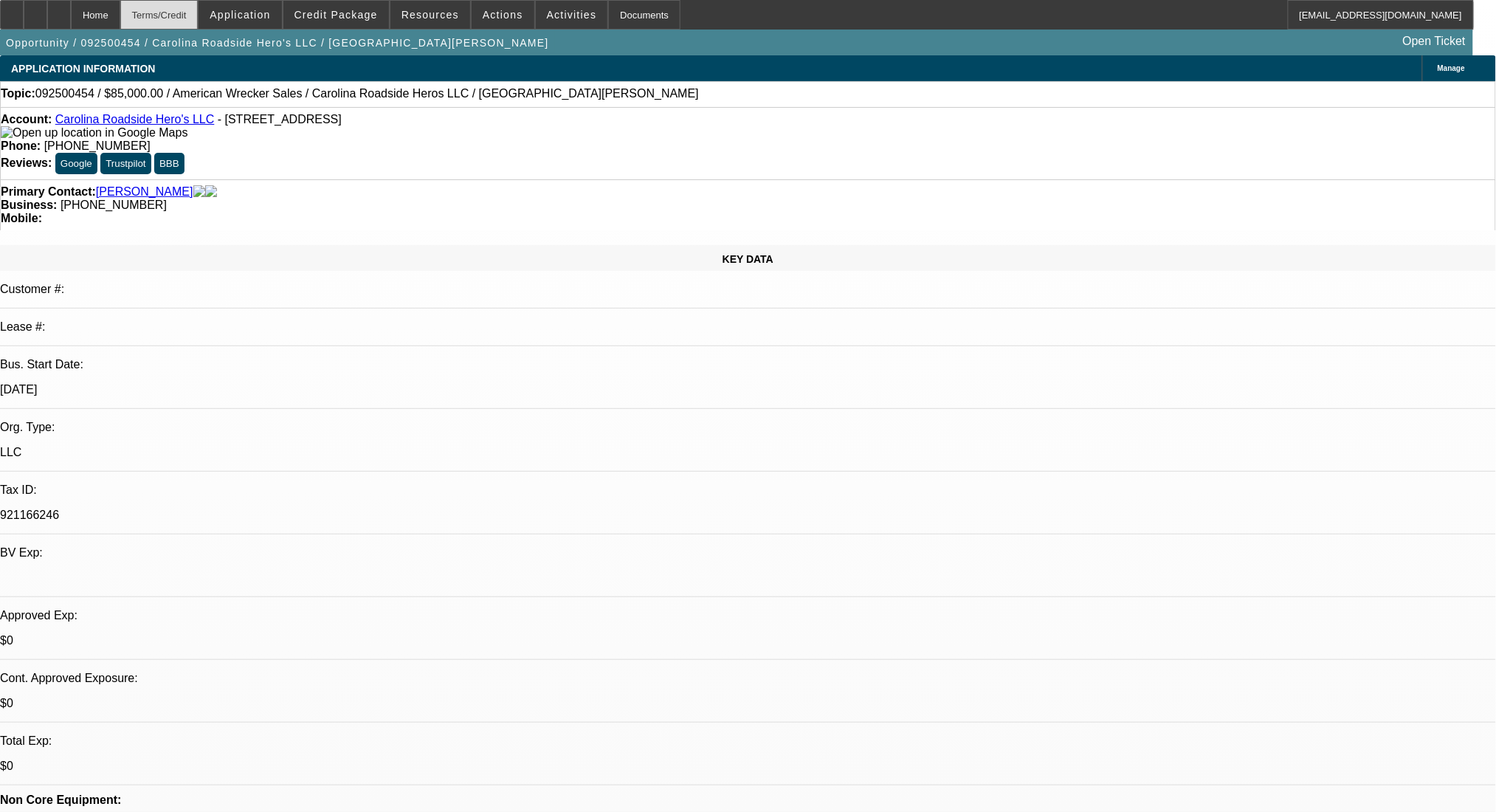
click at [199, 6] on div "Terms/Credit" at bounding box center [160, 15] width 79 height 30
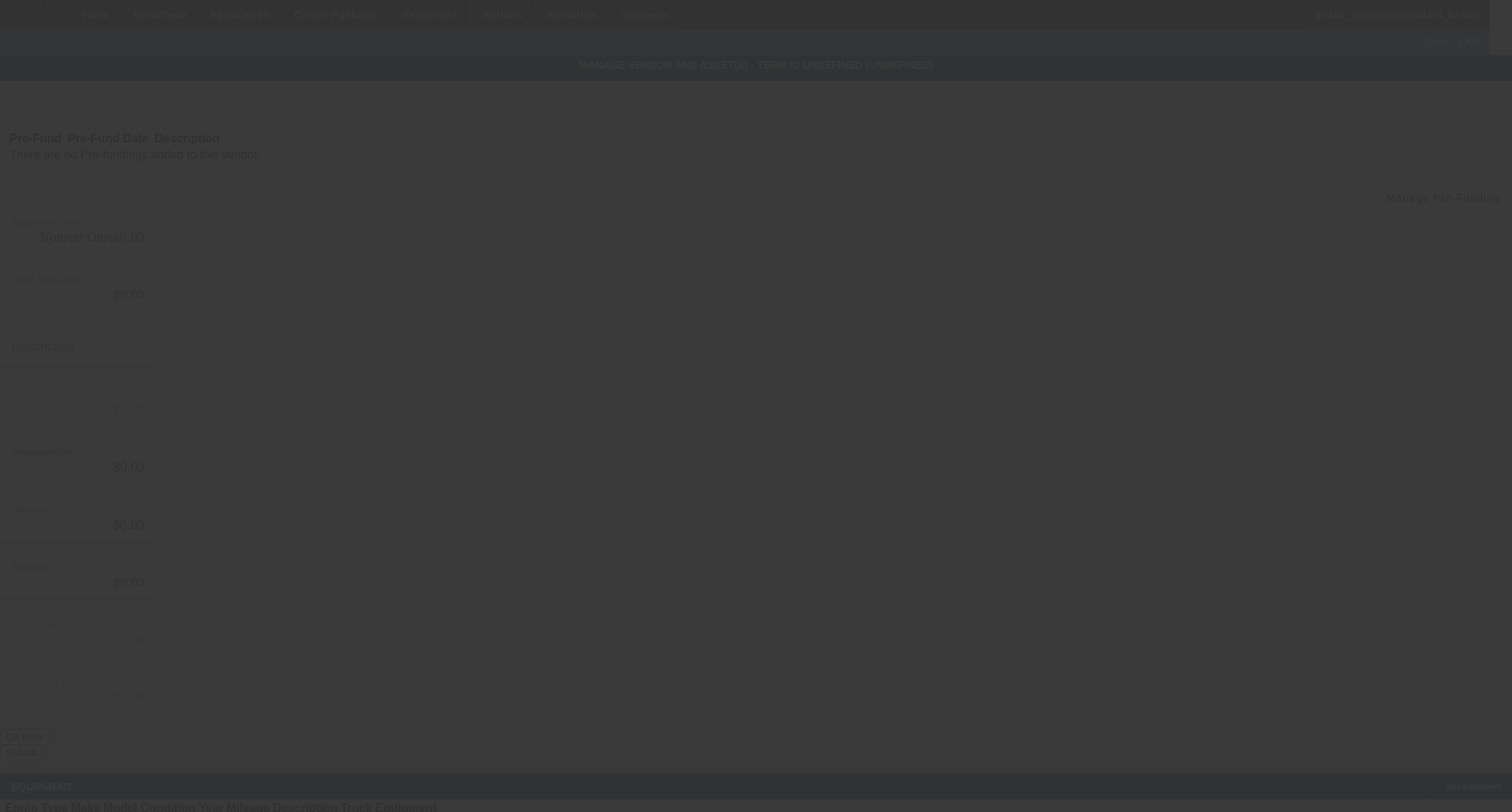
type input "$105,000.00"
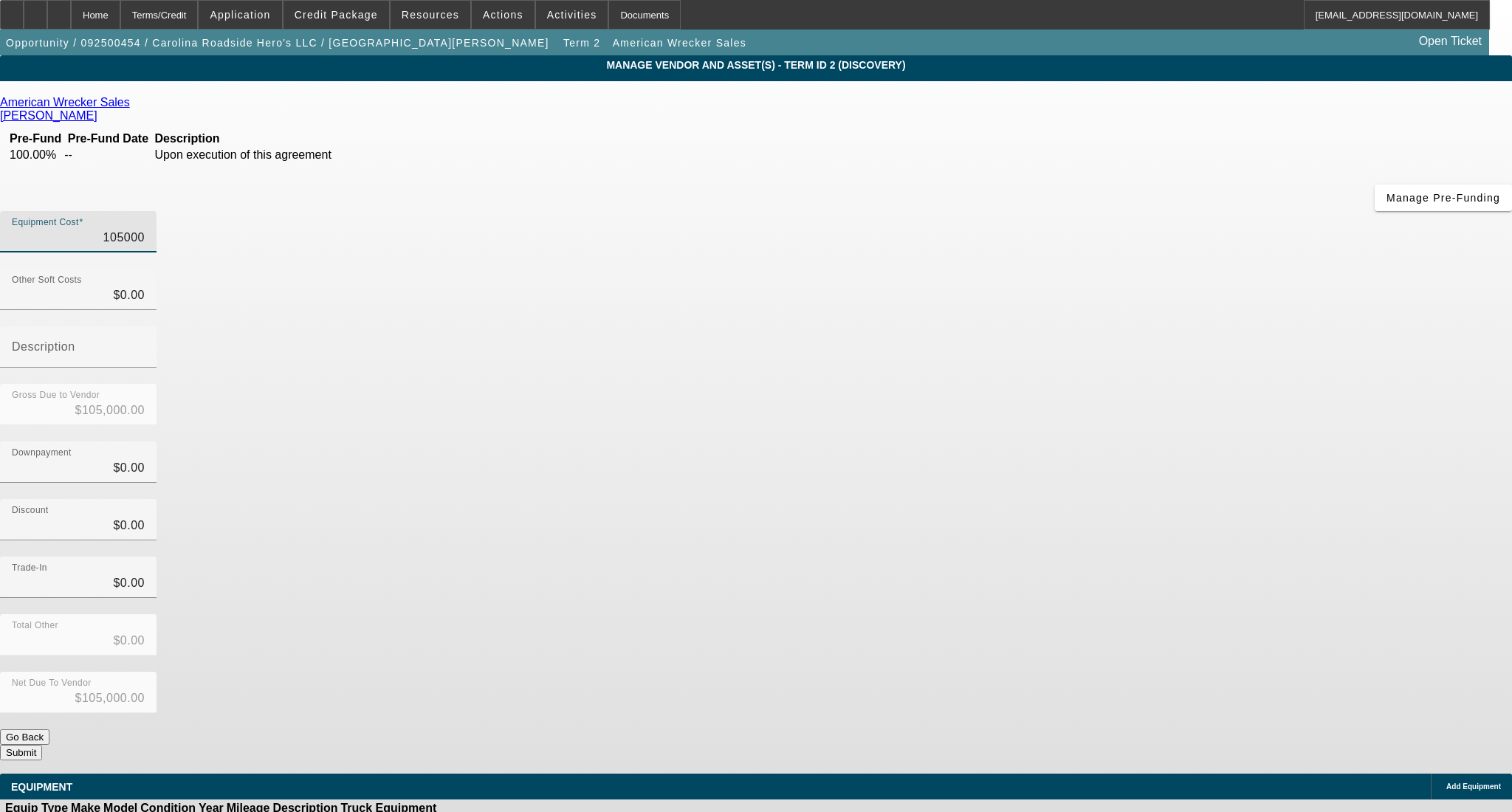
drag, startPoint x: 872, startPoint y: 123, endPoint x: 1080, endPoint y: 139, distance: 208.6
click at [1080, 211] on div "Equipment Cost 105000" at bounding box center [756, 240] width 1512 height 57
type input "8"
type input "$8.00"
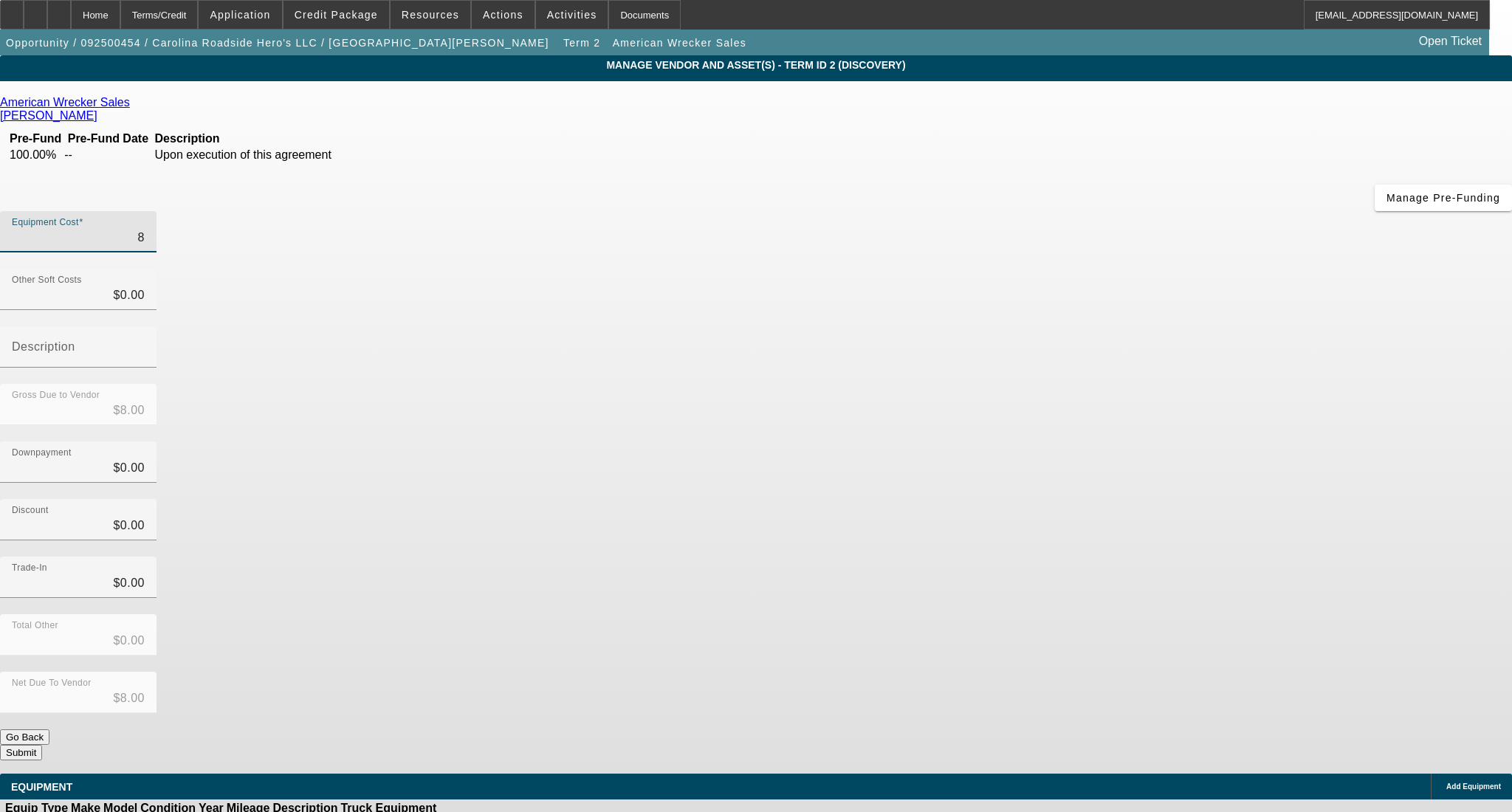
type input "85"
type input "$85.00"
type input "850"
type input "$850.00"
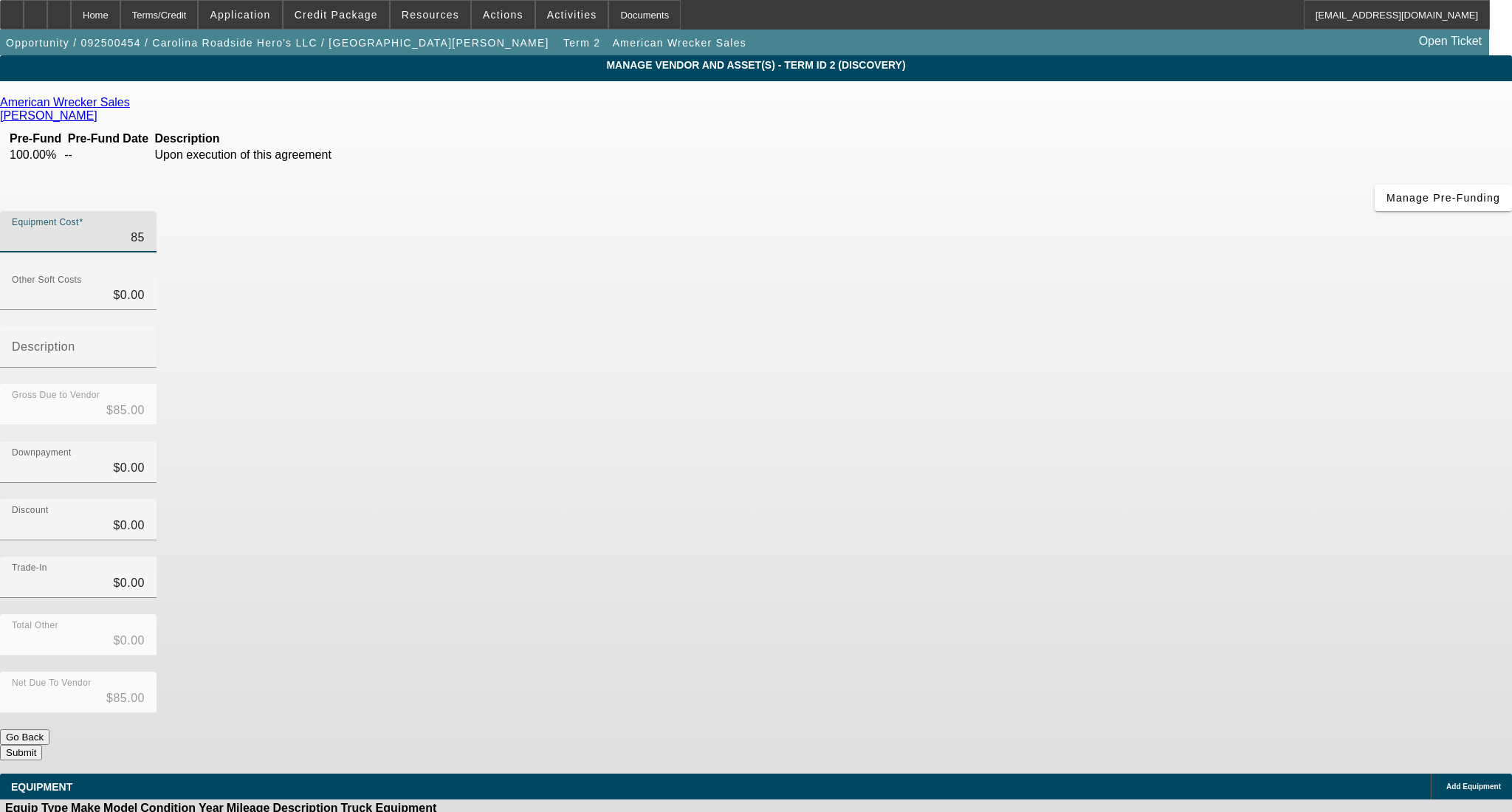
type input "$850.00"
type input "8500"
type input "$8,500.00"
type input "85000"
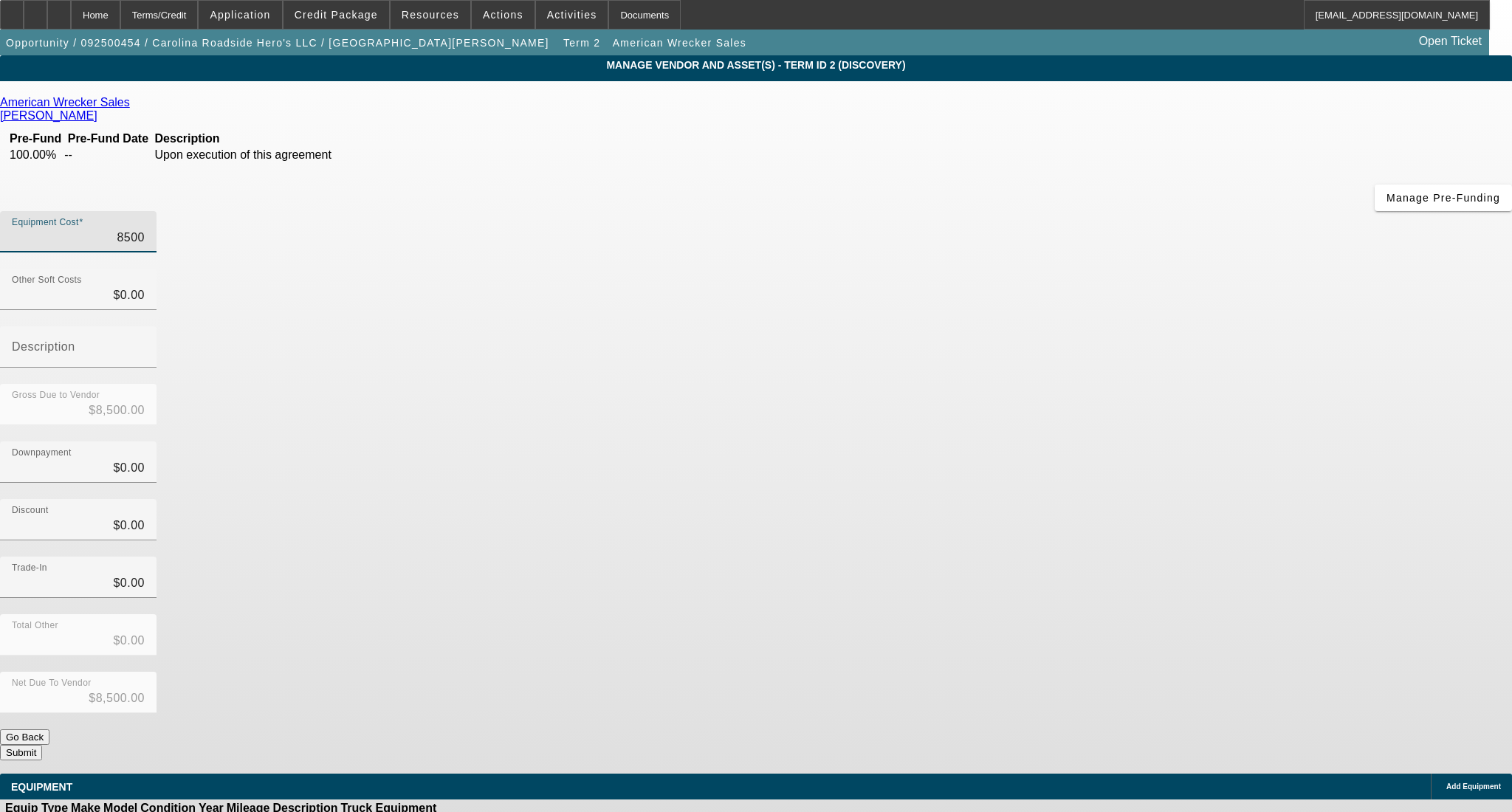
type input "$85,000.00"
click at [1047, 499] on div "Discount $0.00" at bounding box center [756, 527] width 1512 height 57
click at [42, 744] on button "Submit" at bounding box center [21, 752] width 42 height 16
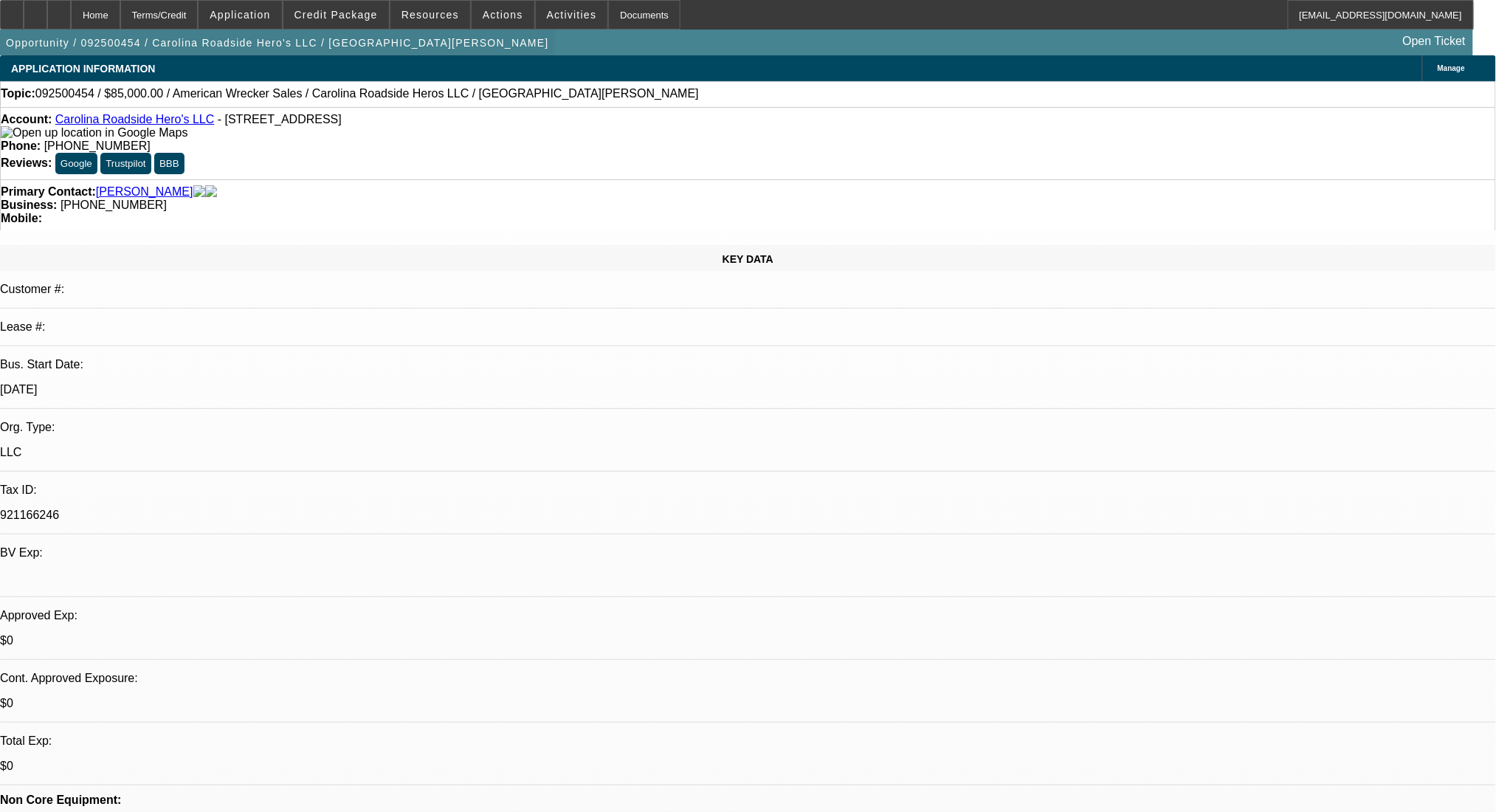
select select "0"
select select "2"
select select "0.1"
select select "4"
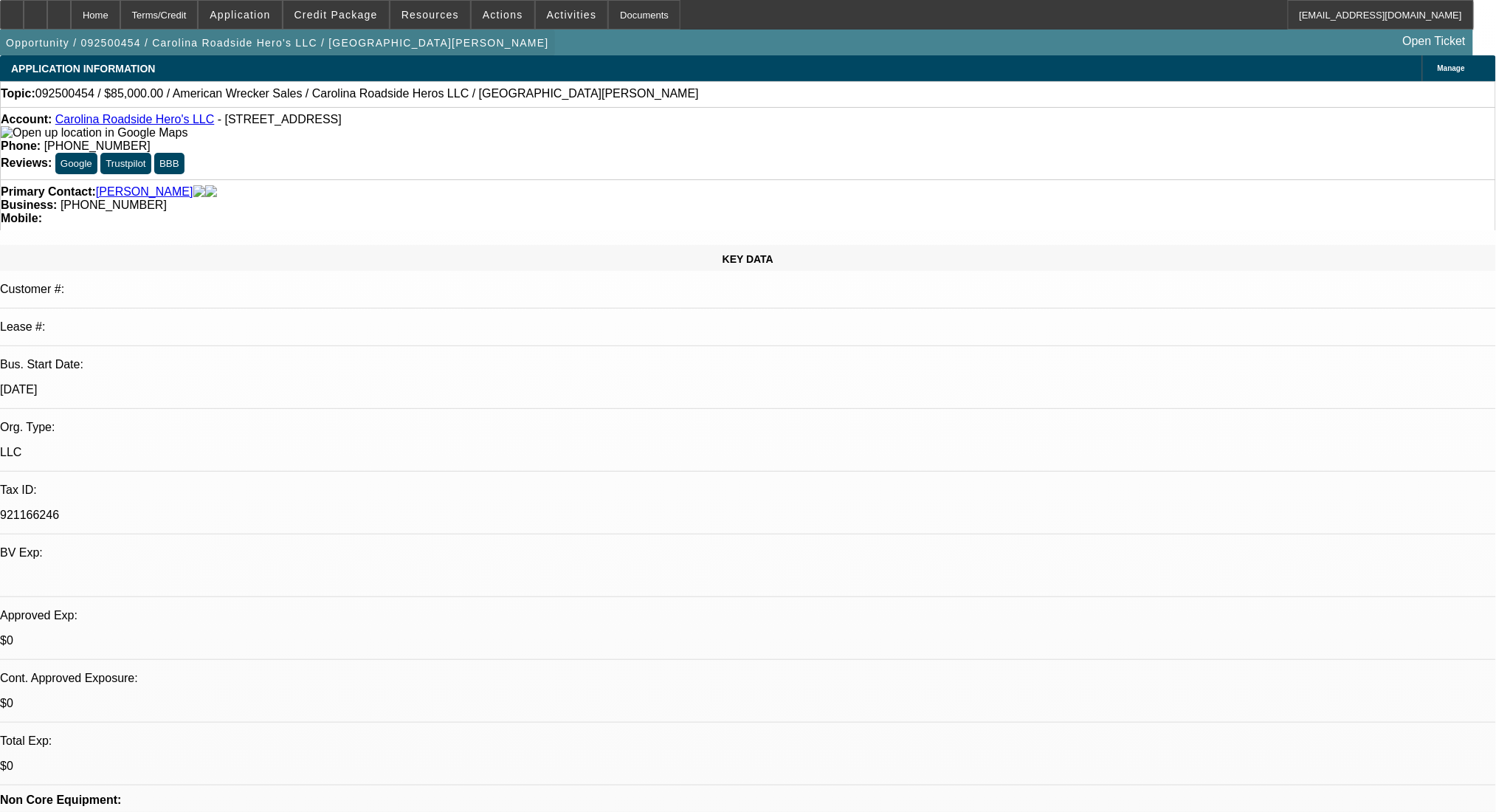
select select "0"
select select "2"
select select "0.1"
select select "4"
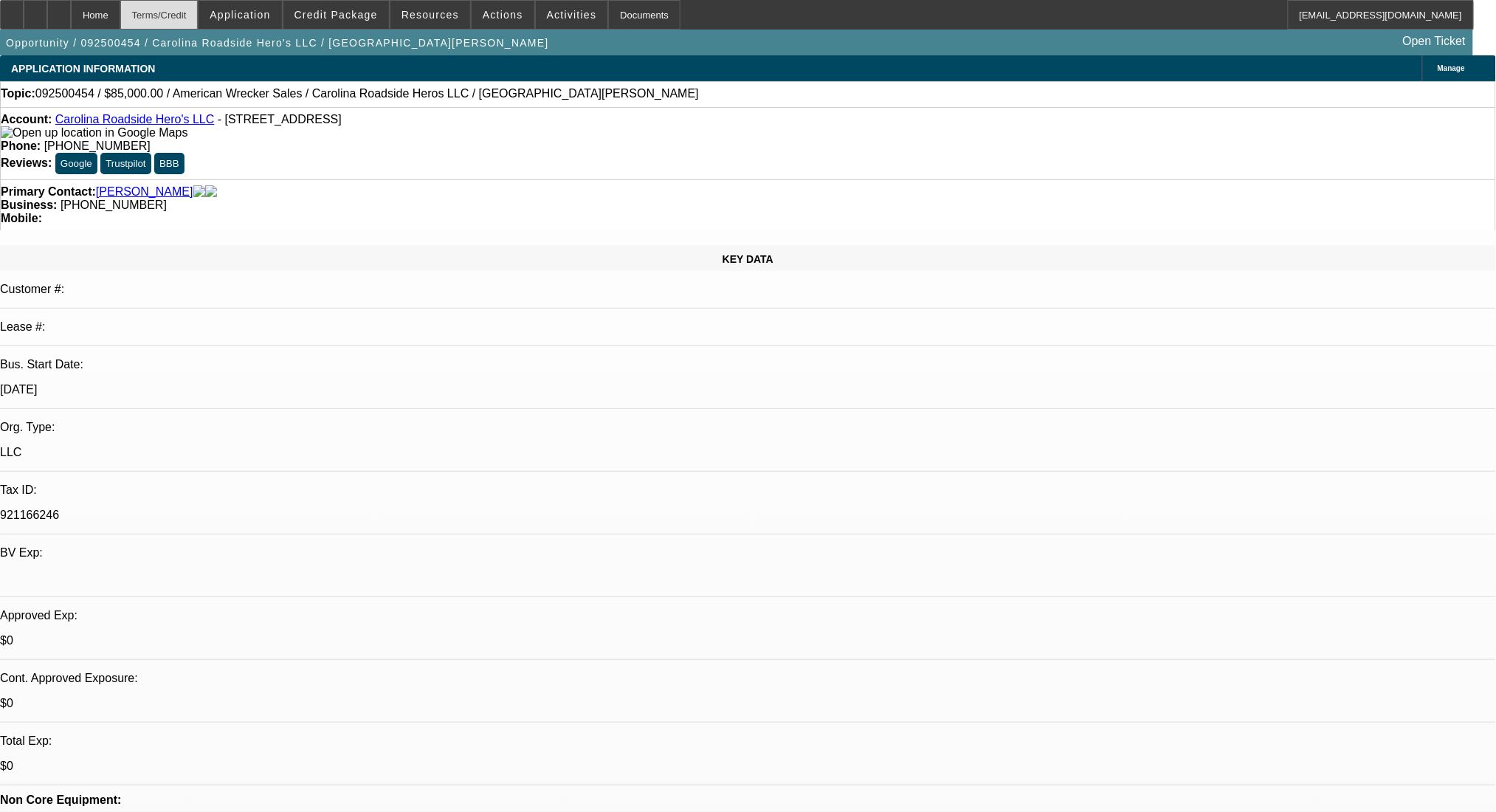
click at [199, 1] on div "Terms/Credit" at bounding box center [160, 15] width 79 height 30
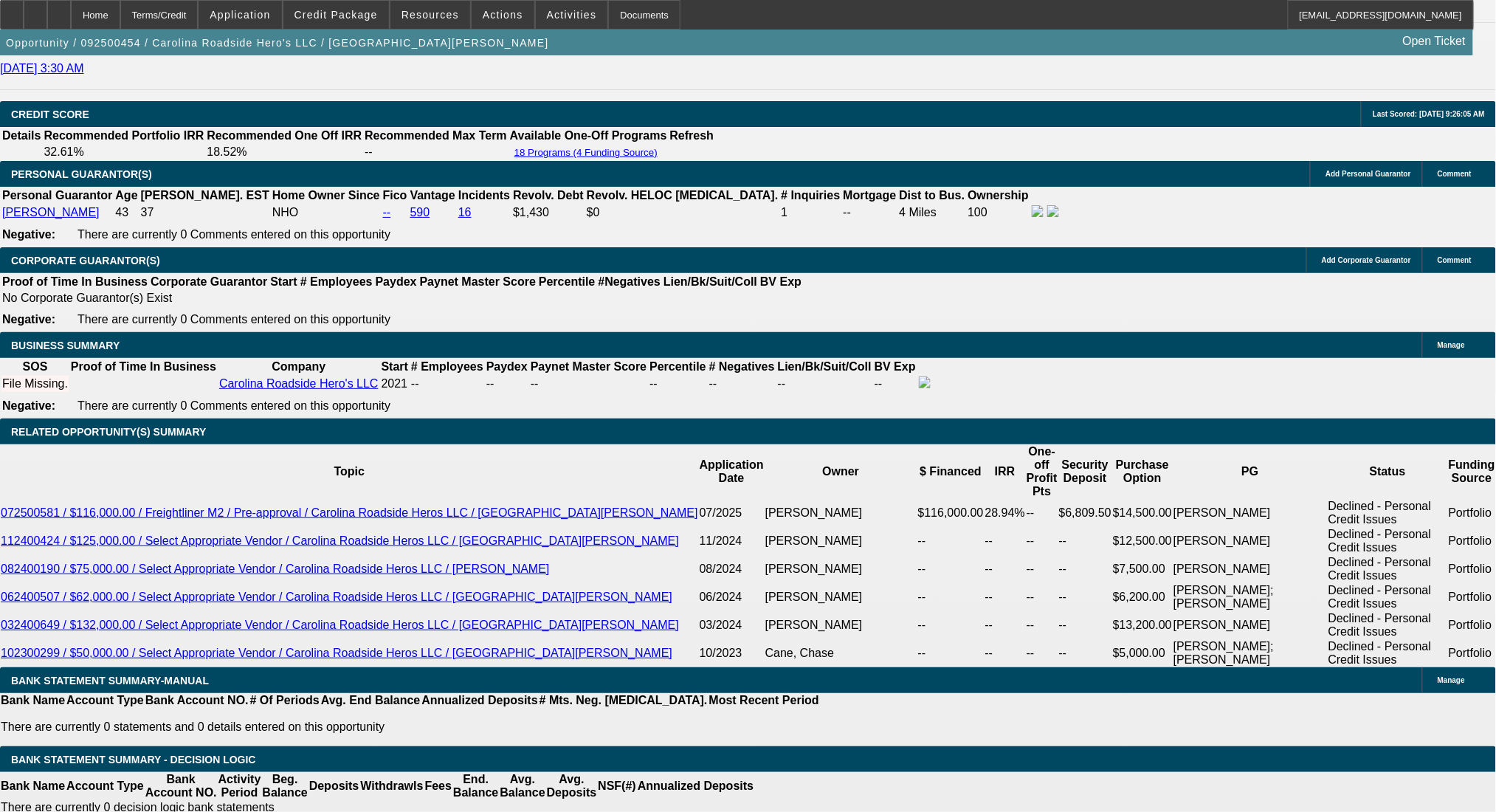
scroll to position [2008, 0]
